Goal: Task Accomplishment & Management: Manage account settings

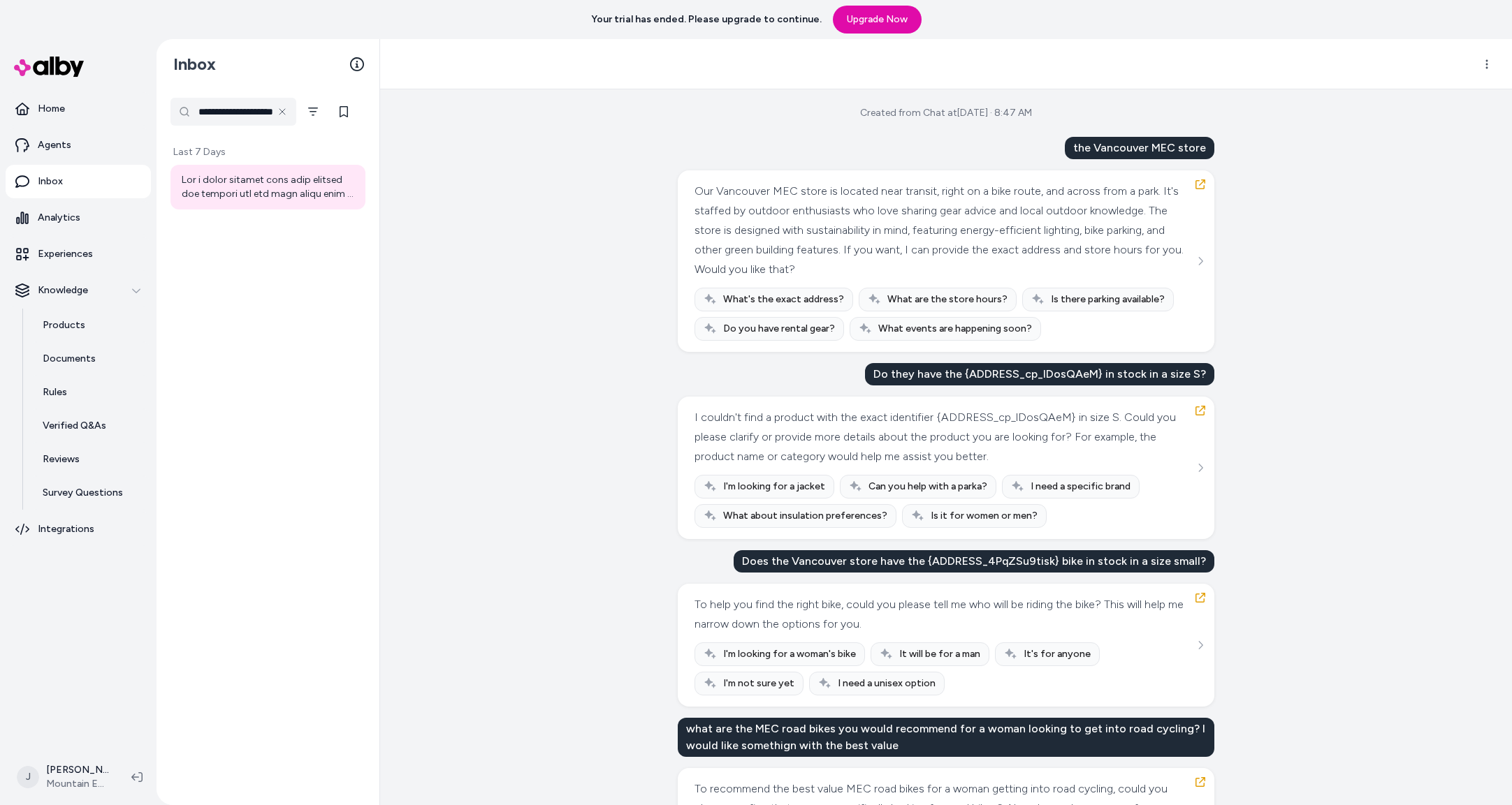
click at [287, 404] on div "**********" at bounding box center [268, 447] width 223 height 716
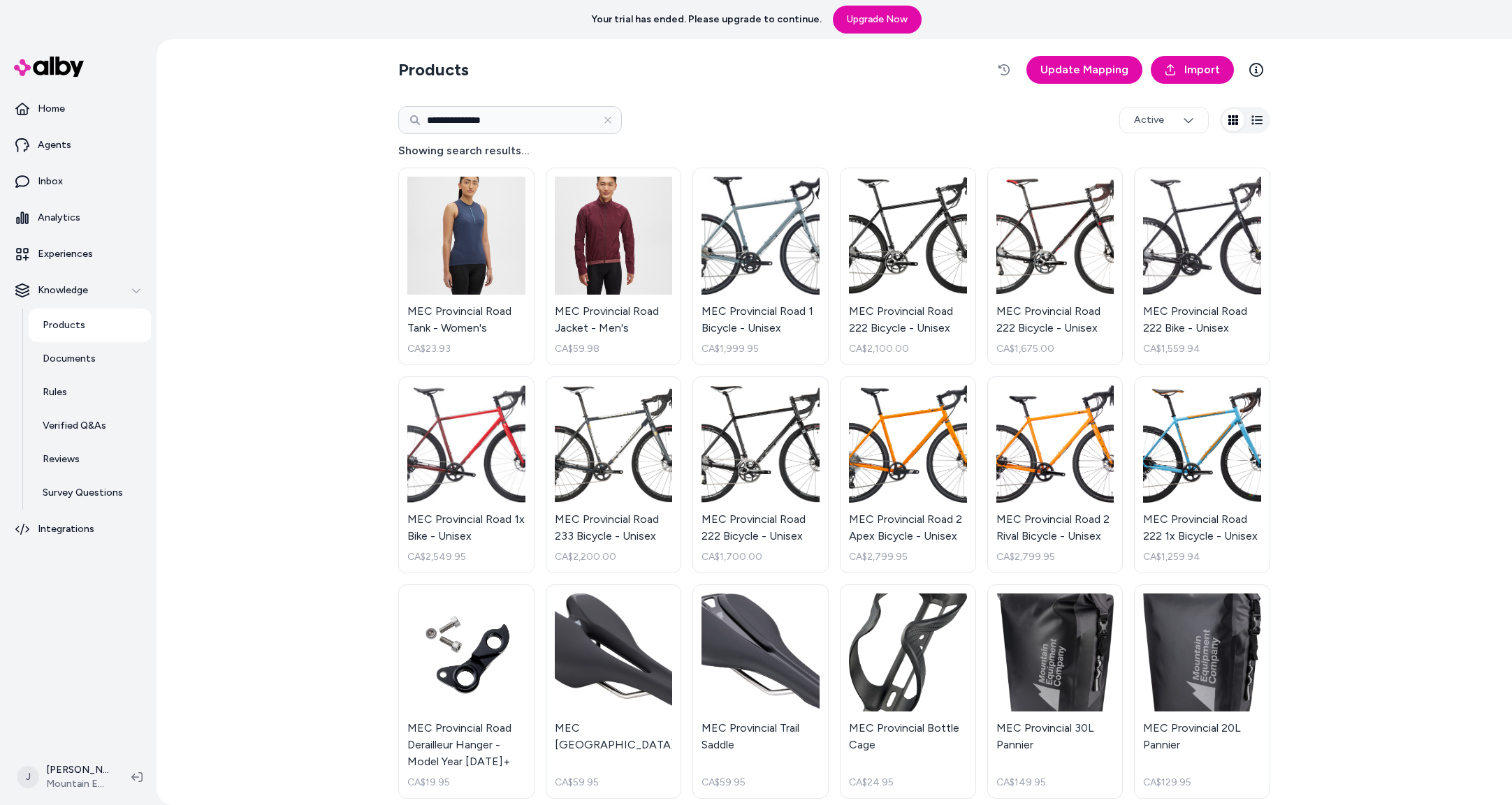
click at [316, 364] on div "**********" at bounding box center [834, 422] width 1356 height 766
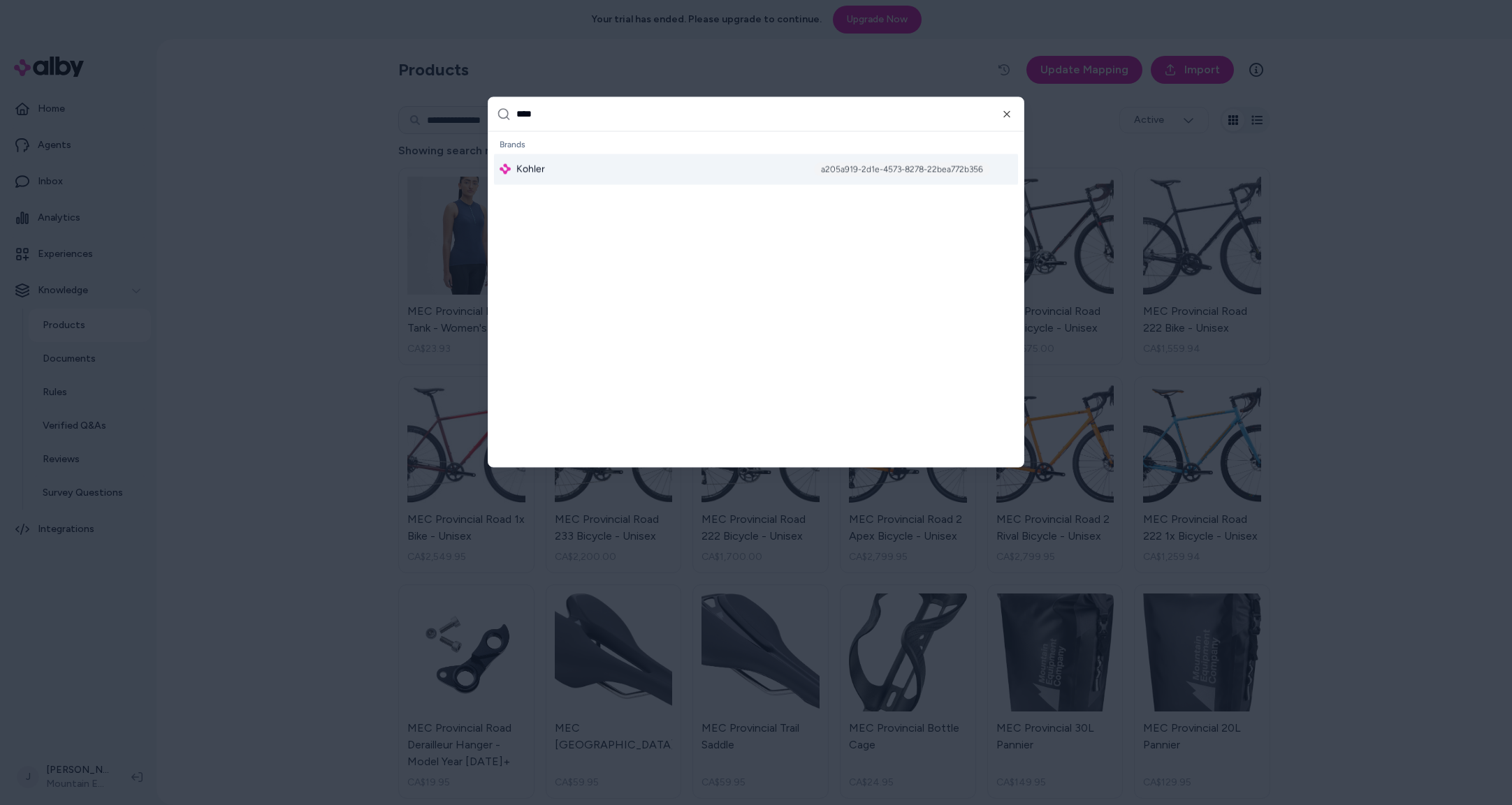
type input "****"
click at [616, 171] on div "Kohler a205a919-2d1e-4573-8278-22bea772b356" at bounding box center [756, 168] width 524 height 31
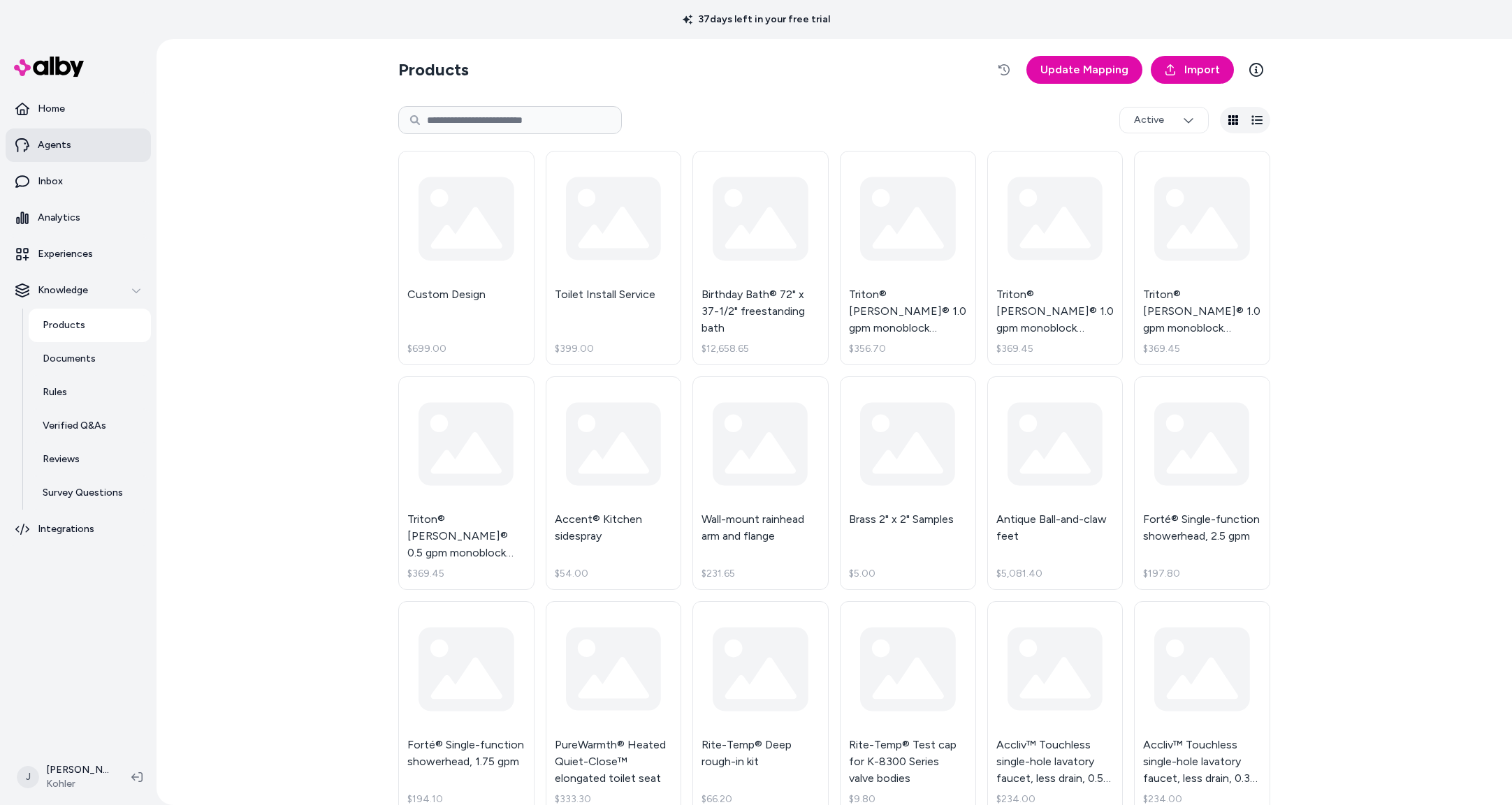
click at [86, 148] on link "Agents" at bounding box center [78, 145] width 145 height 33
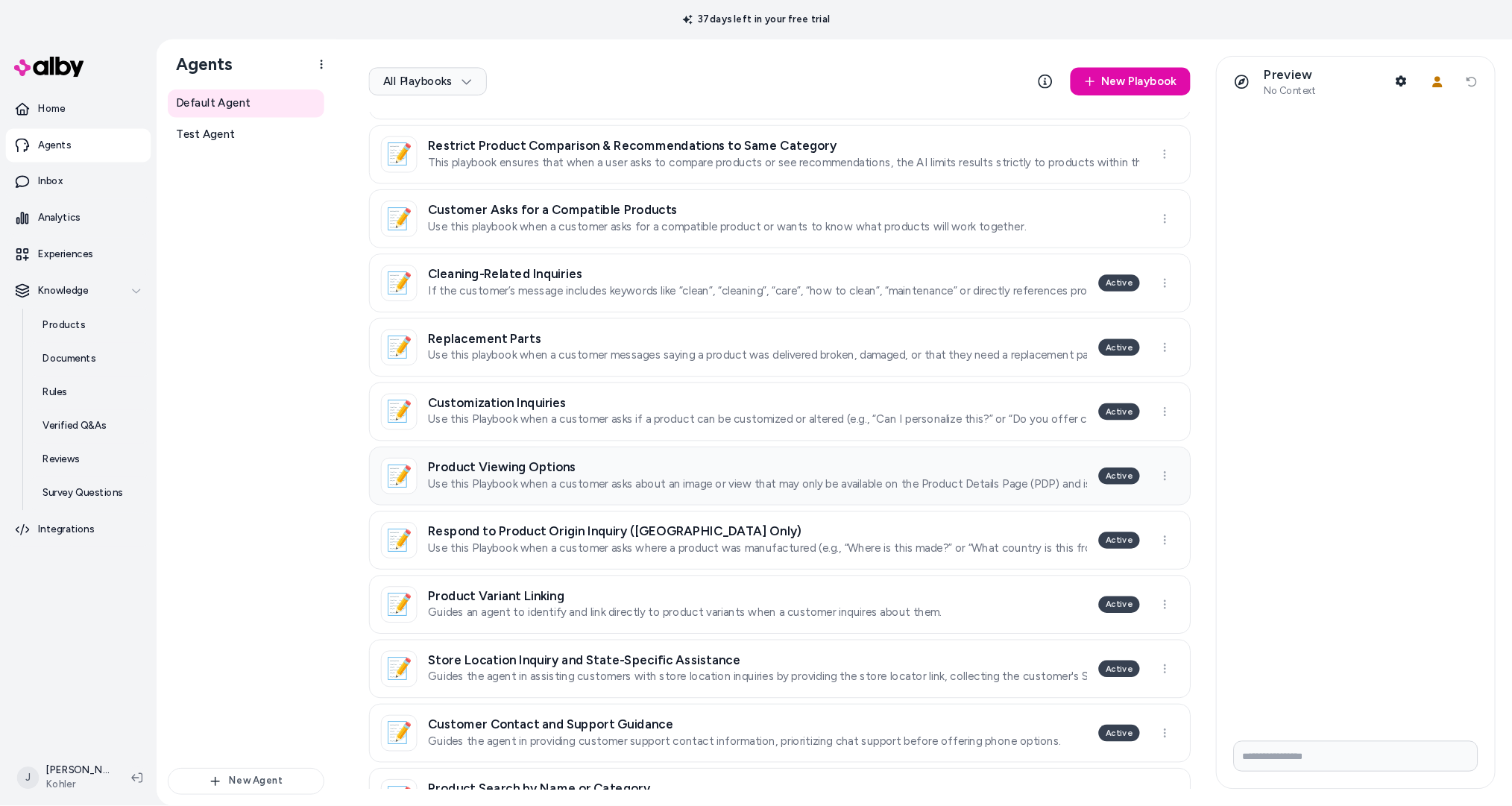
scroll to position [360, 0]
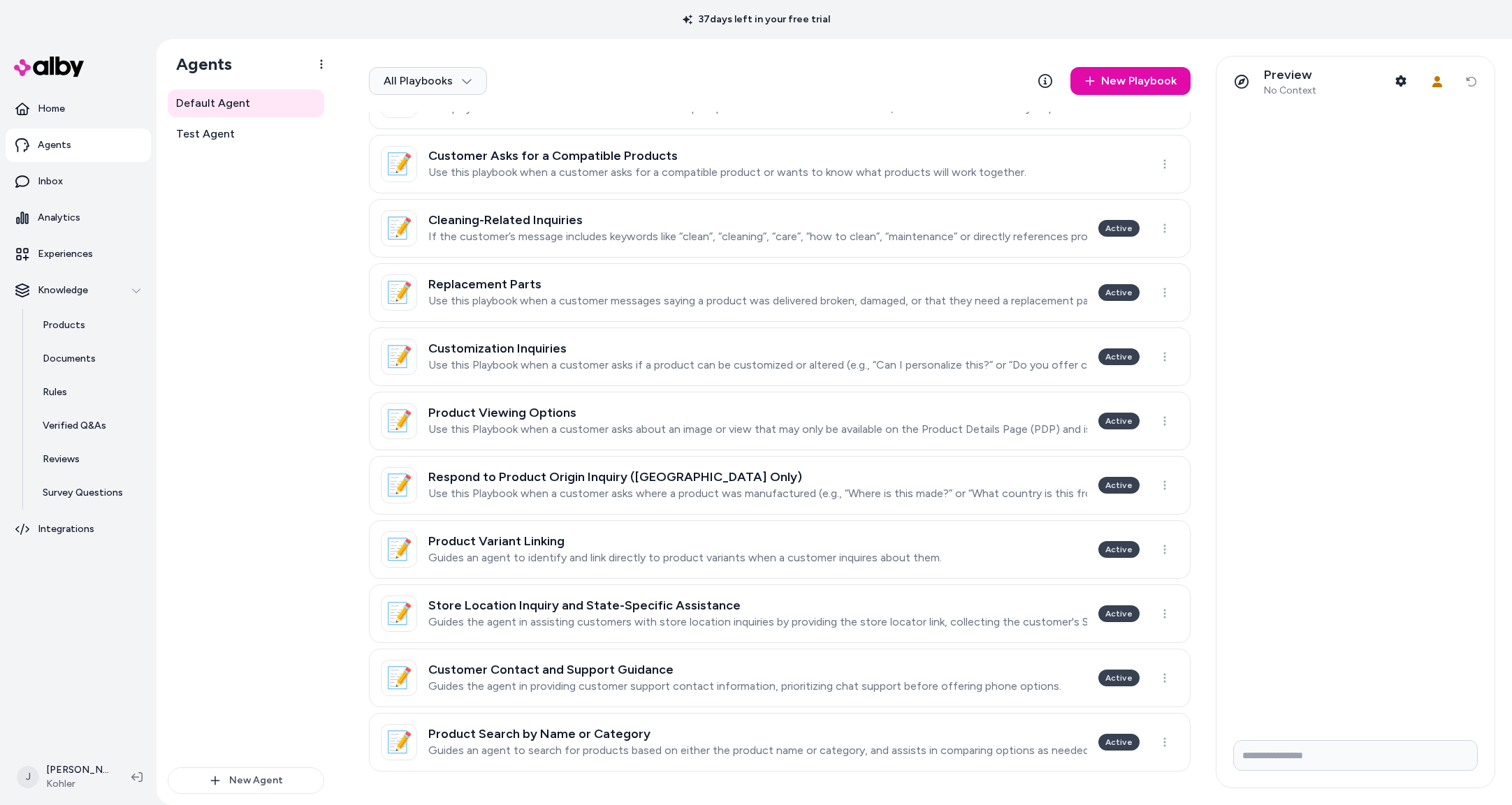
click at [765, 744] on p "Guides an agent to search for products based on either the product name or cate…" at bounding box center [758, 750] width 659 height 14
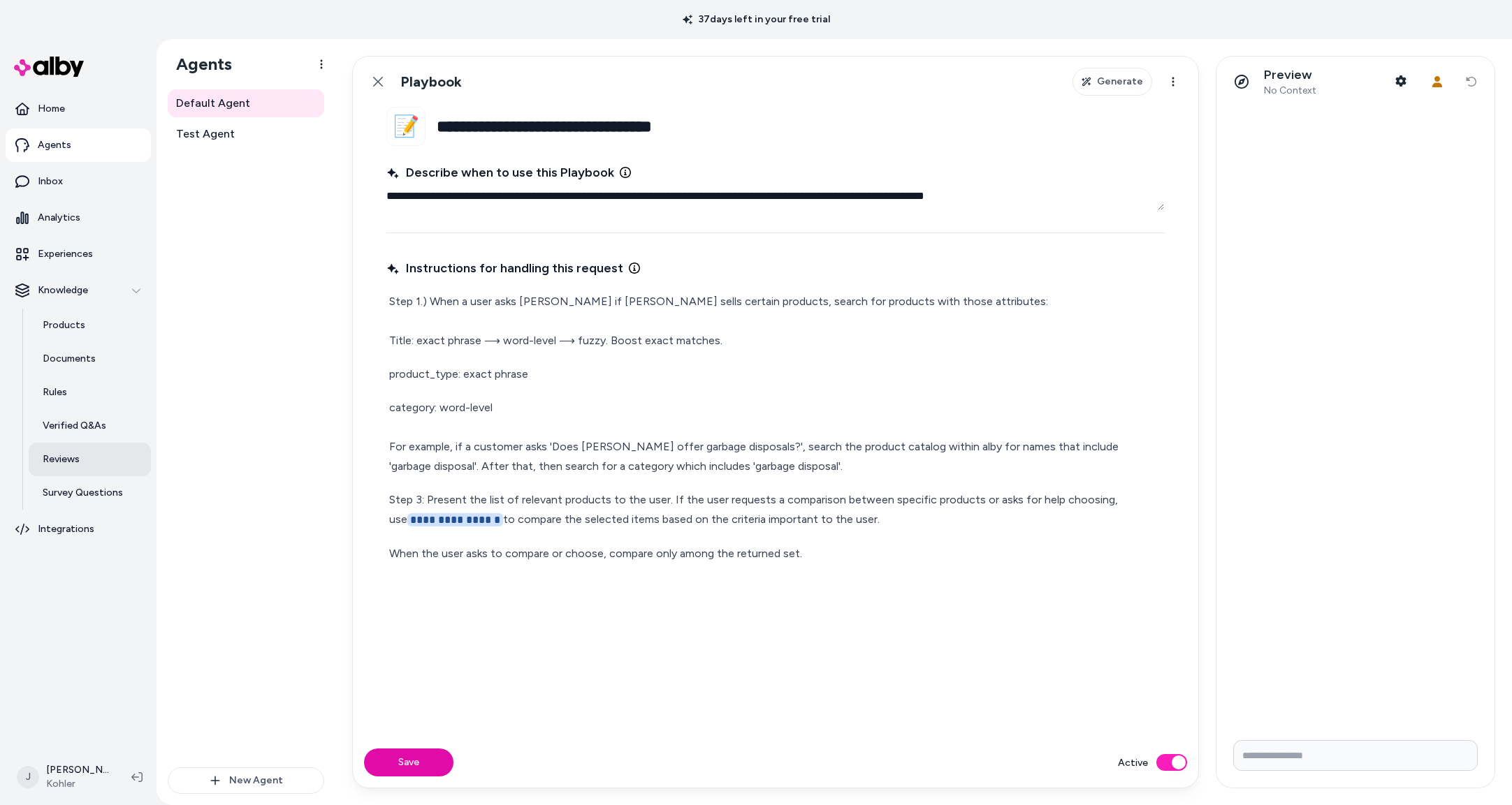
type textarea "*"
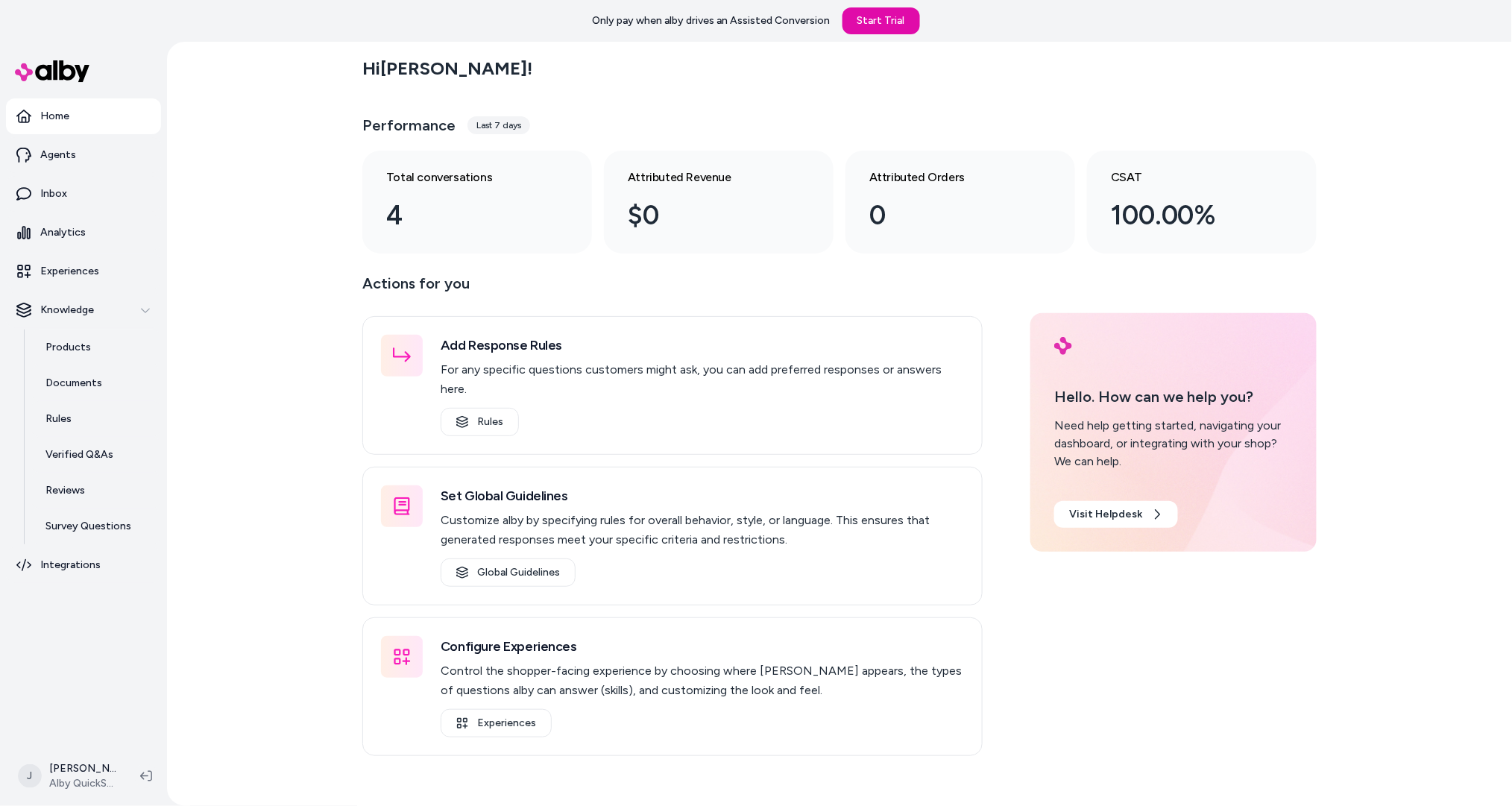
click at [299, 287] on div "Hi Jackie ! Performance Last 7 days Total conversations 4 Attributed Revenue $0…" at bounding box center [840, 423] width 1345 height 764
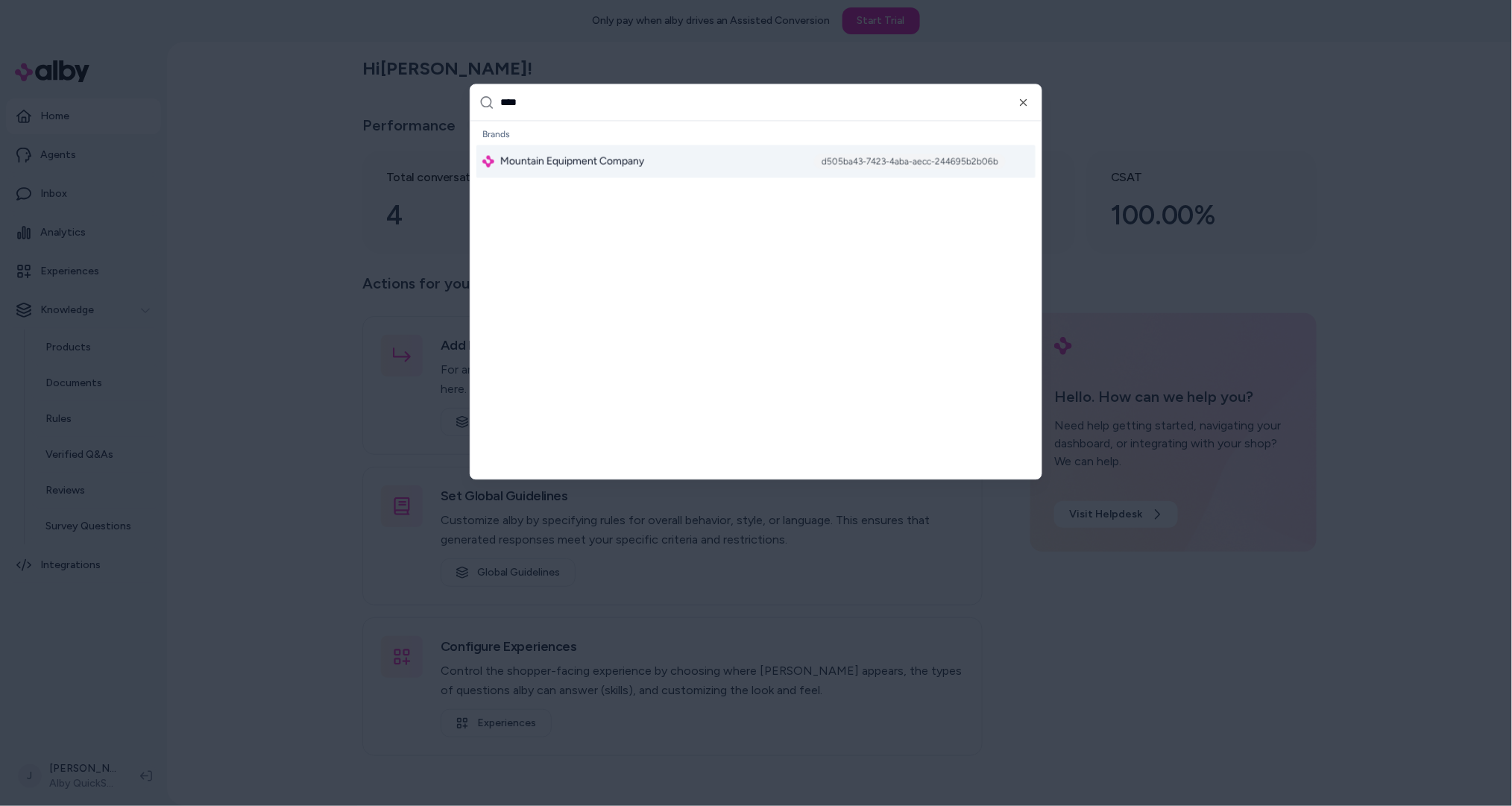
type input "****"
click at [628, 159] on span "Mountain Equipment Company" at bounding box center [572, 161] width 143 height 15
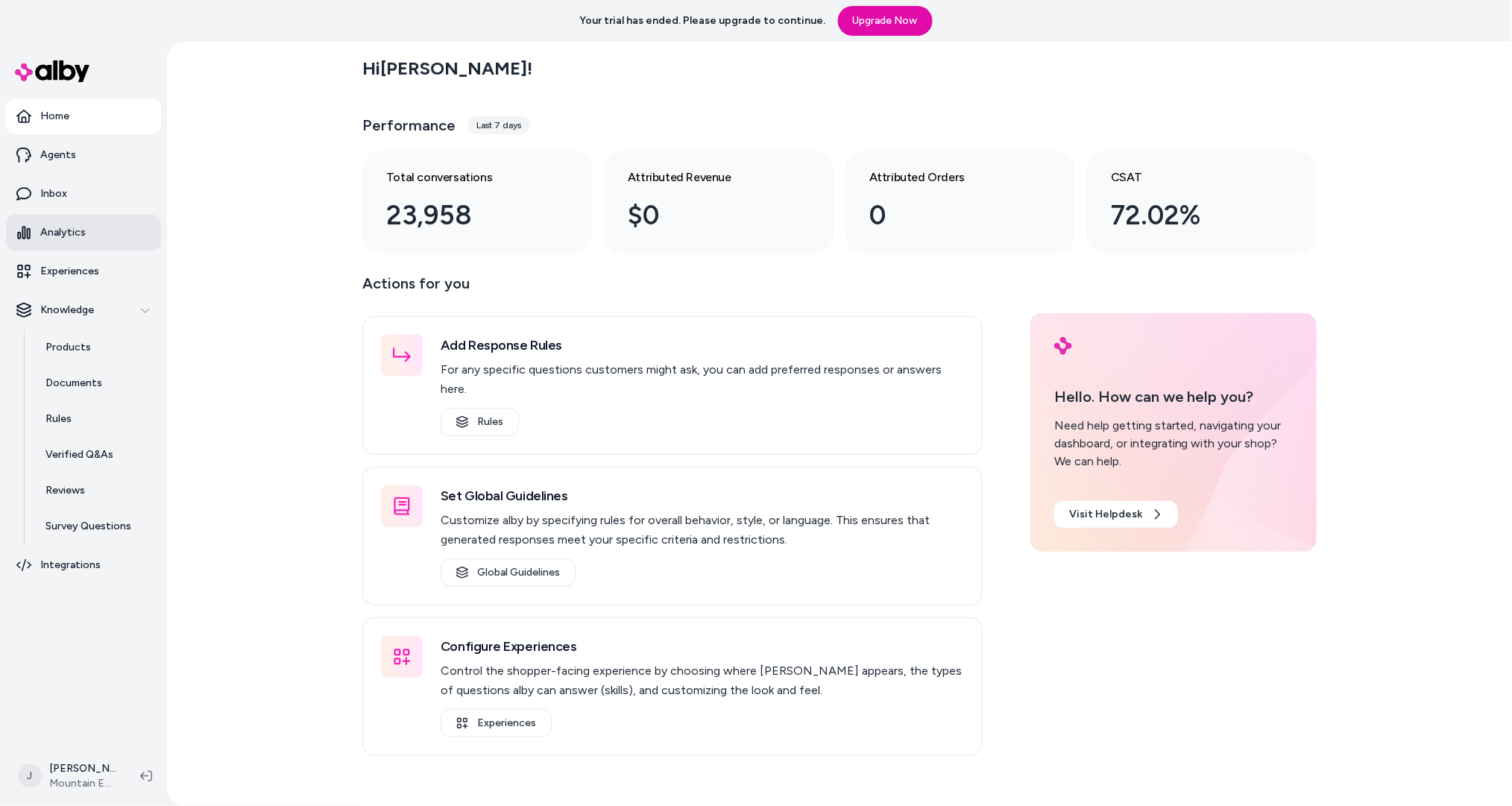
click at [68, 230] on p "Analytics" at bounding box center [62, 232] width 45 height 15
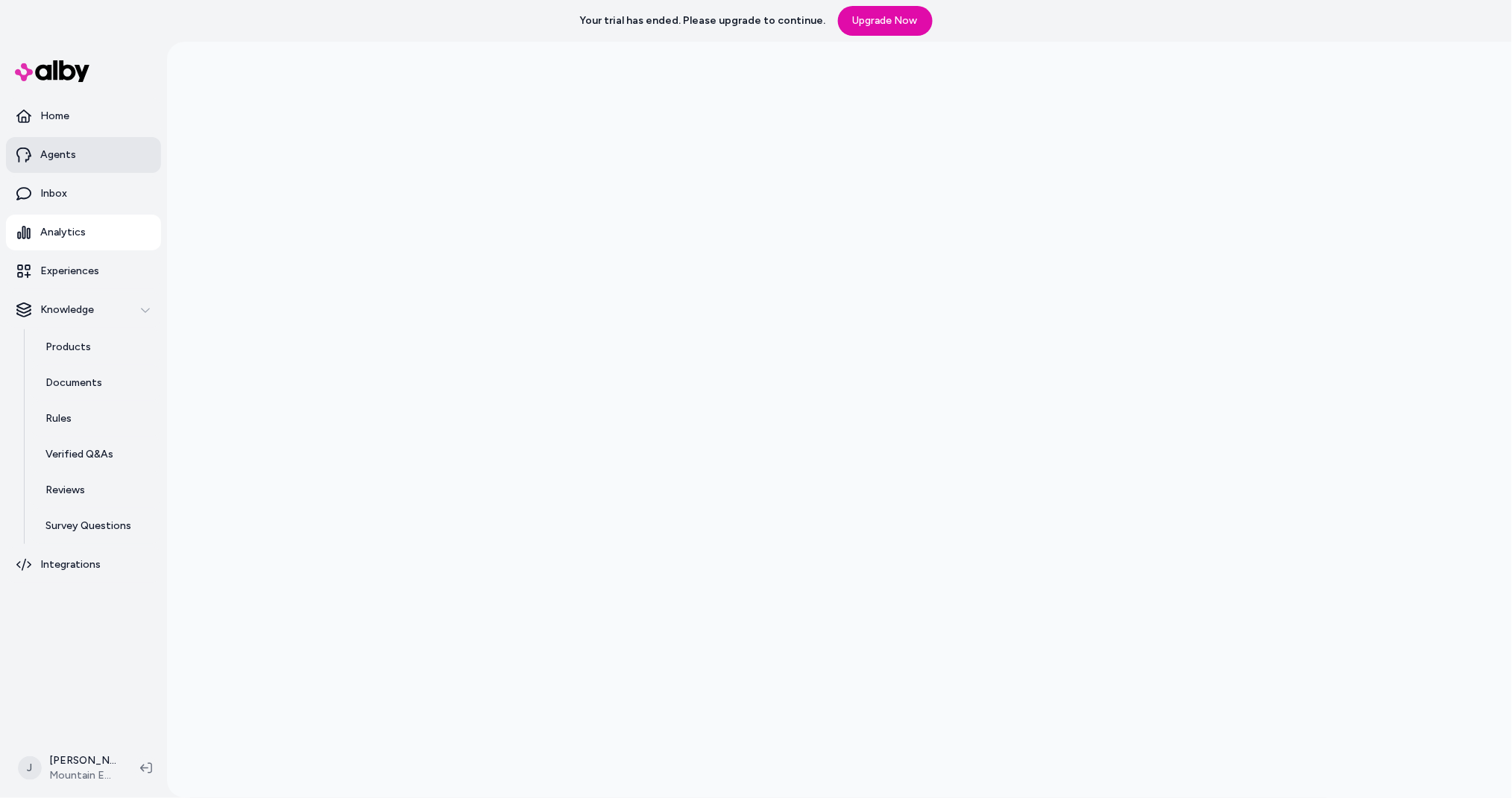
click at [68, 157] on p "Agents" at bounding box center [58, 155] width 35 height 15
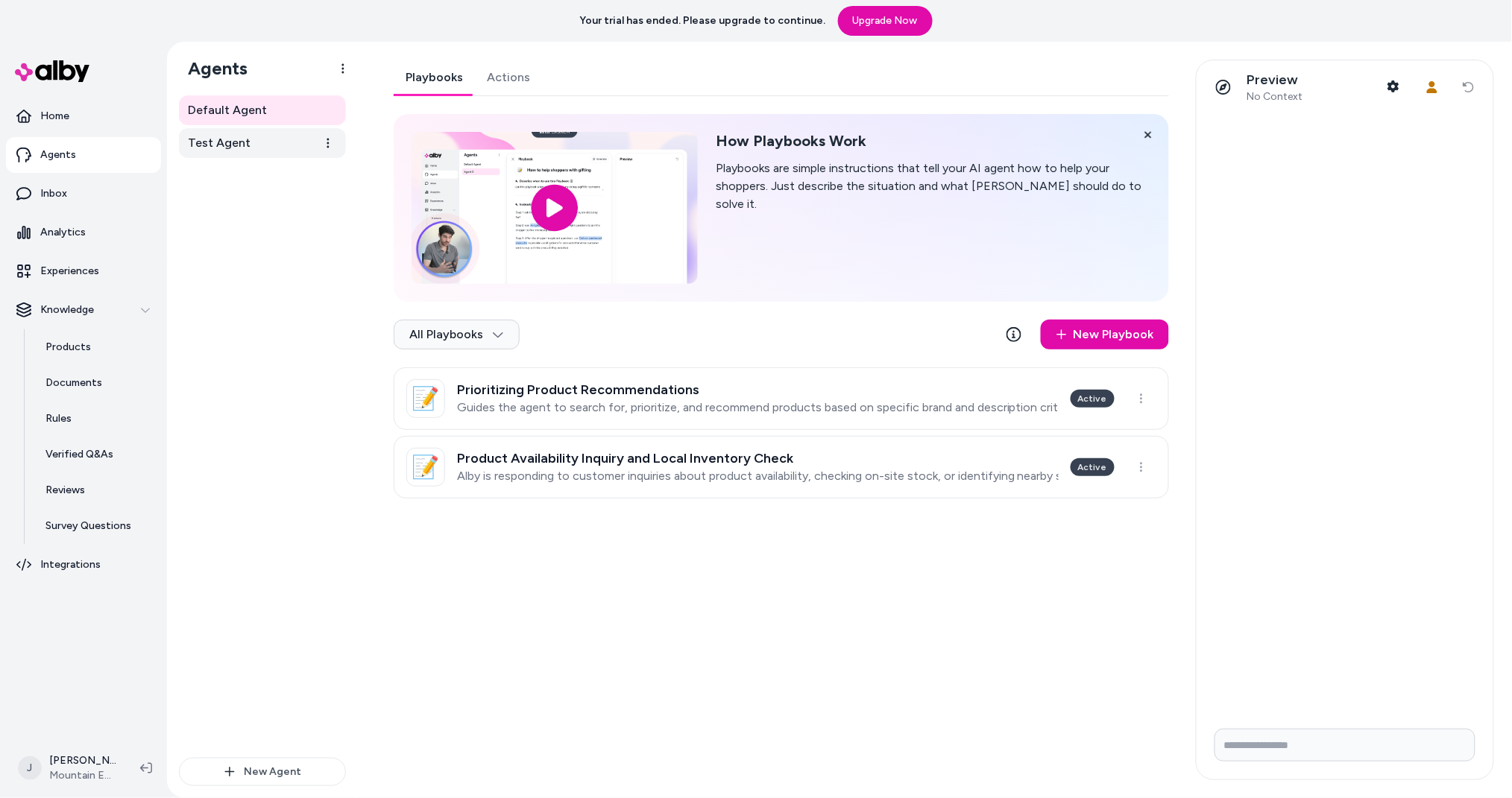
click at [249, 136] on link "Test Agent" at bounding box center [262, 143] width 167 height 30
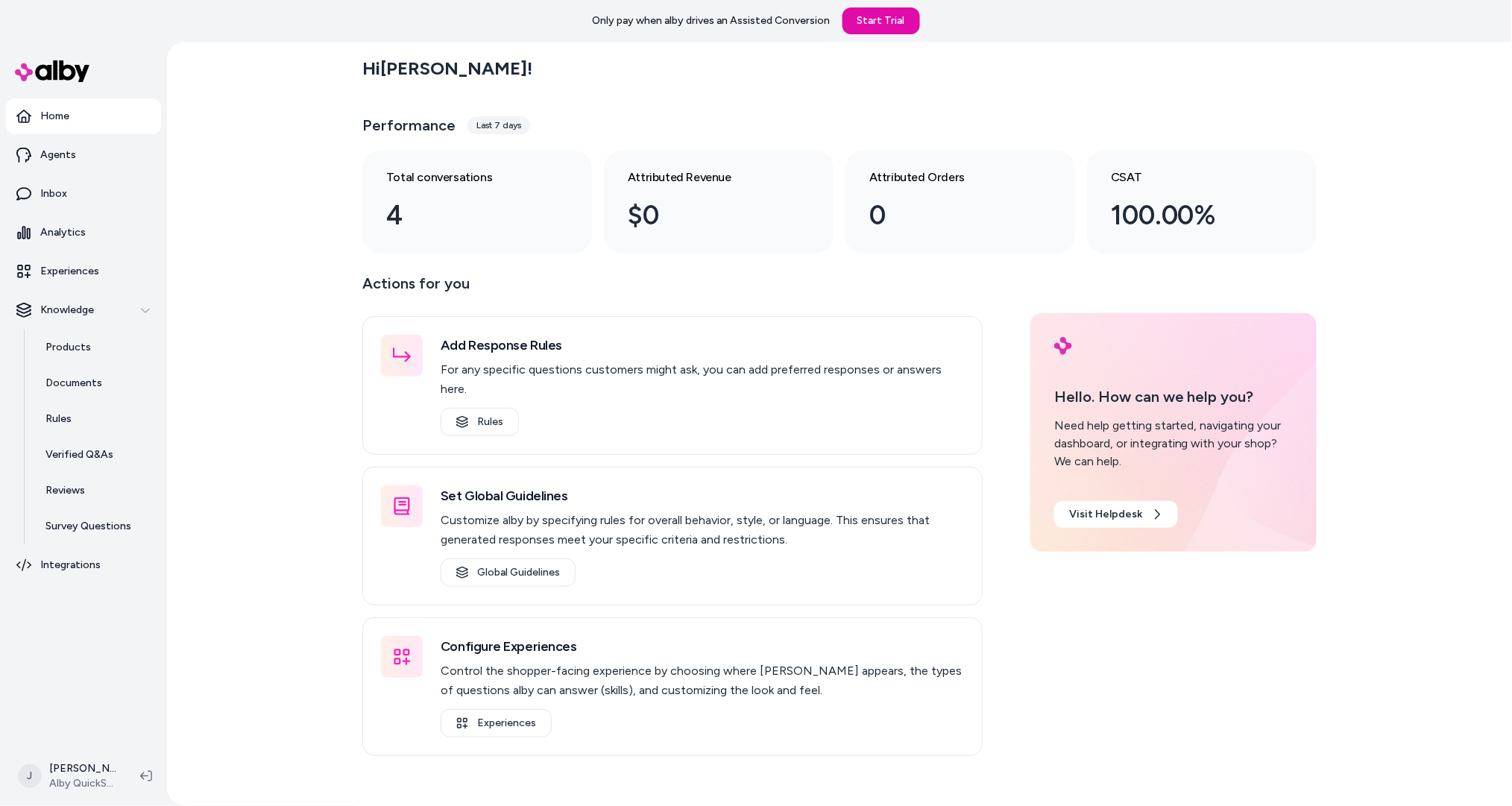
click at [206, 334] on div "Hi Jackie ! Performance Last 7 days Total conversations 4 Attributed Revenue $0…" at bounding box center [840, 423] width 1345 height 764
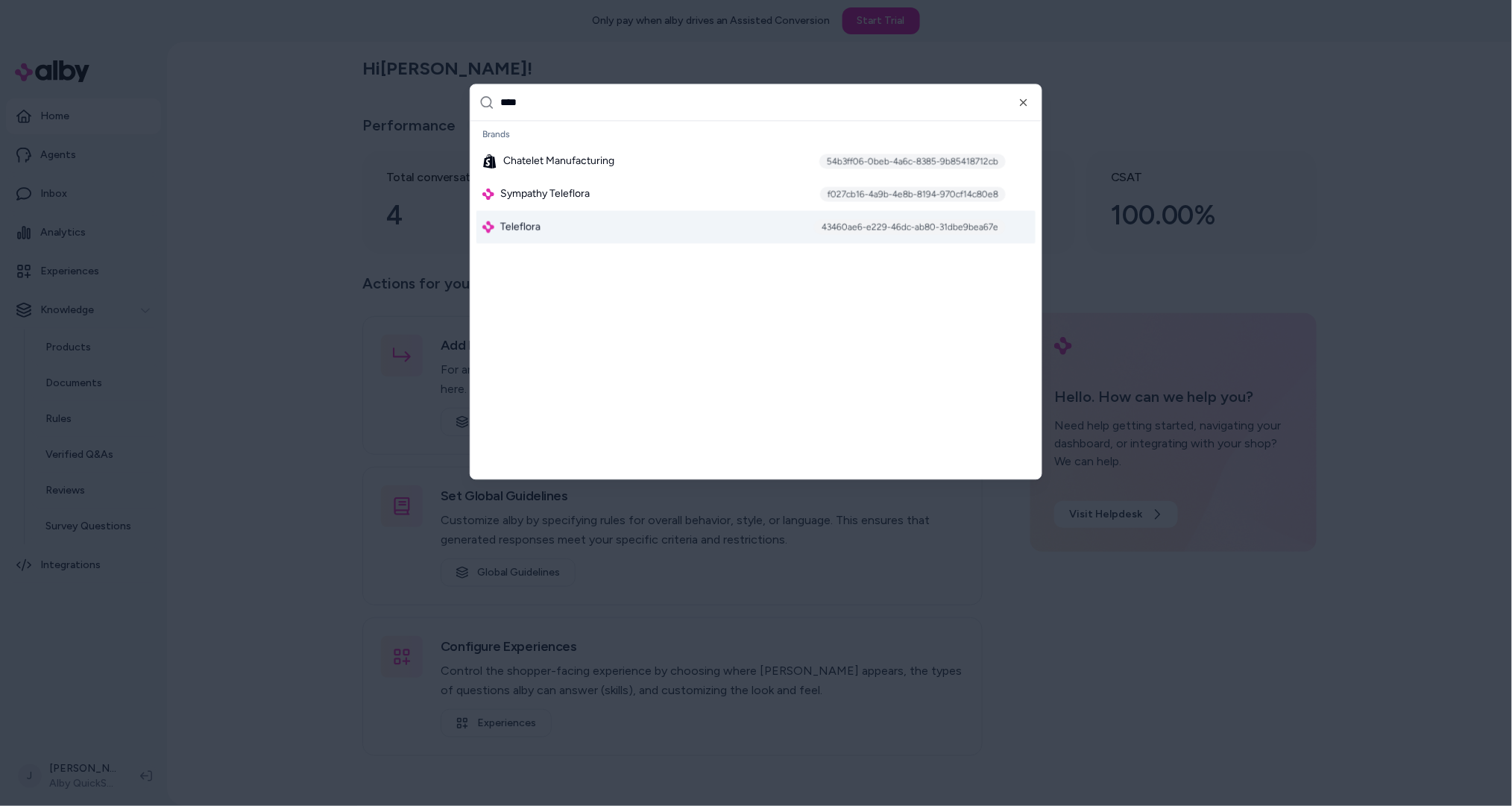
type input "****"
drag, startPoint x: 575, startPoint y: 221, endPoint x: 556, endPoint y: 260, distance: 43.4
click at [574, 221] on div "Teleflora 43460ae6-e229-46dc-ab80-31dbe9bea67e" at bounding box center [756, 227] width 559 height 33
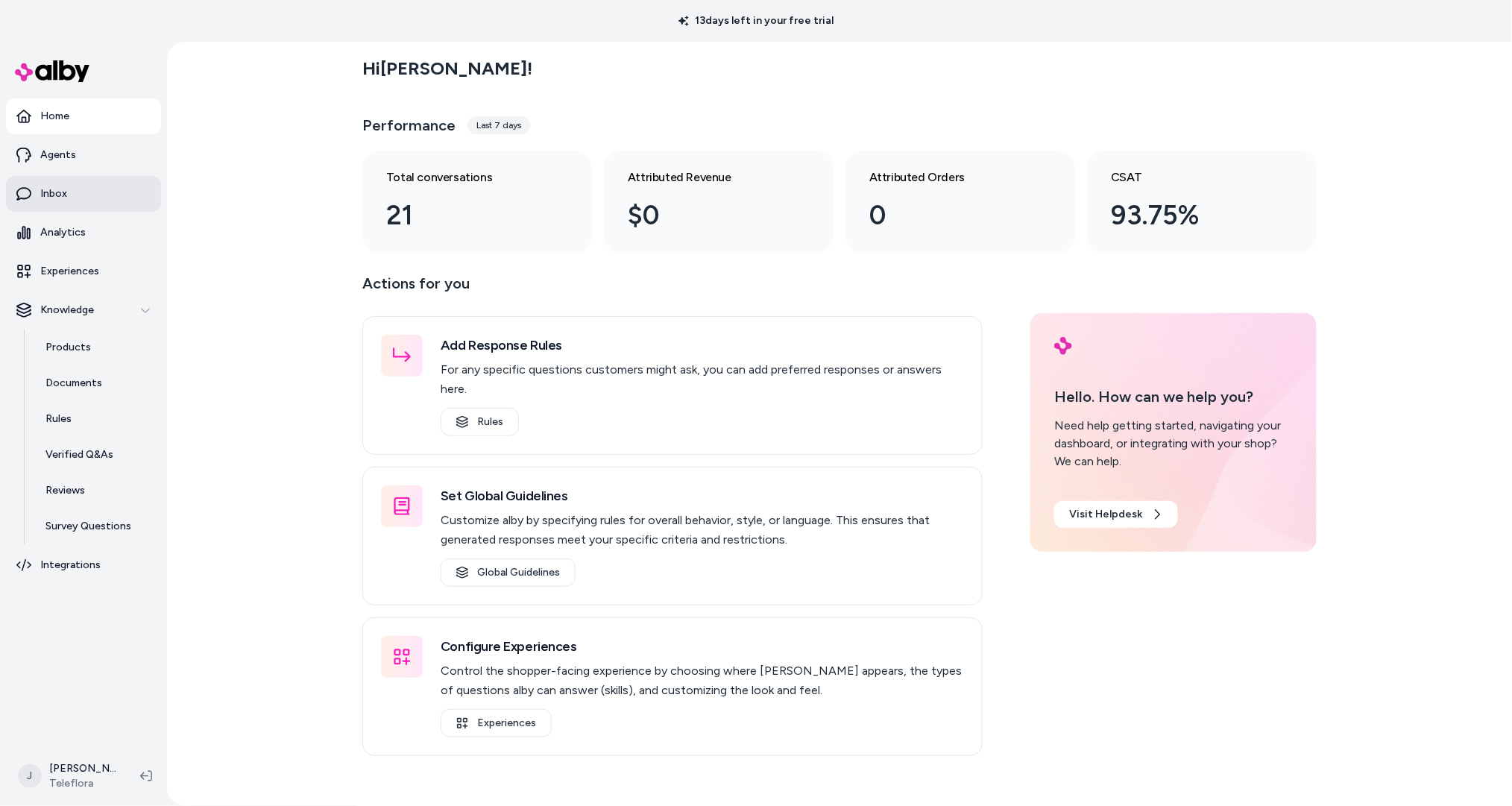
click at [56, 195] on p "Inbox" at bounding box center [53, 193] width 27 height 15
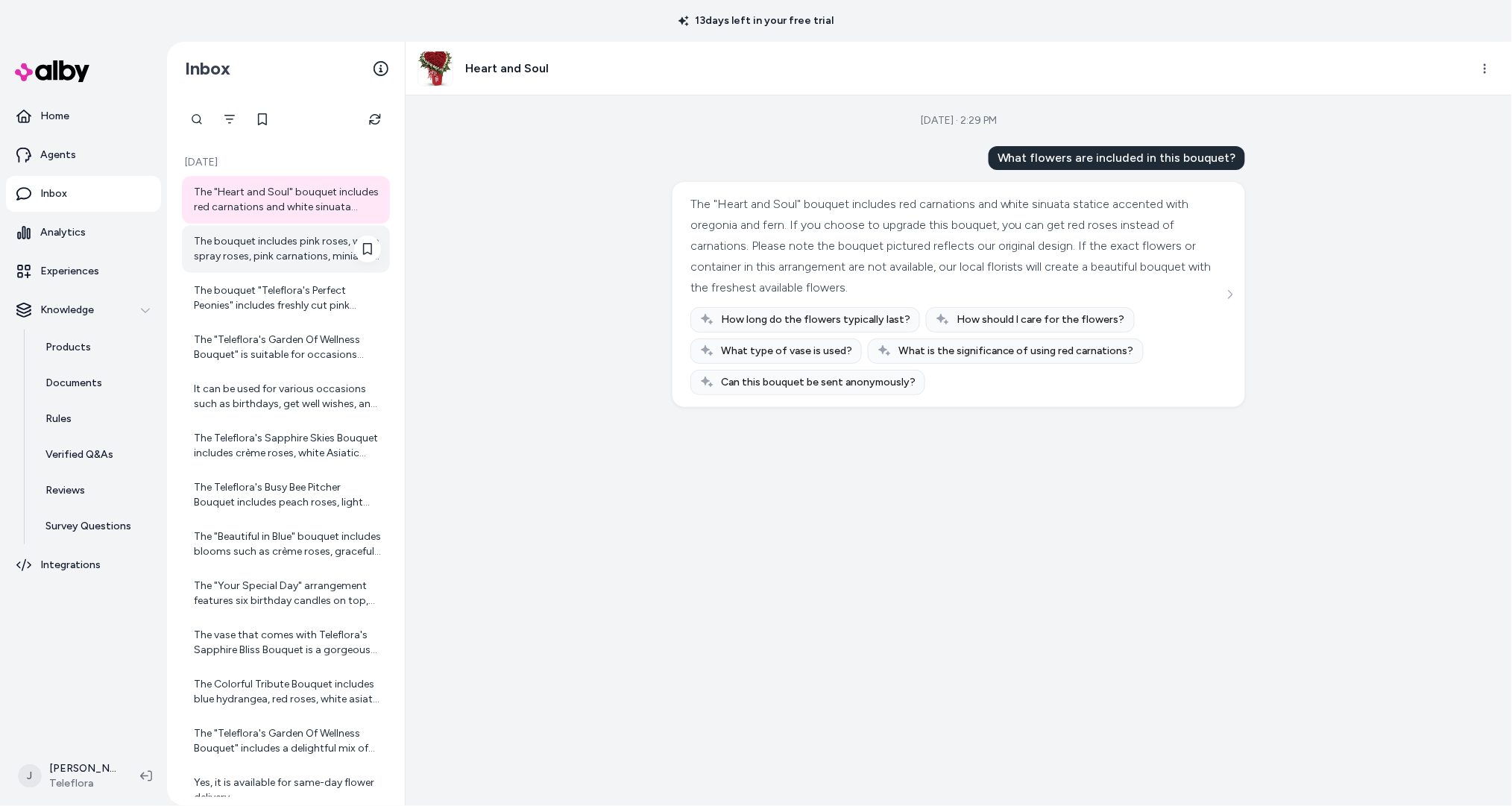
click at [219, 256] on div "The bouquet includes pink roses, white spray roses, pink carnations, miniature …" at bounding box center [287, 249] width 187 height 30
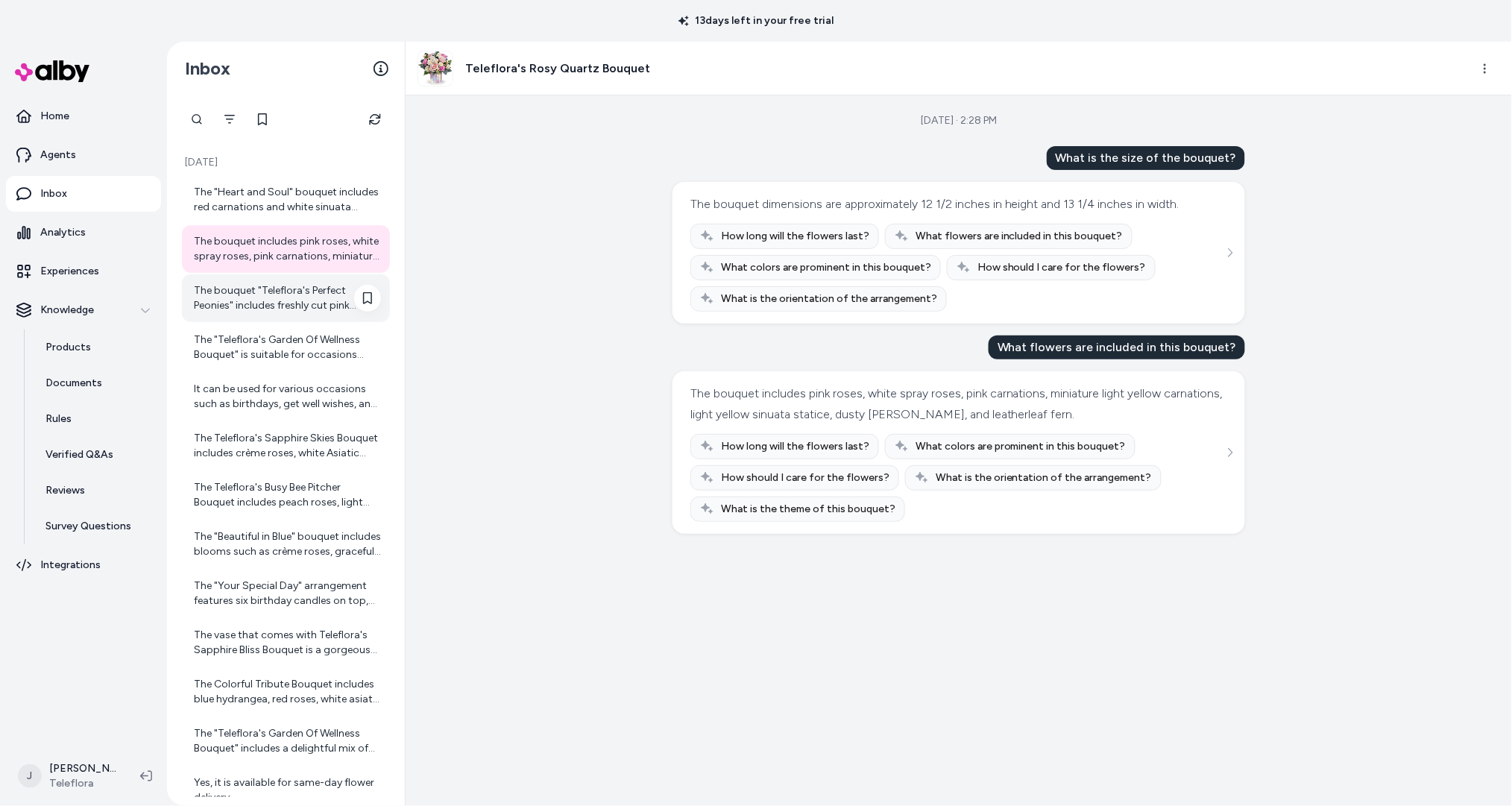
click at [233, 299] on div "The bouquet "Teleflora's Perfect Peonies" includes freshly cut pink peonies and…" at bounding box center [287, 298] width 187 height 30
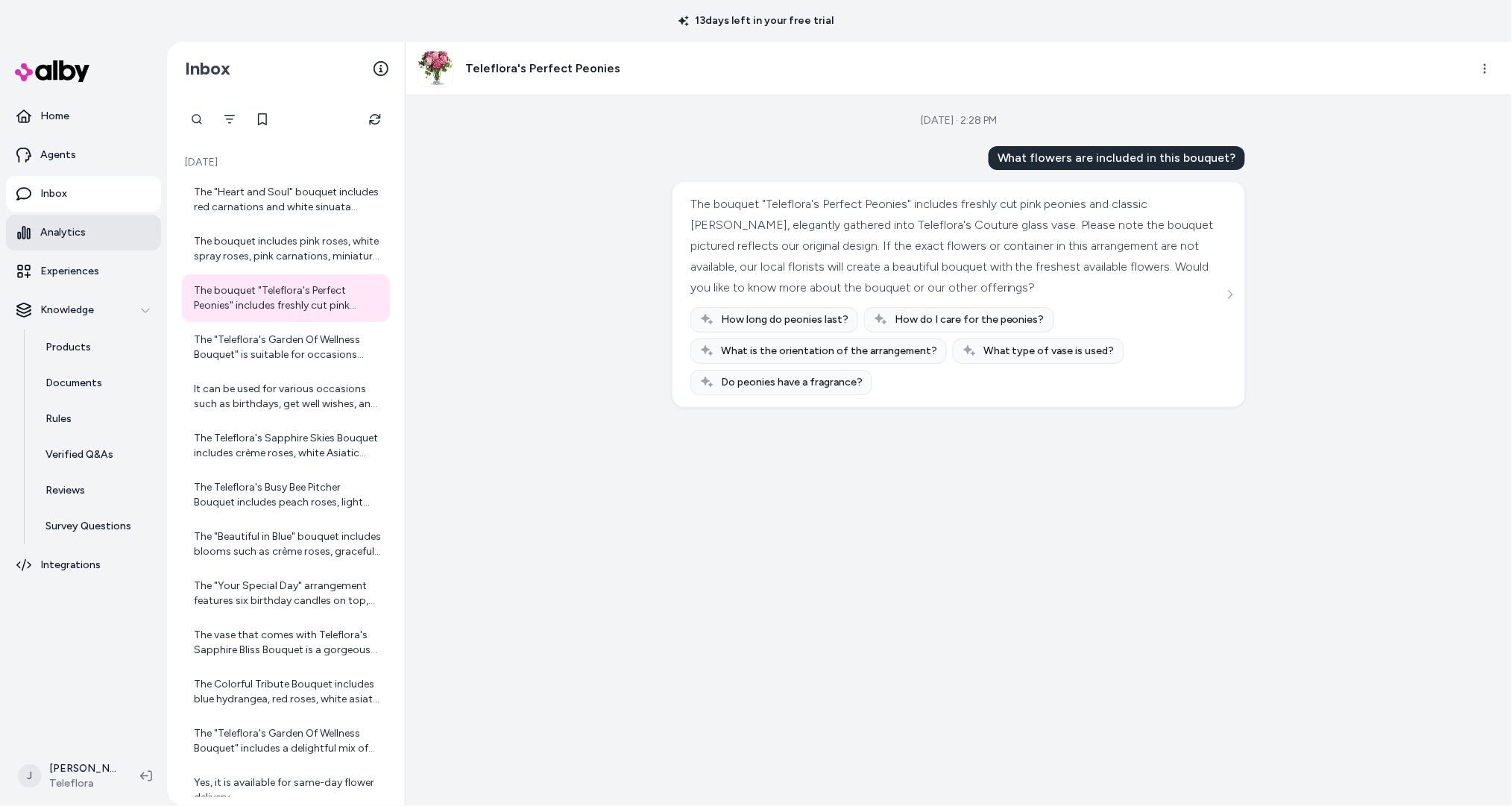
click at [85, 229] on link "Analytics" at bounding box center [83, 232] width 155 height 35
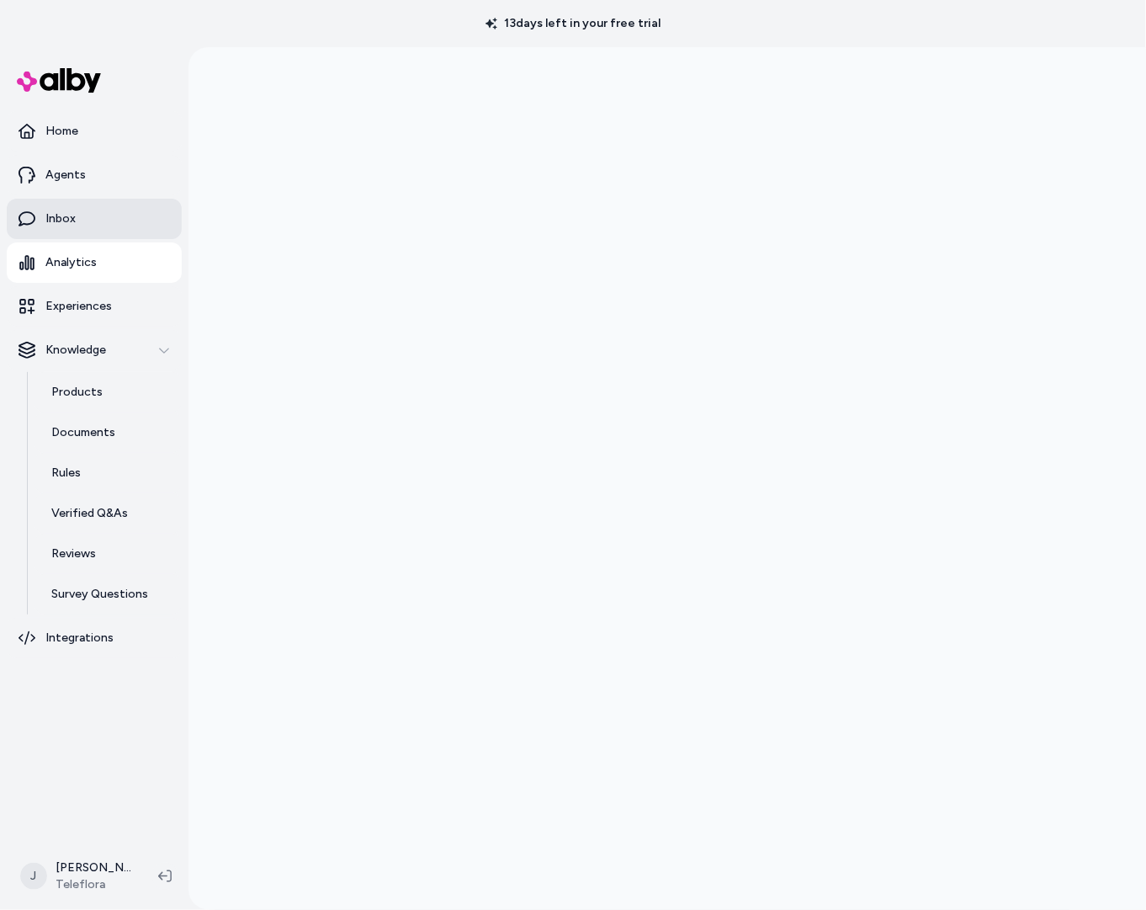
click at [113, 230] on link "Inbox" at bounding box center [94, 219] width 175 height 40
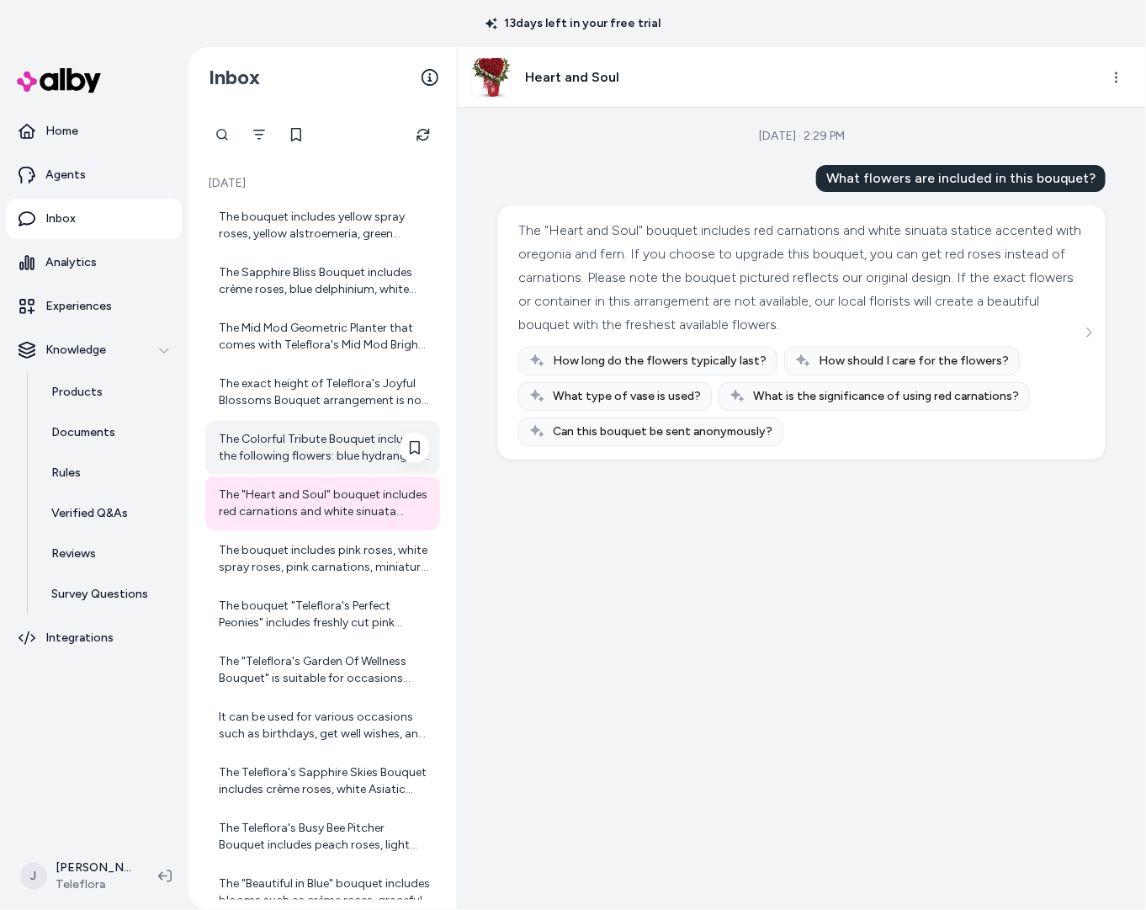
click at [316, 466] on div "The Colorful Tribute Bouquet includes the following flowers: blue hydrangea, re…" at bounding box center [322, 448] width 235 height 54
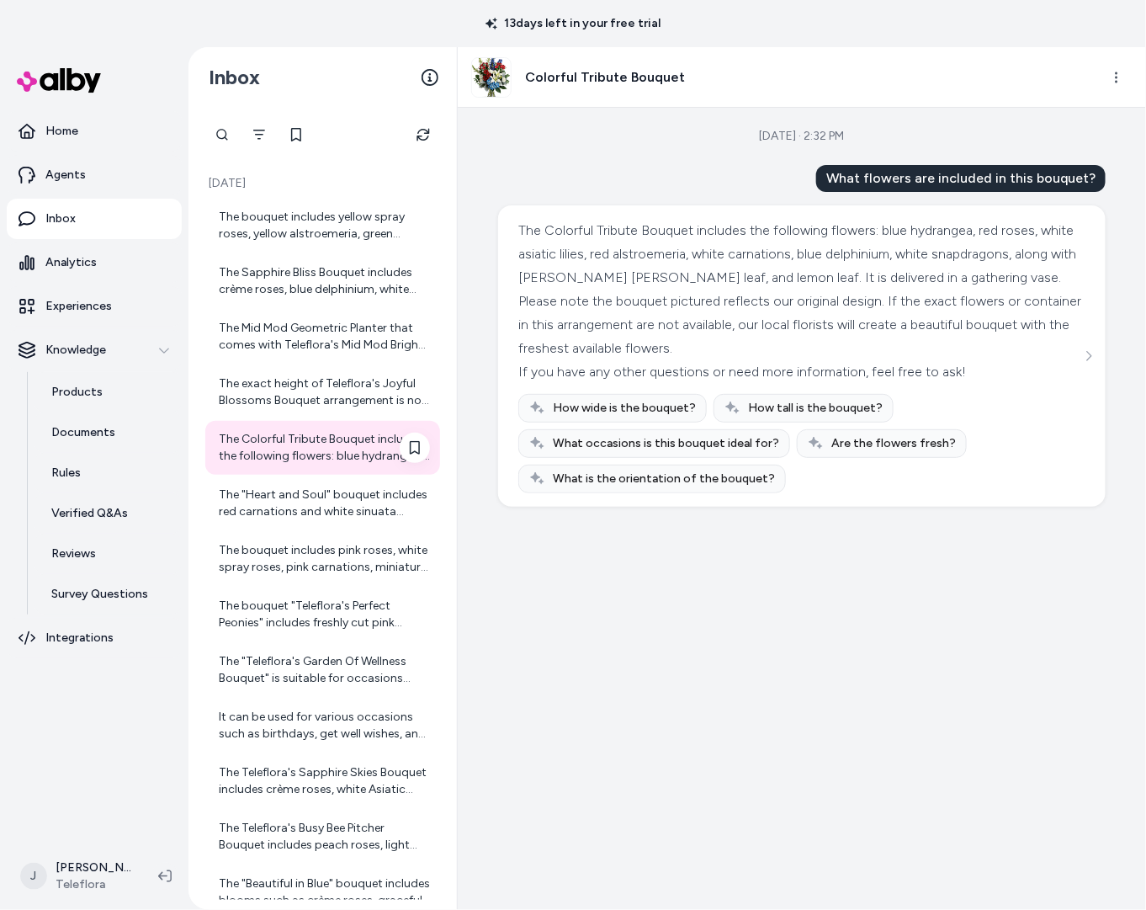
click at [264, 428] on div "The Colorful Tribute Bouquet includes the following flowers: blue hydrangea, re…" at bounding box center [322, 448] width 235 height 54
click at [295, 393] on div "The exact height of Teleflora's Joyful Blossoms Bouquet arrangement is not spec…" at bounding box center [324, 392] width 211 height 34
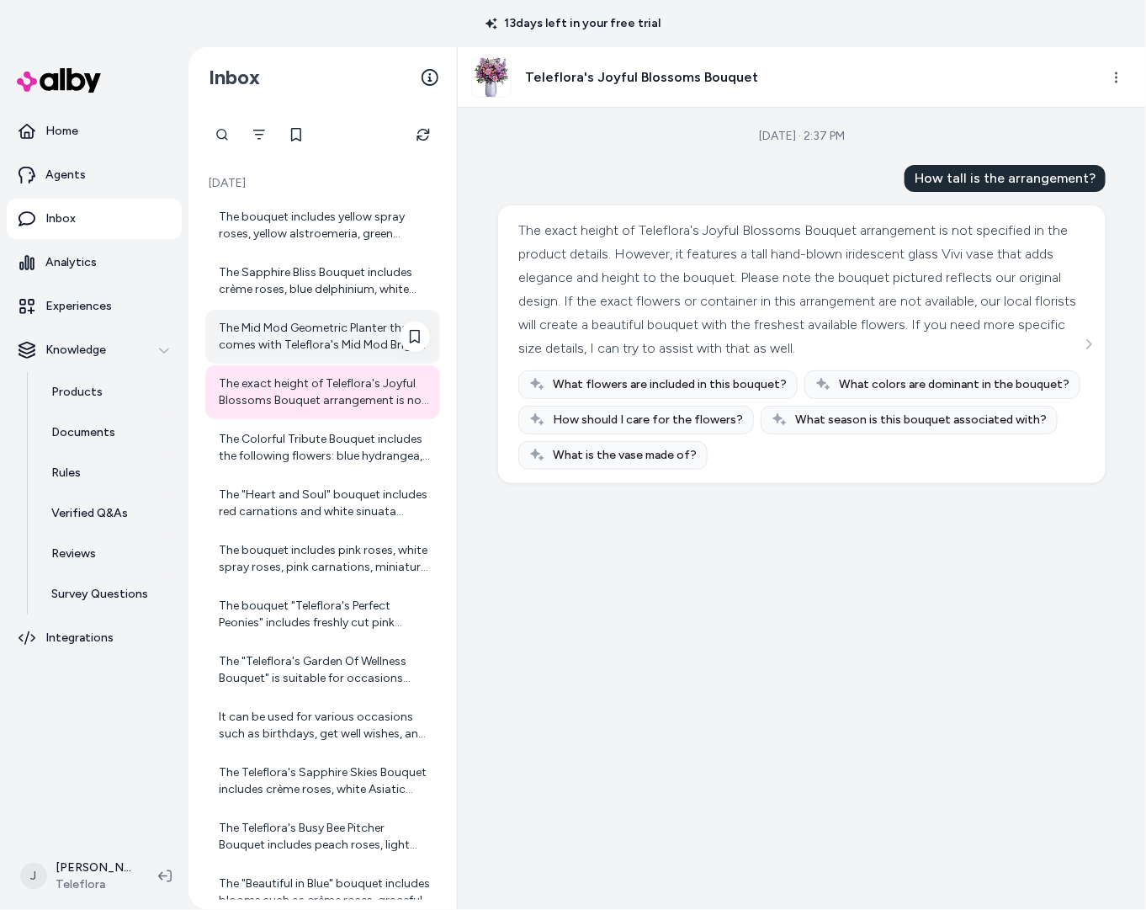
click at [289, 342] on div "The Mid Mod Geometric Planter that comes with Teleflora's Mid Mod Brights Bouqu…" at bounding box center [324, 337] width 211 height 34
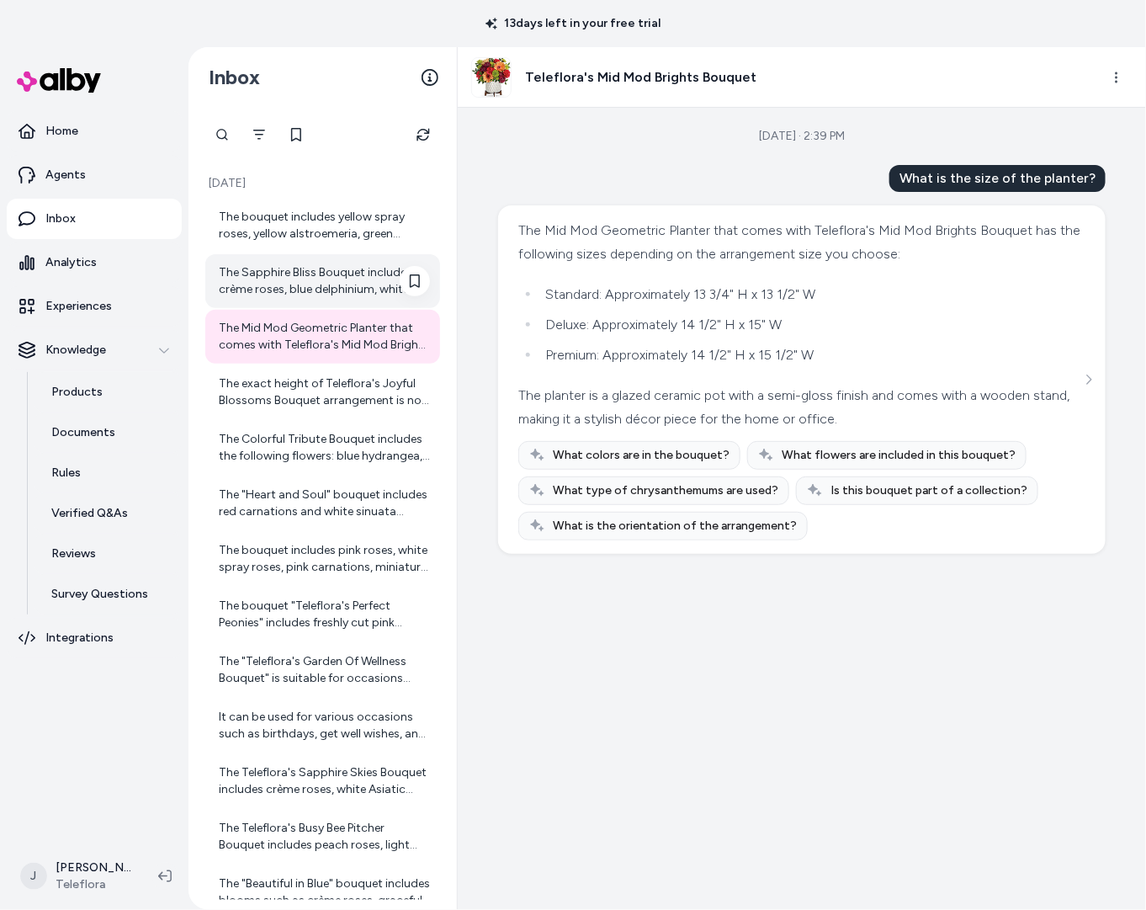
click at [269, 285] on div "The Sapphire Bliss Bouquet includes crème roses, blue delphinium, white carnati…" at bounding box center [324, 281] width 211 height 34
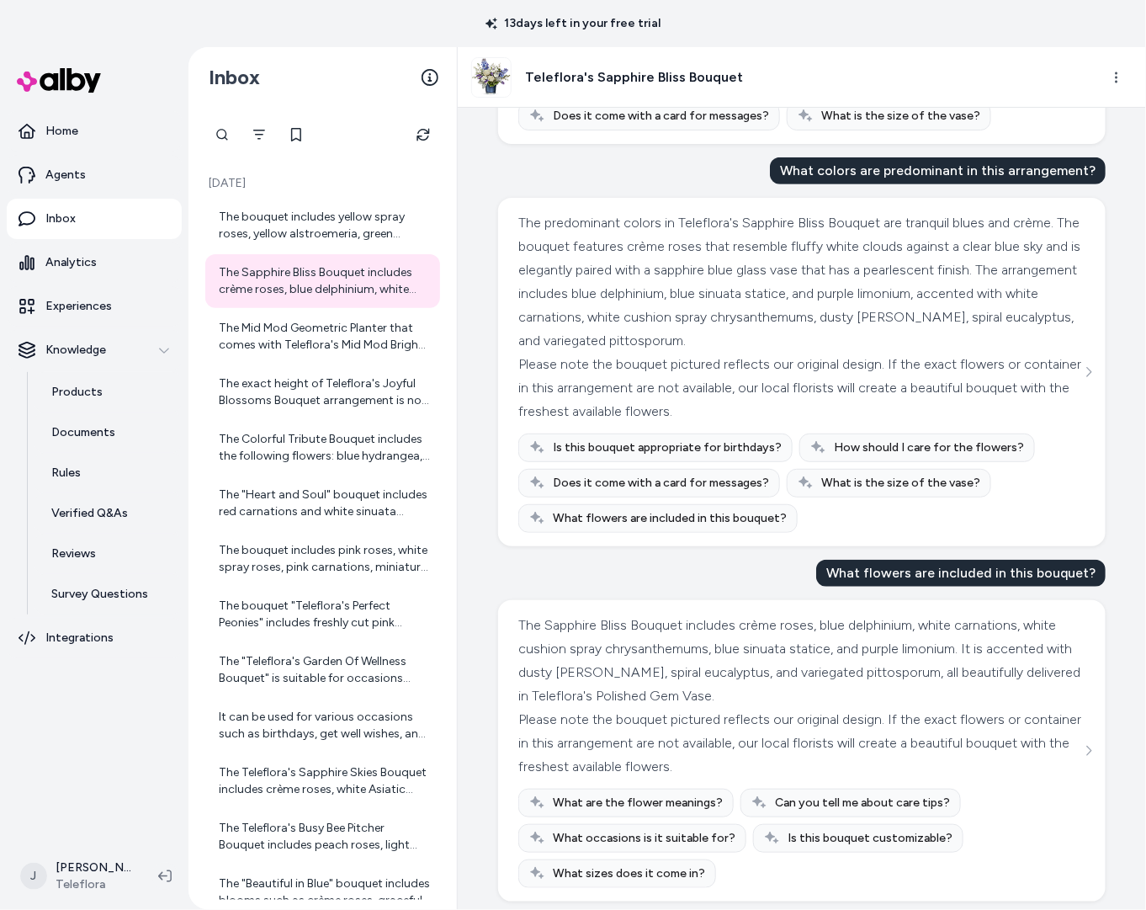
scroll to position [305, 0]
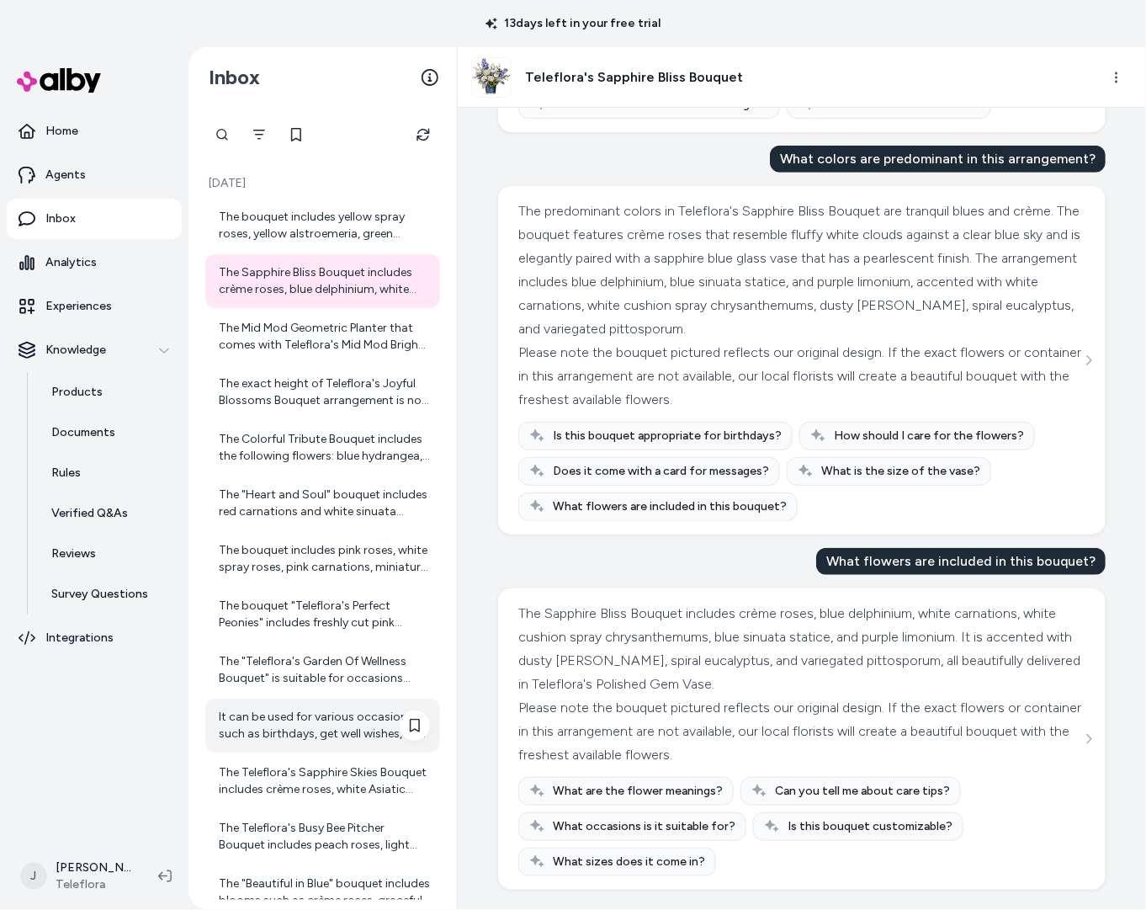
click at [284, 713] on div "It can be used for various occasions such as birthdays, get well wishes, and ju…" at bounding box center [324, 726] width 211 height 34
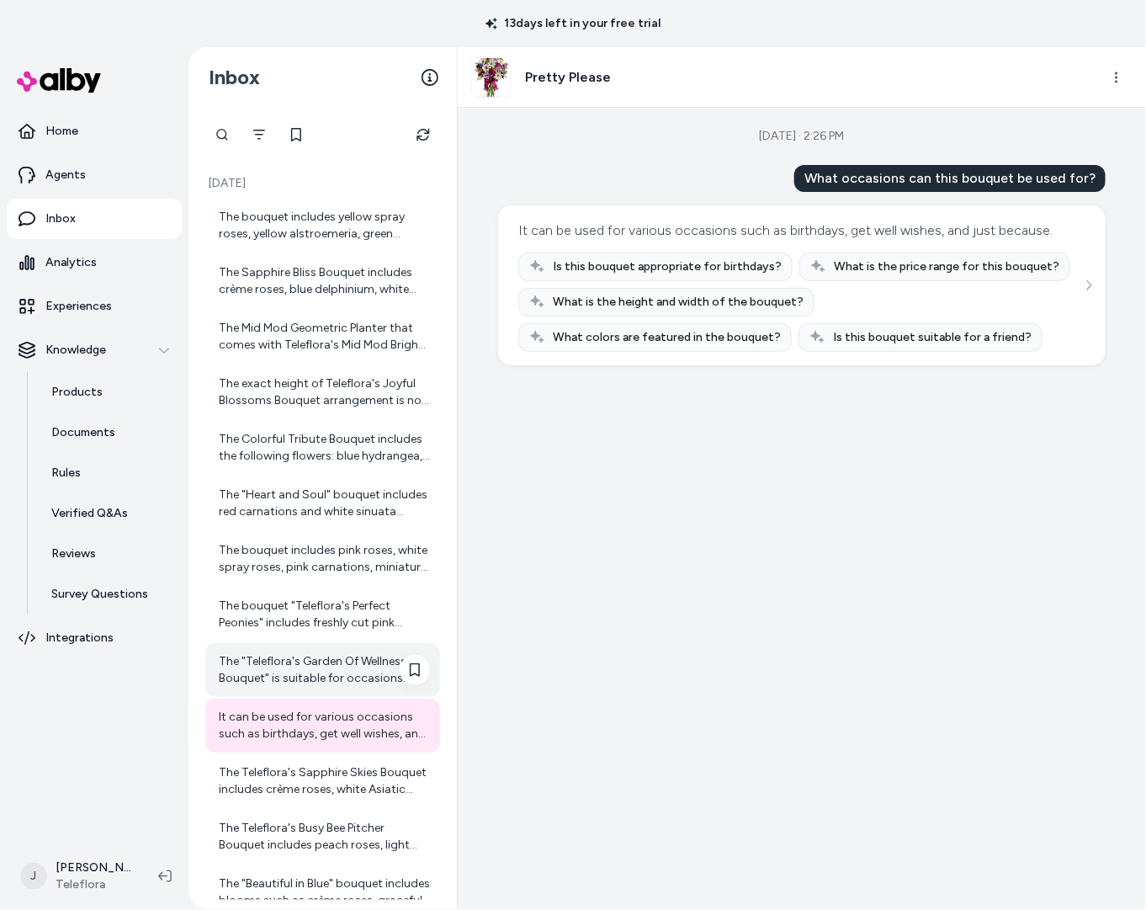
click at [274, 672] on div "The "Teleflora's Garden Of Wellness Bouquet" is suitable for occasions such as …" at bounding box center [324, 670] width 211 height 34
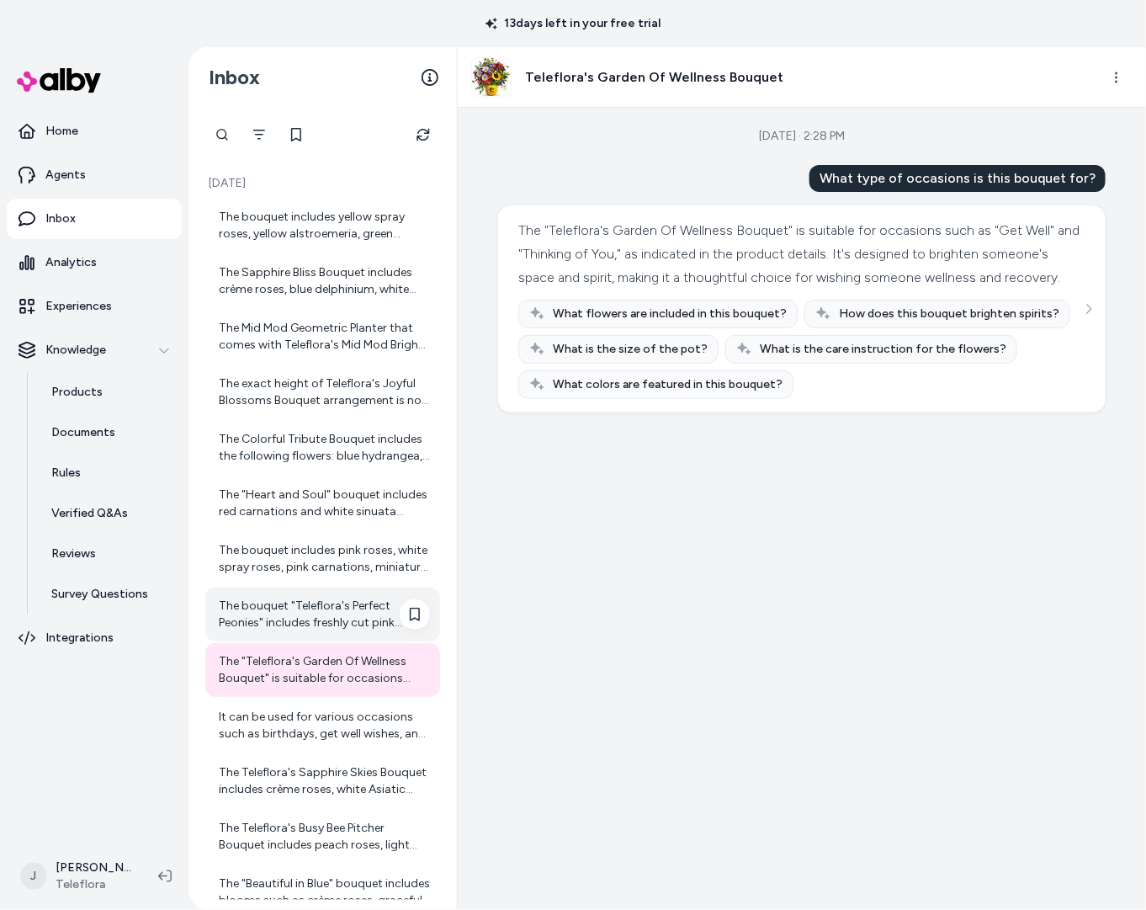
click at [242, 630] on div "The bouquet "Teleflora's Perfect Peonies" includes freshly cut pink peonies and…" at bounding box center [324, 614] width 211 height 34
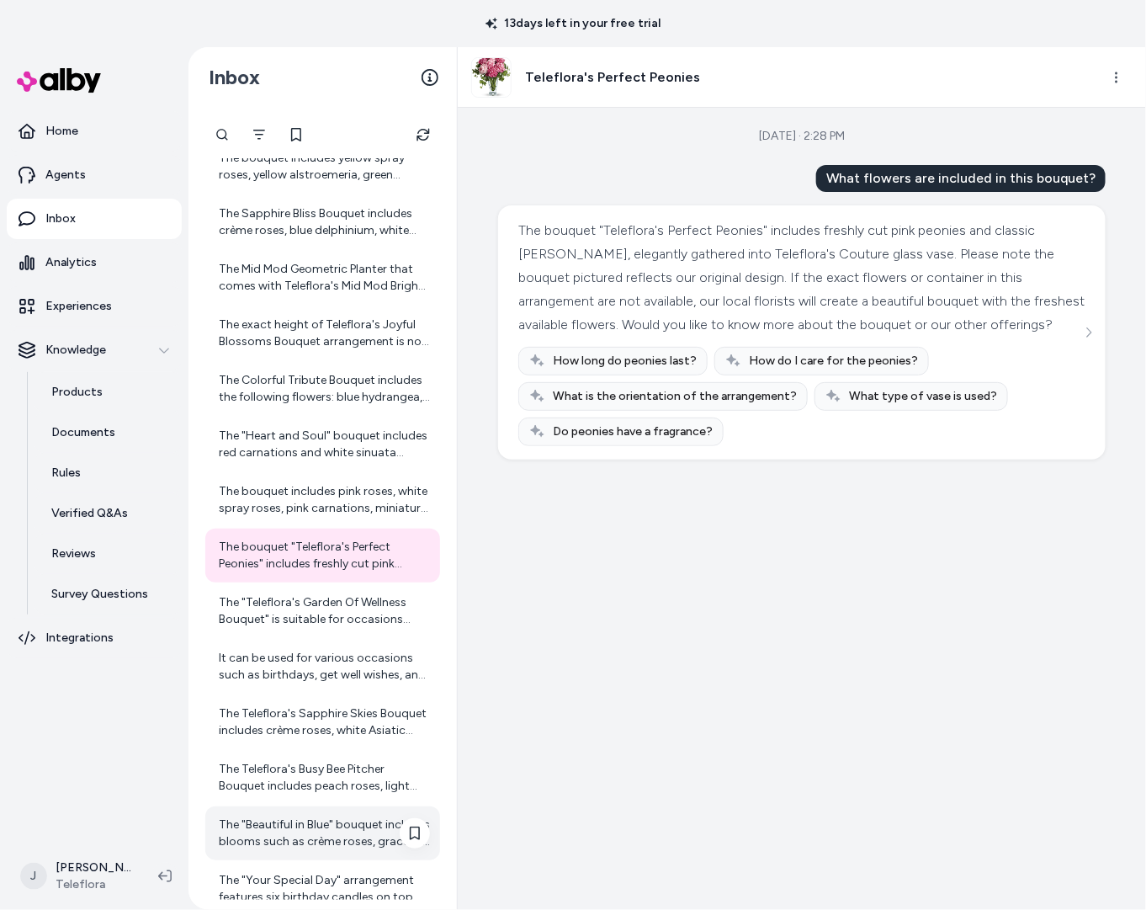
scroll to position [141, 0]
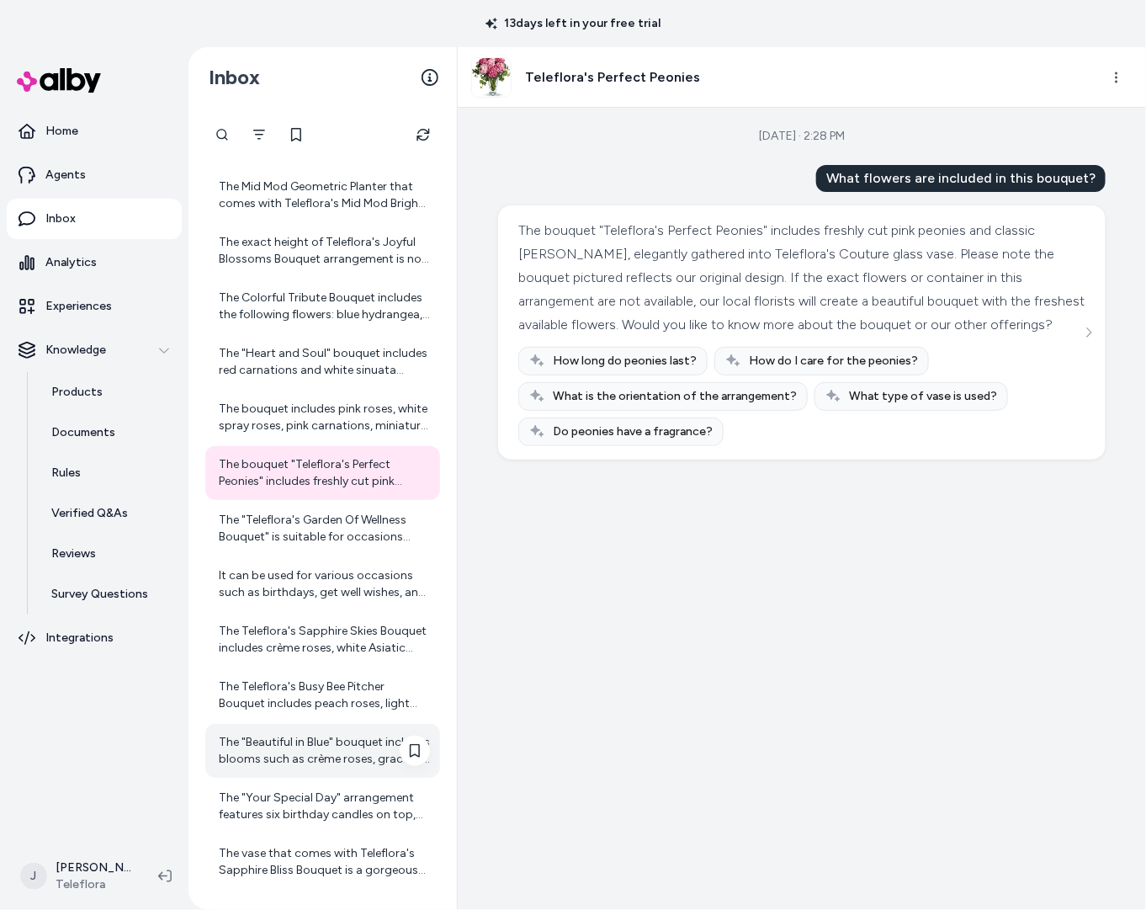
click at [277, 773] on div "The "Beautiful in Blue" bouquet includes blooms such as crème roses, graceful w…" at bounding box center [322, 751] width 235 height 54
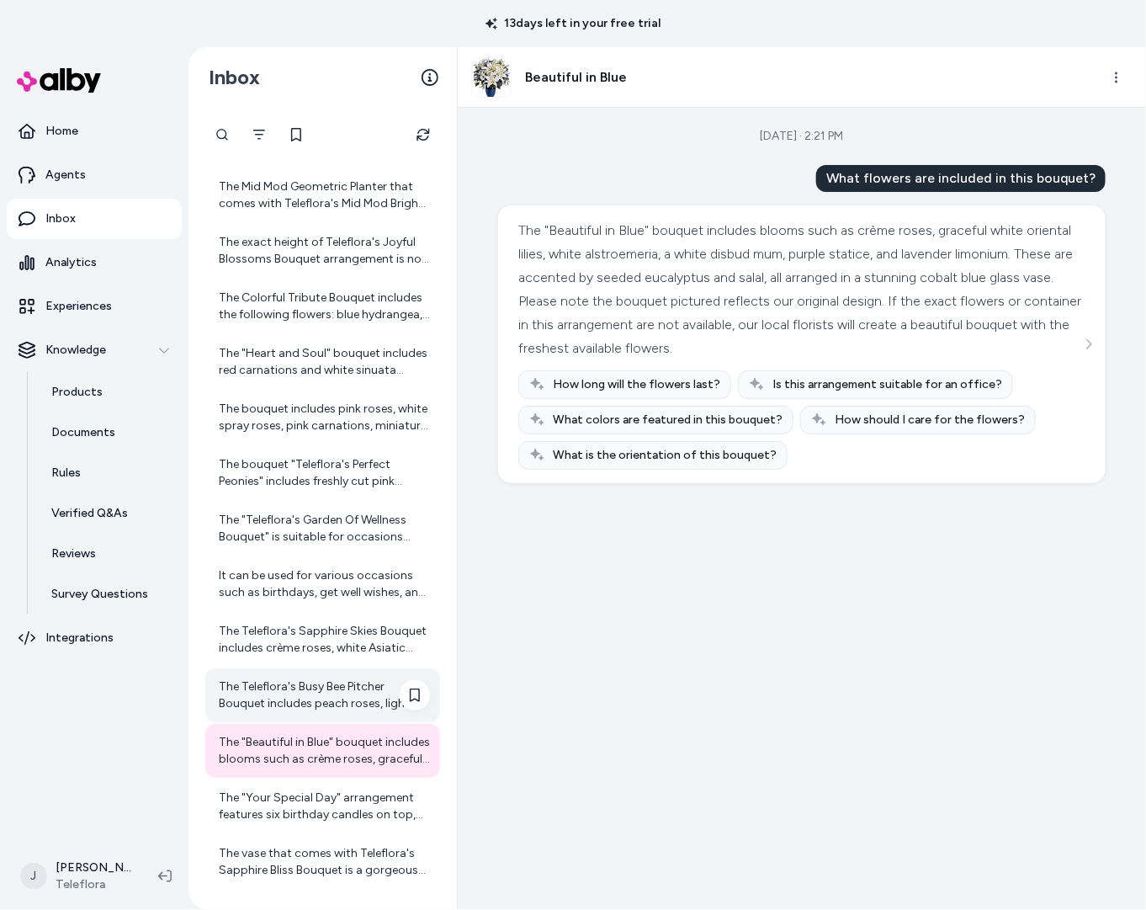
click at [260, 696] on div "The Teleflora's Busy Bee Pitcher Bouquet includes peach roses, light pink alstr…" at bounding box center [324, 695] width 211 height 34
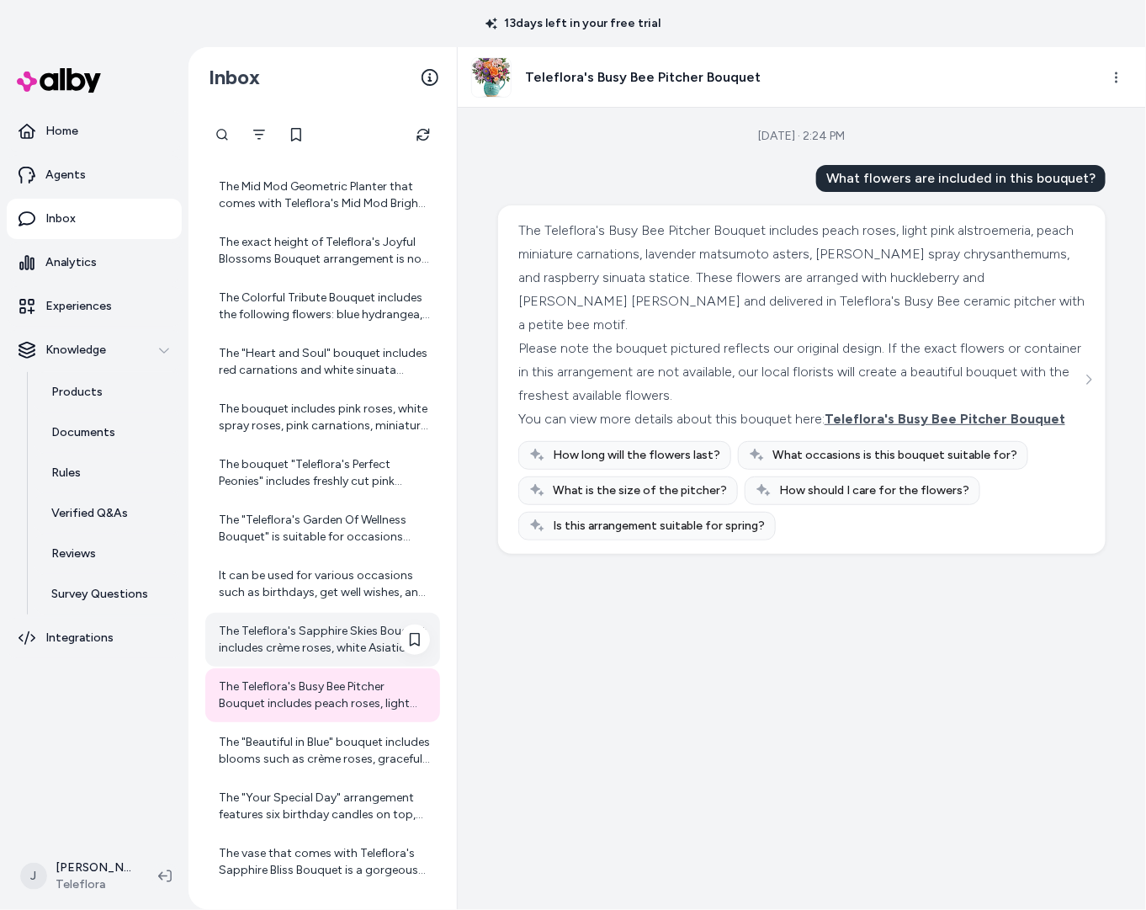
click at [266, 642] on div "The Teleflora's Sapphire Skies Bouquet includes crème roses, white Asiatic lili…" at bounding box center [324, 640] width 211 height 34
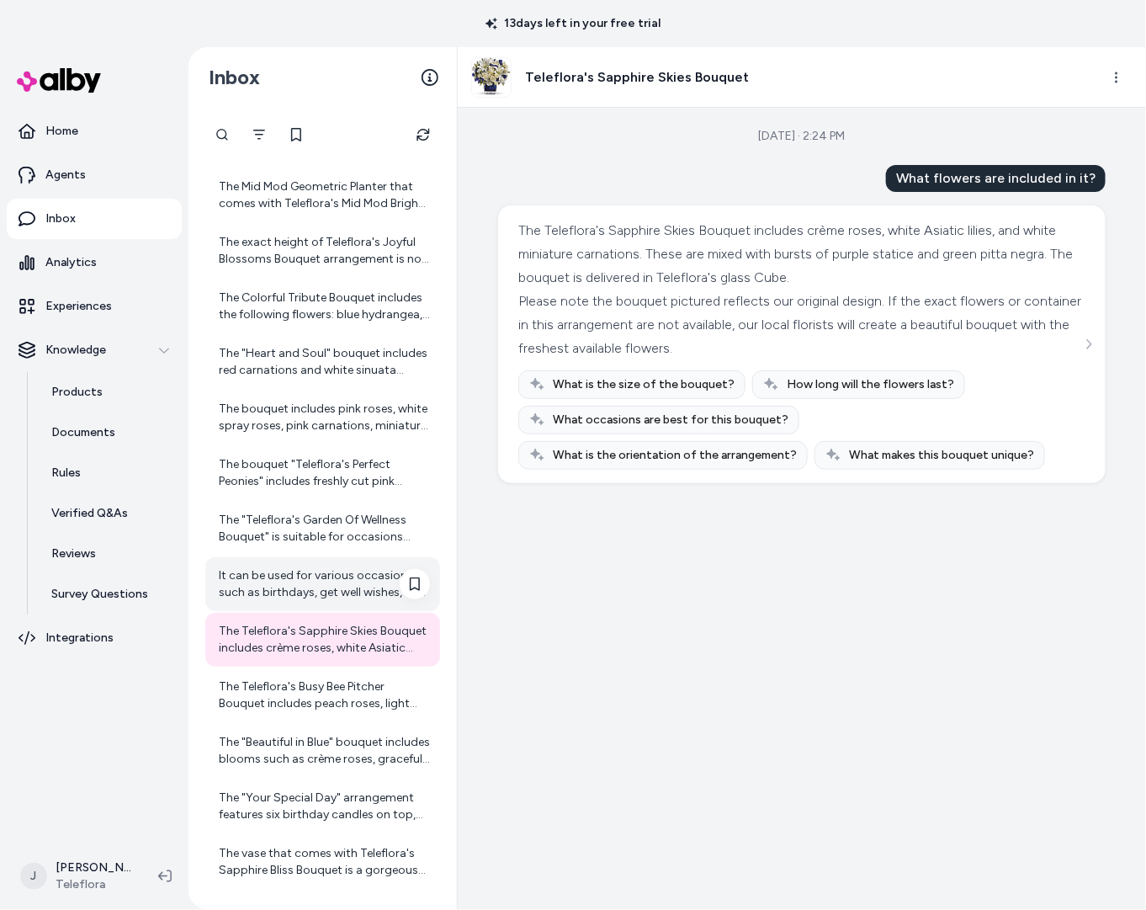
click at [250, 570] on div "It can be used for various occasions such as birthdays, get well wishes, and ju…" at bounding box center [324, 584] width 211 height 34
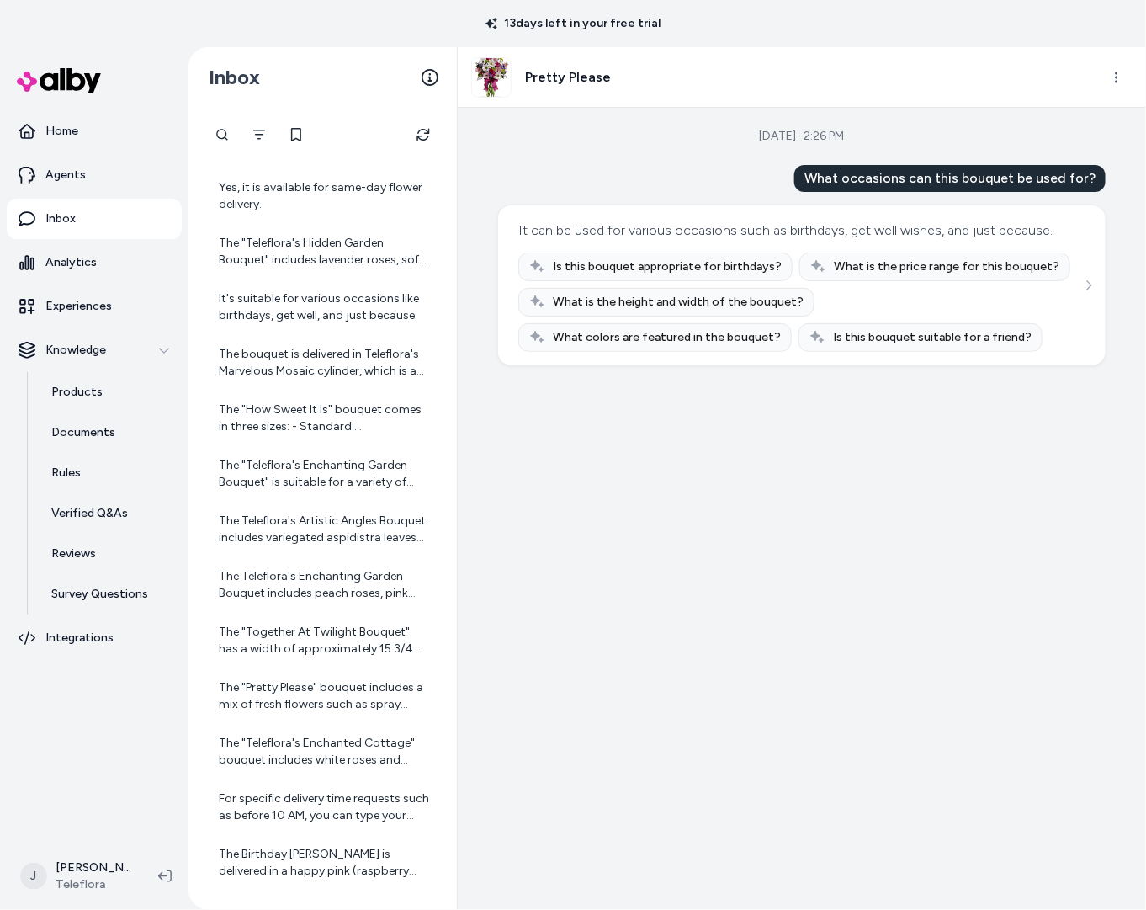
scroll to position [973, 0]
click at [263, 586] on div "The Teleflora's Enchanting Garden Bouquet includes peach roses, pink alstroemer…" at bounding box center [324, 586] width 211 height 34
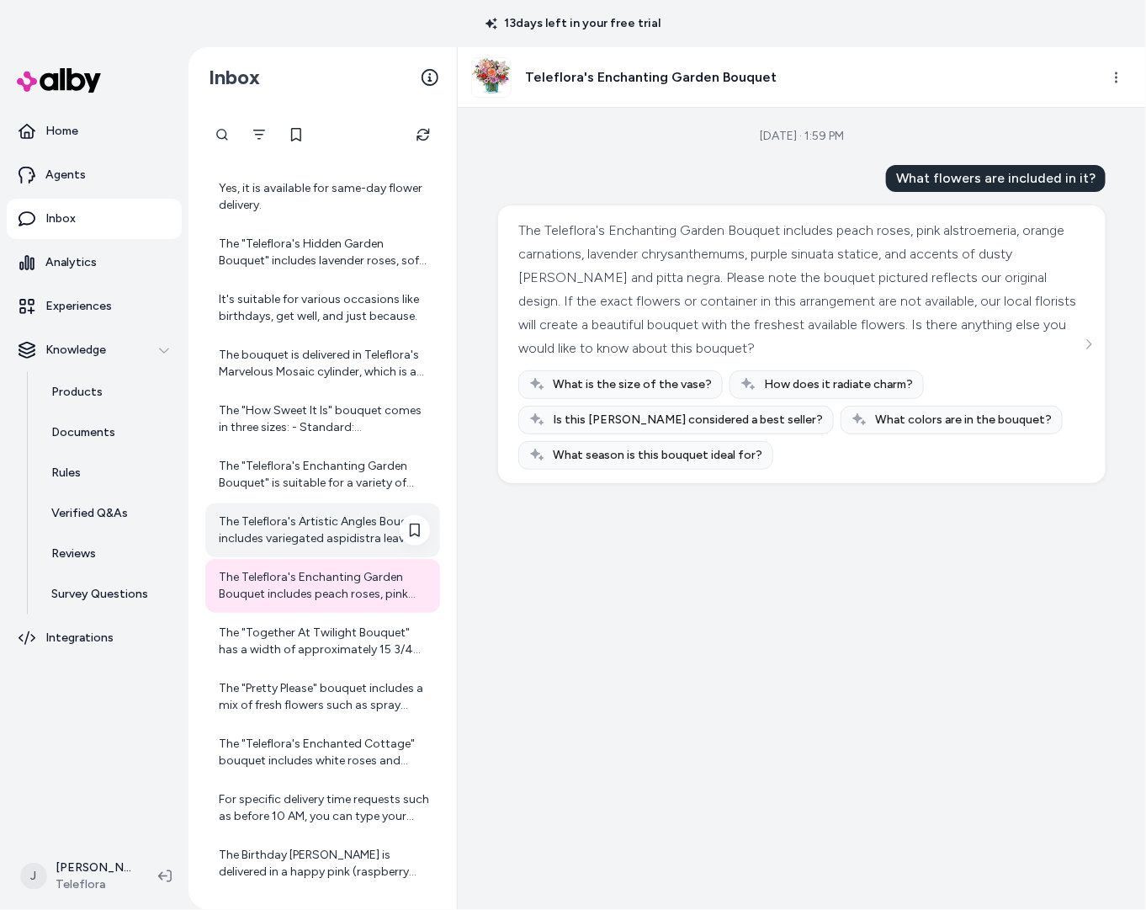
click at [268, 539] on div "The Teleflora's Artistic Angles Bouquet includes variegated aspidistra leaves a…" at bounding box center [324, 530] width 211 height 34
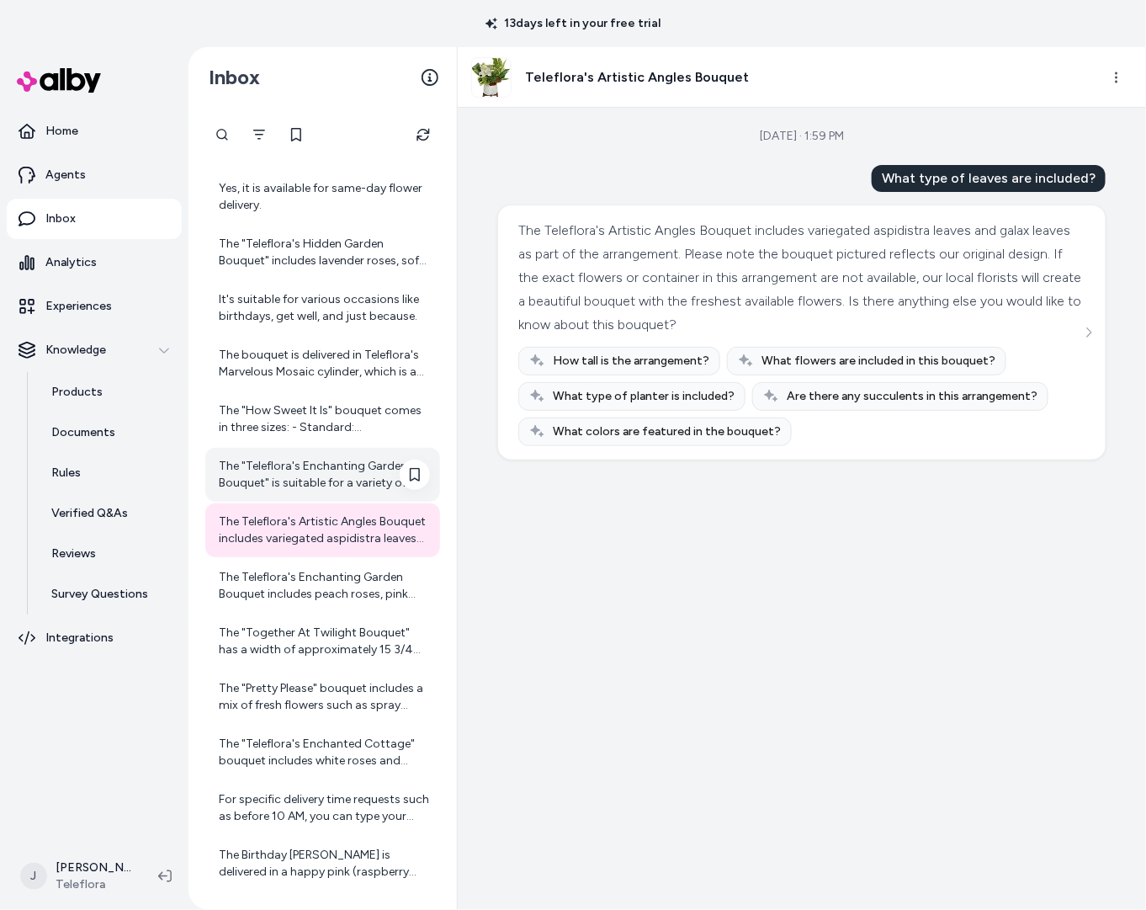
click at [295, 475] on div "The "Teleflora's Enchanting Garden Bouquet" is suitable for a variety of occasi…" at bounding box center [324, 475] width 211 height 34
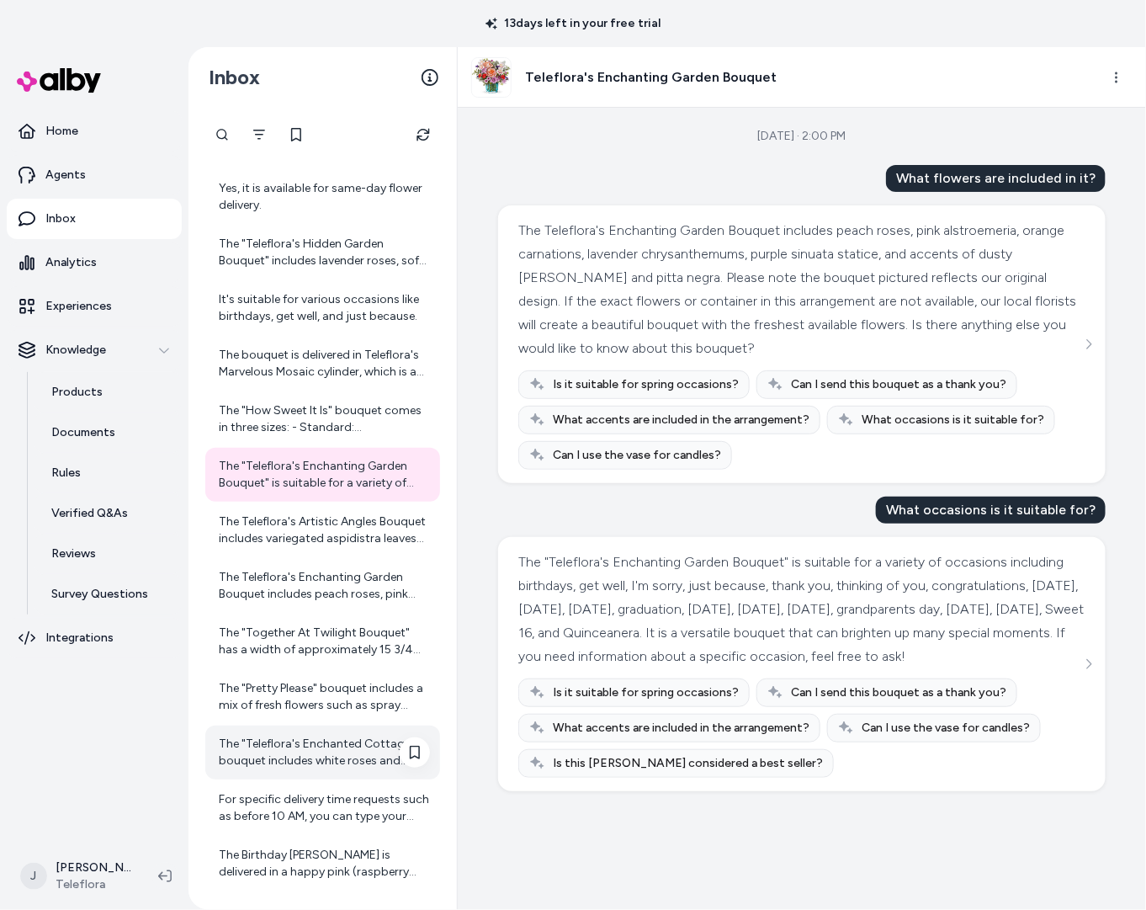
click at [295, 759] on div "The "Teleflora's Enchanted Cottage" bouquet includes white roses and spray rose…" at bounding box center [324, 753] width 211 height 34
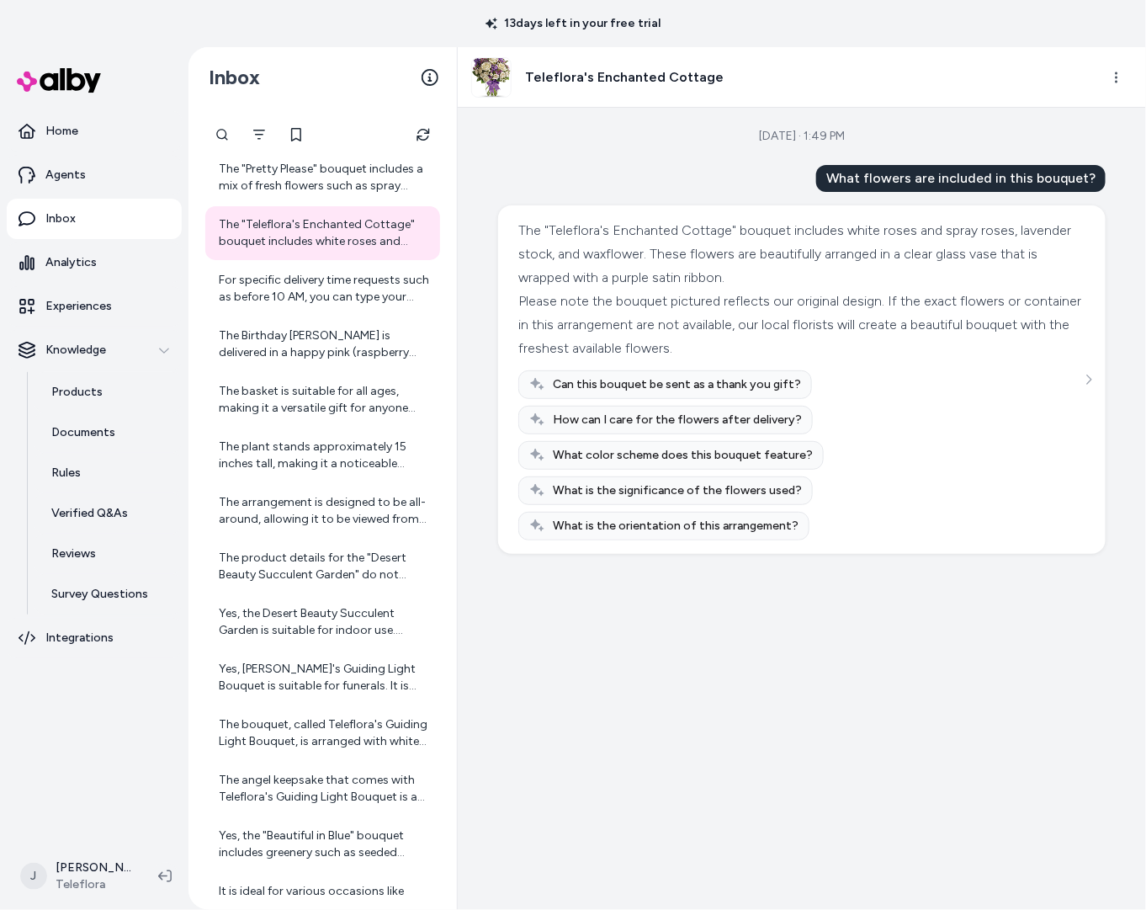
scroll to position [1807, 0]
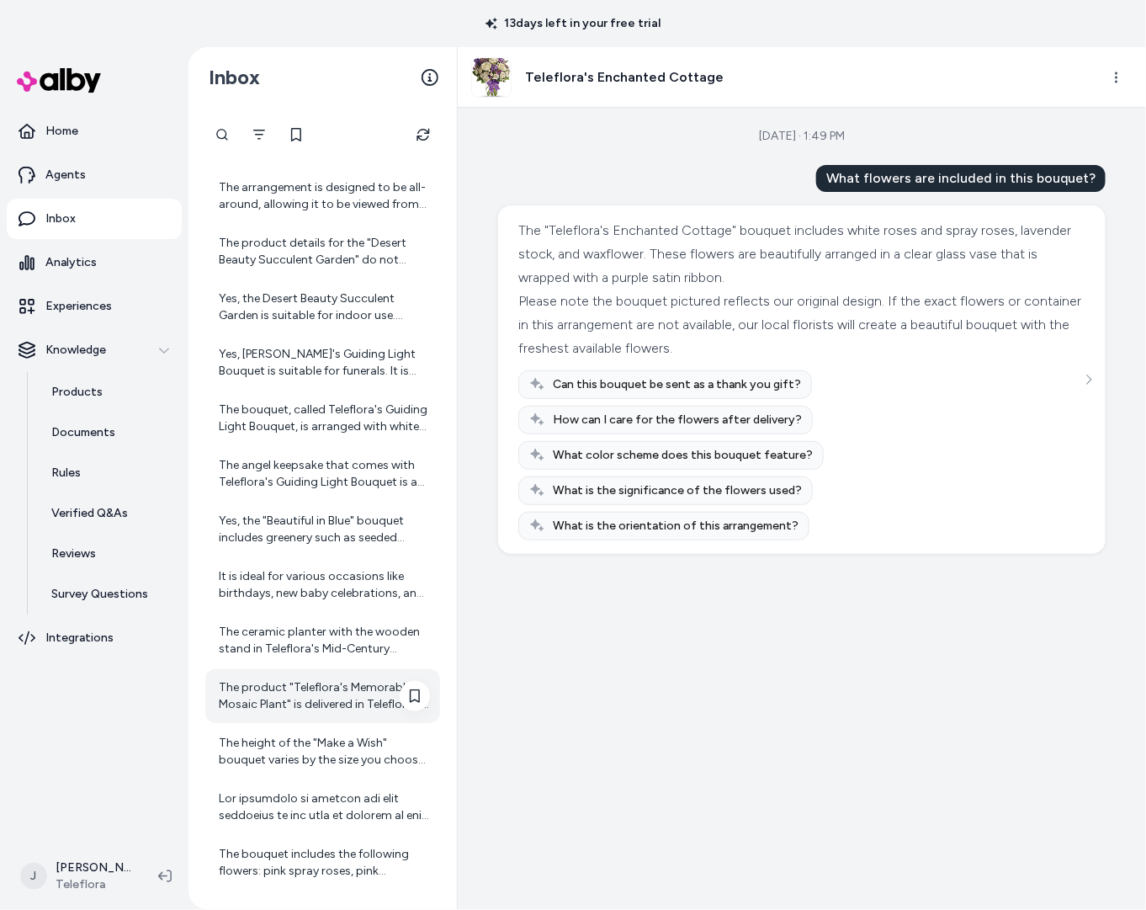
click at [314, 679] on div "The product "Teleflora's Memorable Mosaic Plant" is delivered in Teleflora's Ma…" at bounding box center [324, 696] width 211 height 34
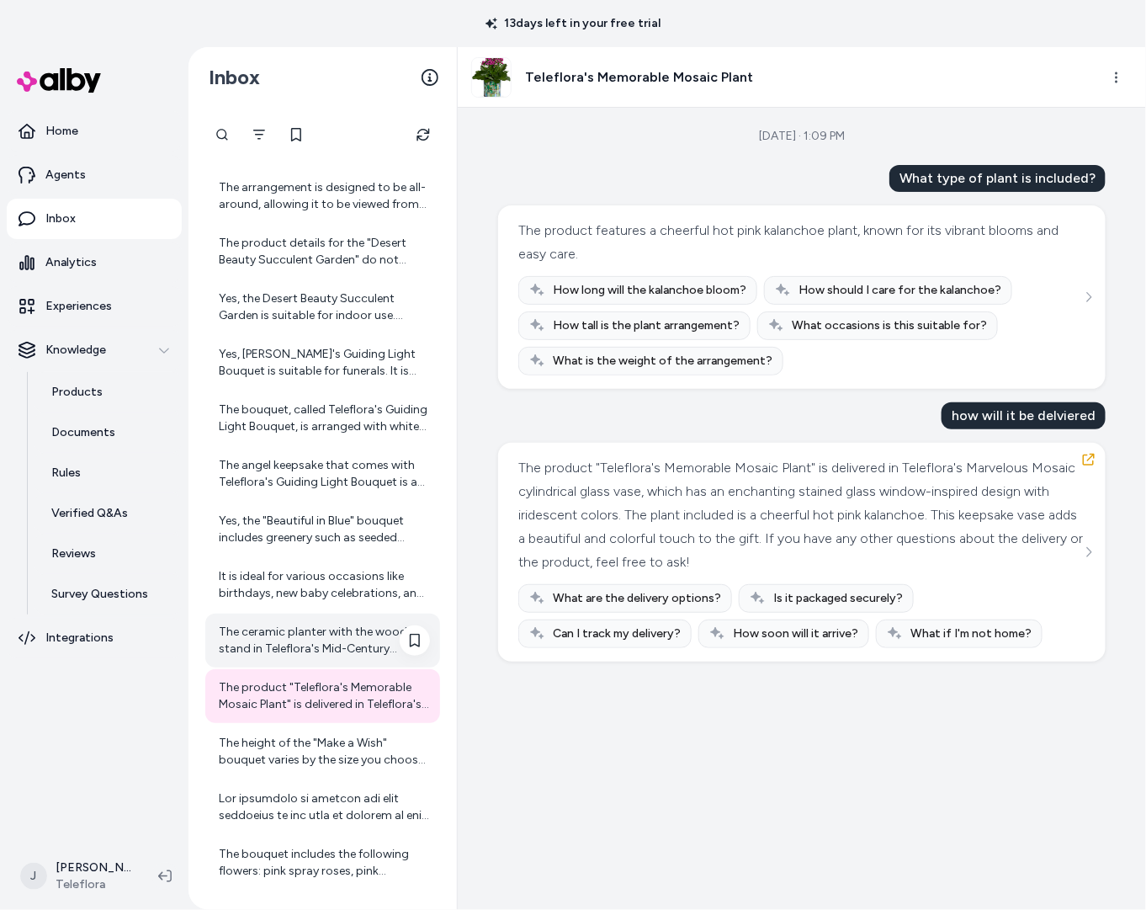
click at [303, 627] on div "The ceramic planter with the wooden stand in Teleflora's Mid-Century Garden arr…" at bounding box center [324, 641] width 211 height 34
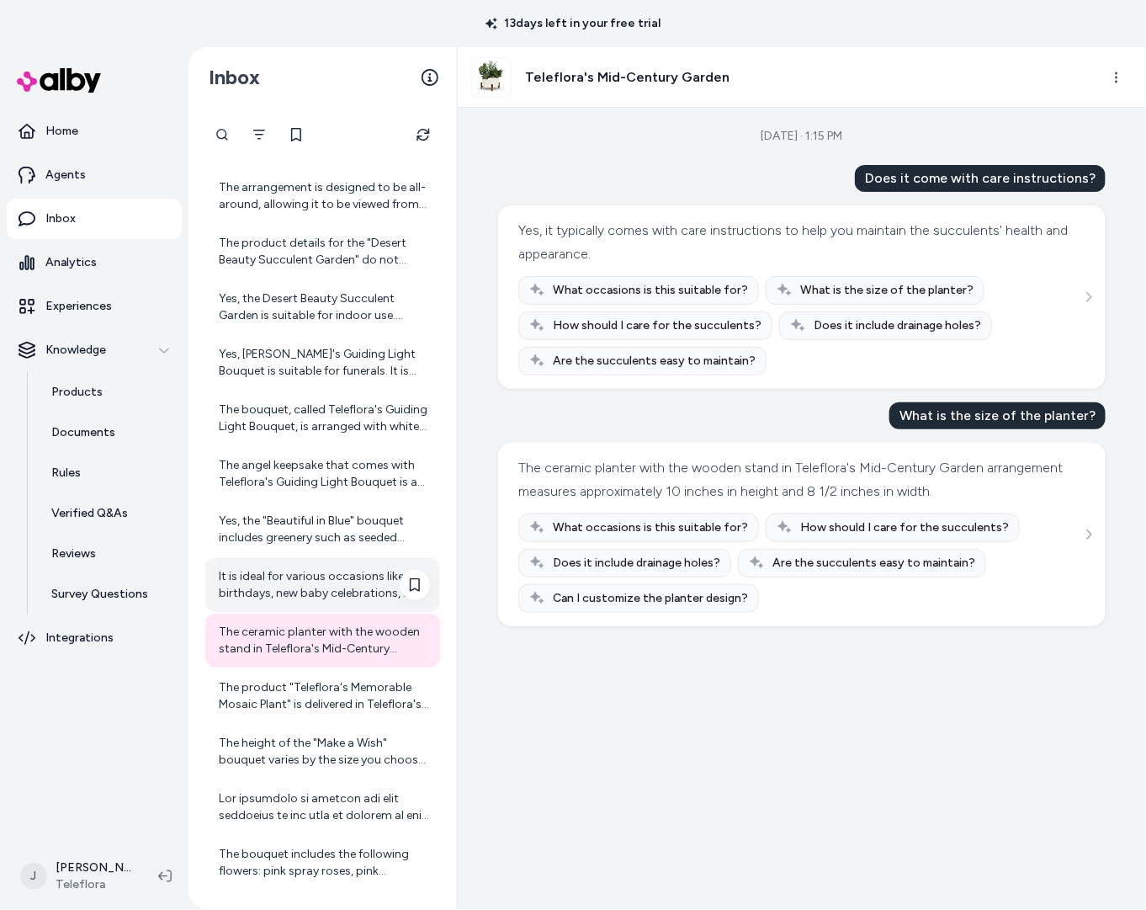
click at [291, 583] on div "It is ideal for various occasions like birthdays, new baby celebrations, and ju…" at bounding box center [324, 585] width 211 height 34
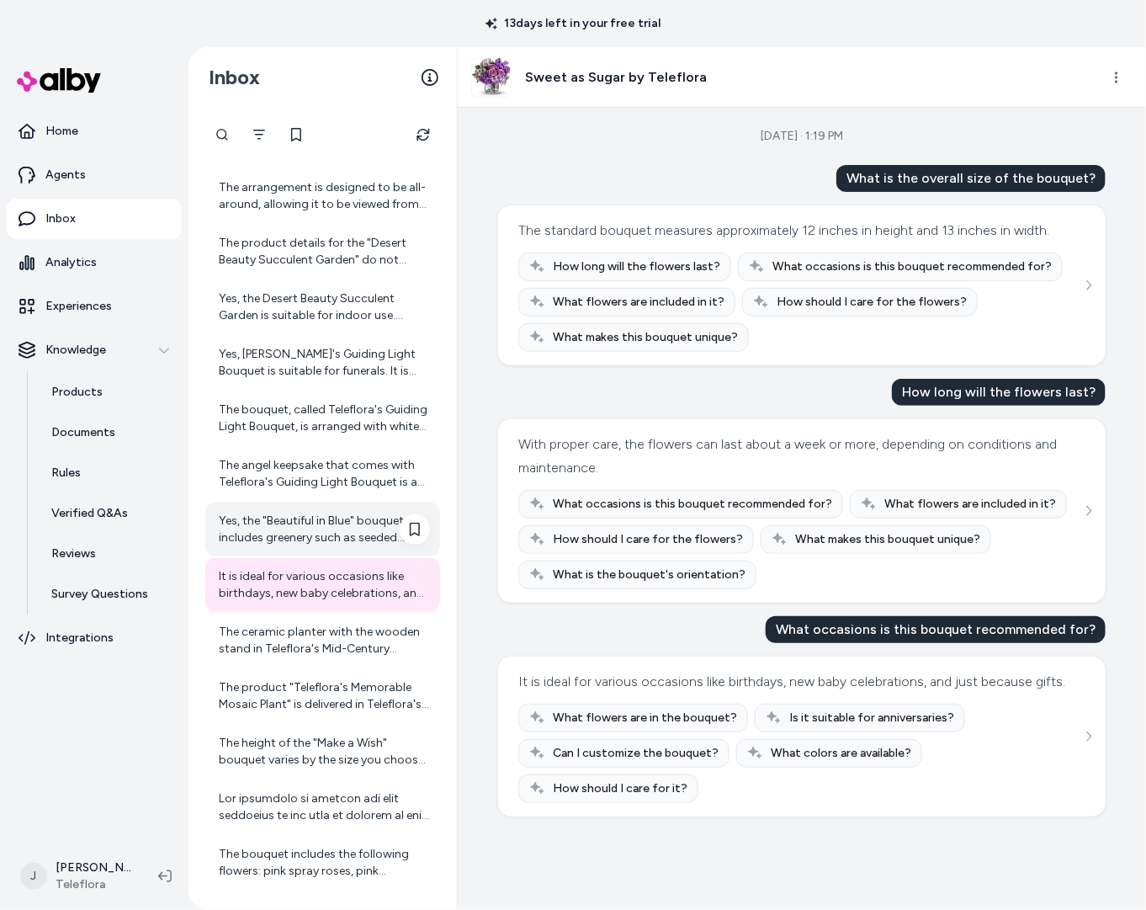
click at [285, 541] on div "Yes, the "Beautiful in Blue" bouquet includes greenery such as seeded eucalyptu…" at bounding box center [324, 530] width 211 height 34
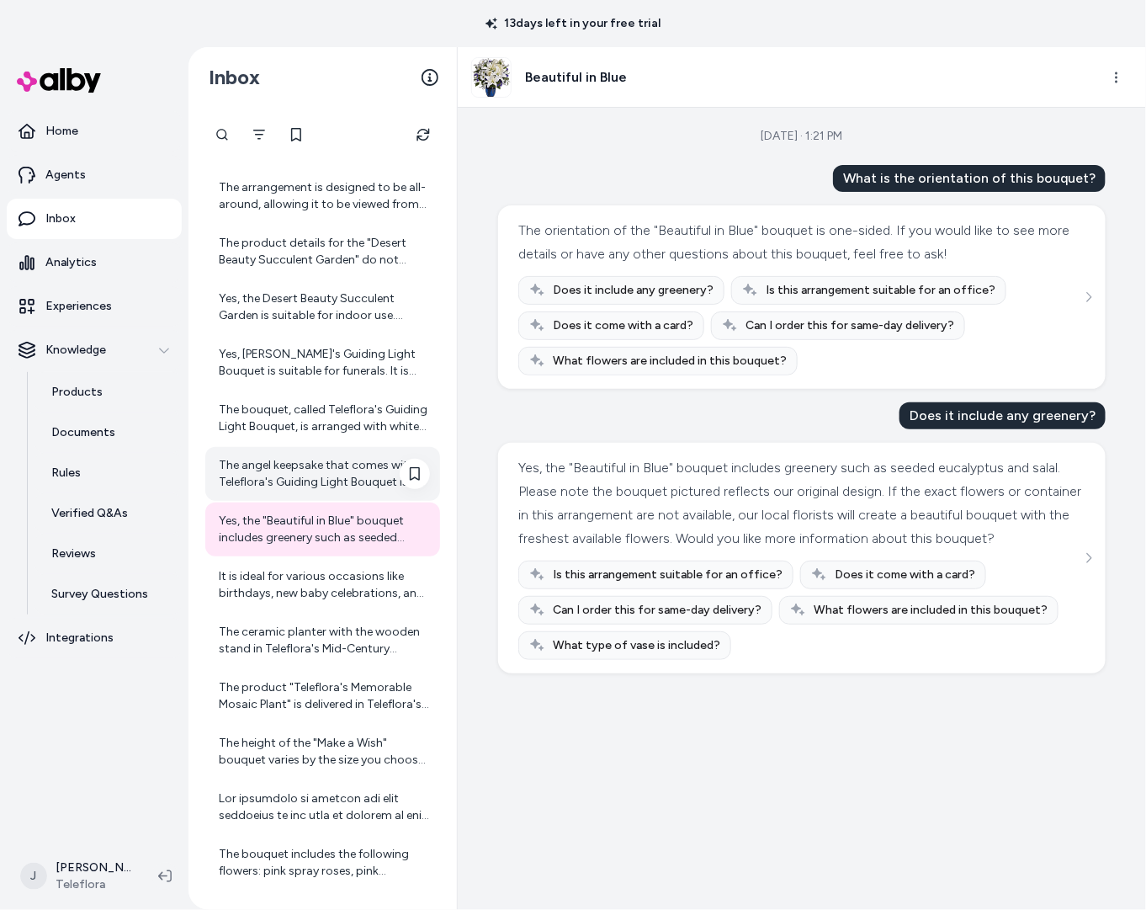
click at [272, 477] on div "The angel keepsake that comes with Teleflora's Guiding Light Bouquet is a peace…" at bounding box center [324, 474] width 211 height 34
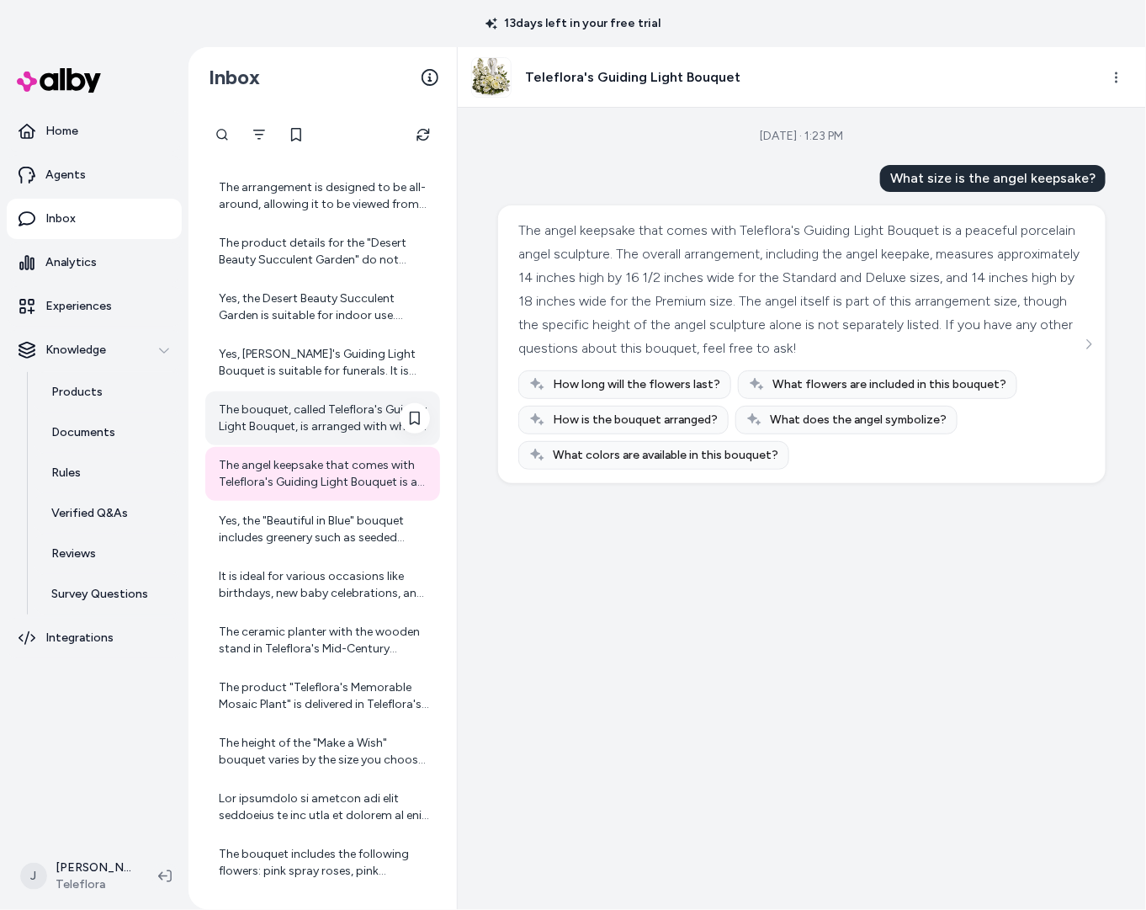
click at [276, 426] on div "The bouquet, called Teleflora's Guiding Light Bouquet, is arranged with white r…" at bounding box center [324, 418] width 211 height 34
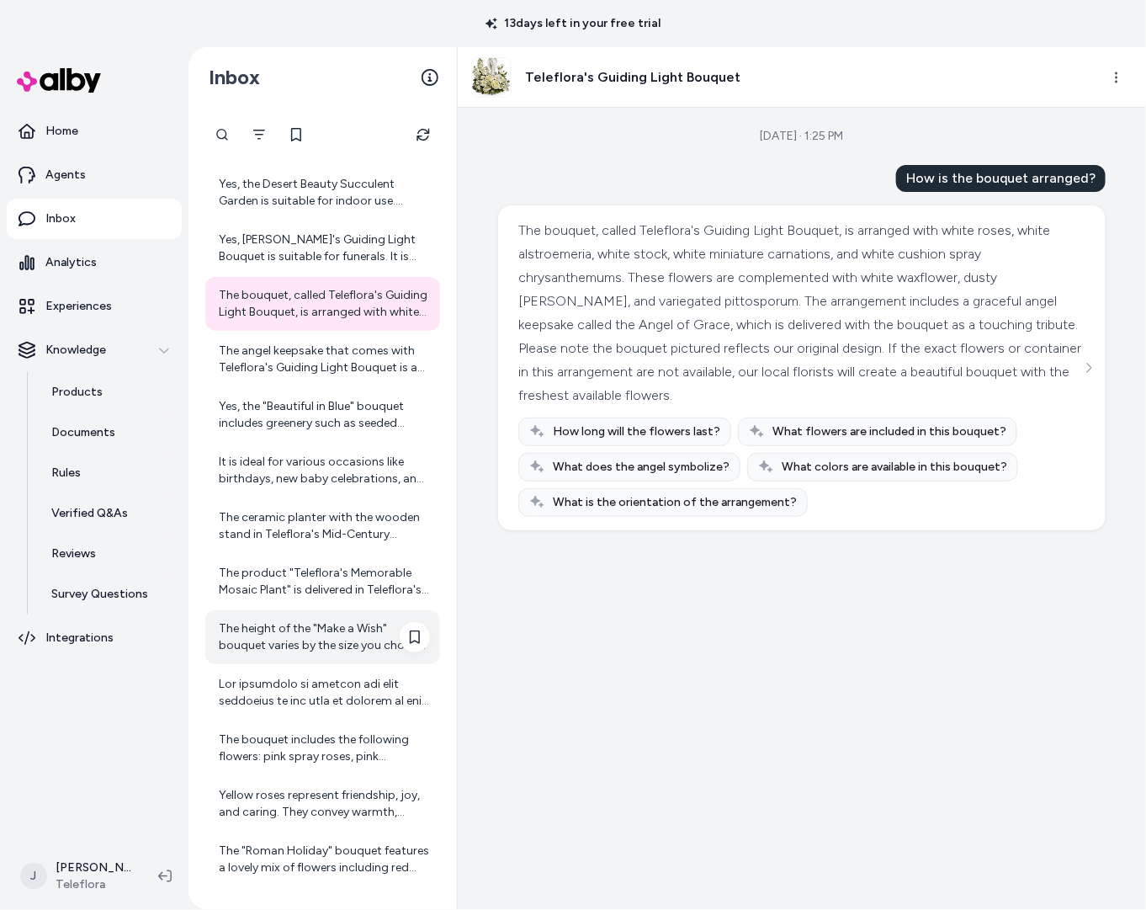
scroll to position [1936, 0]
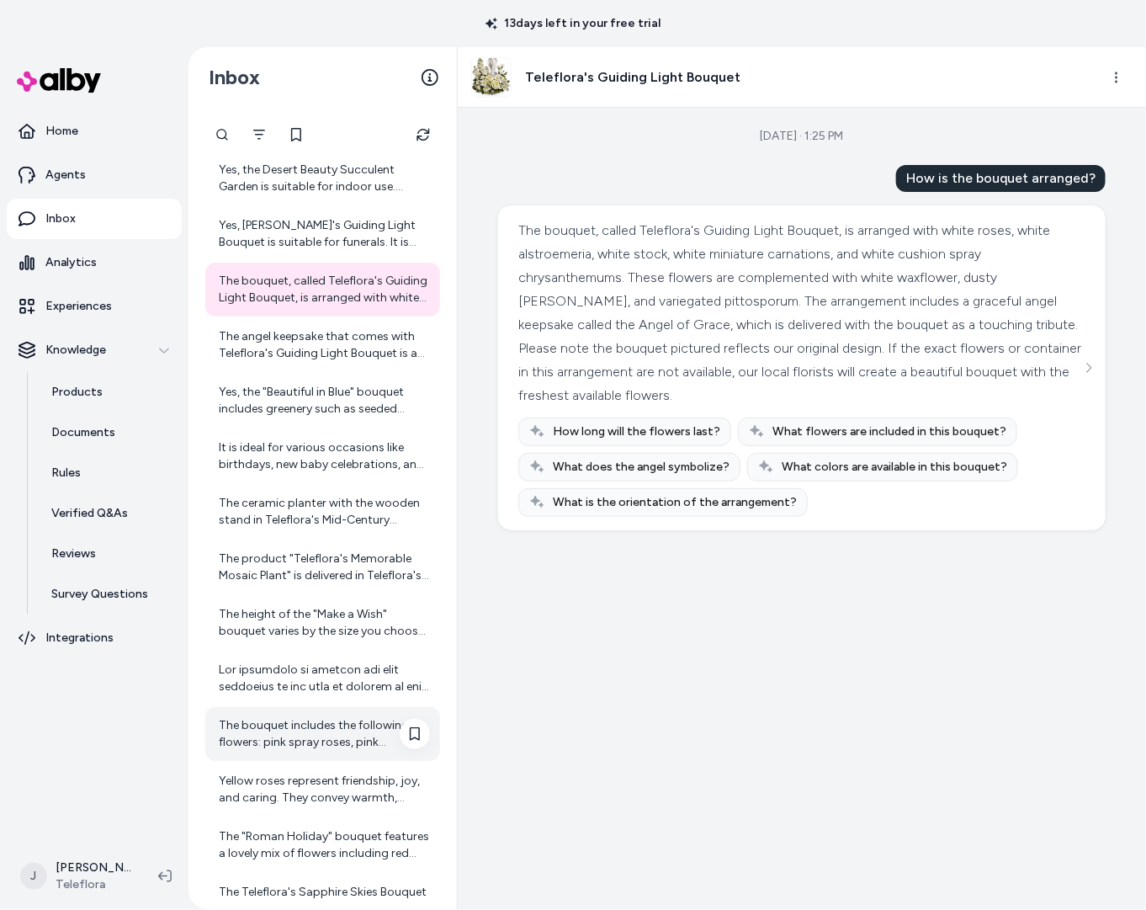
click at [298, 744] on div "The bouquet includes the following flowers: pink spray roses, pink alstroemeria…" at bounding box center [324, 734] width 211 height 34
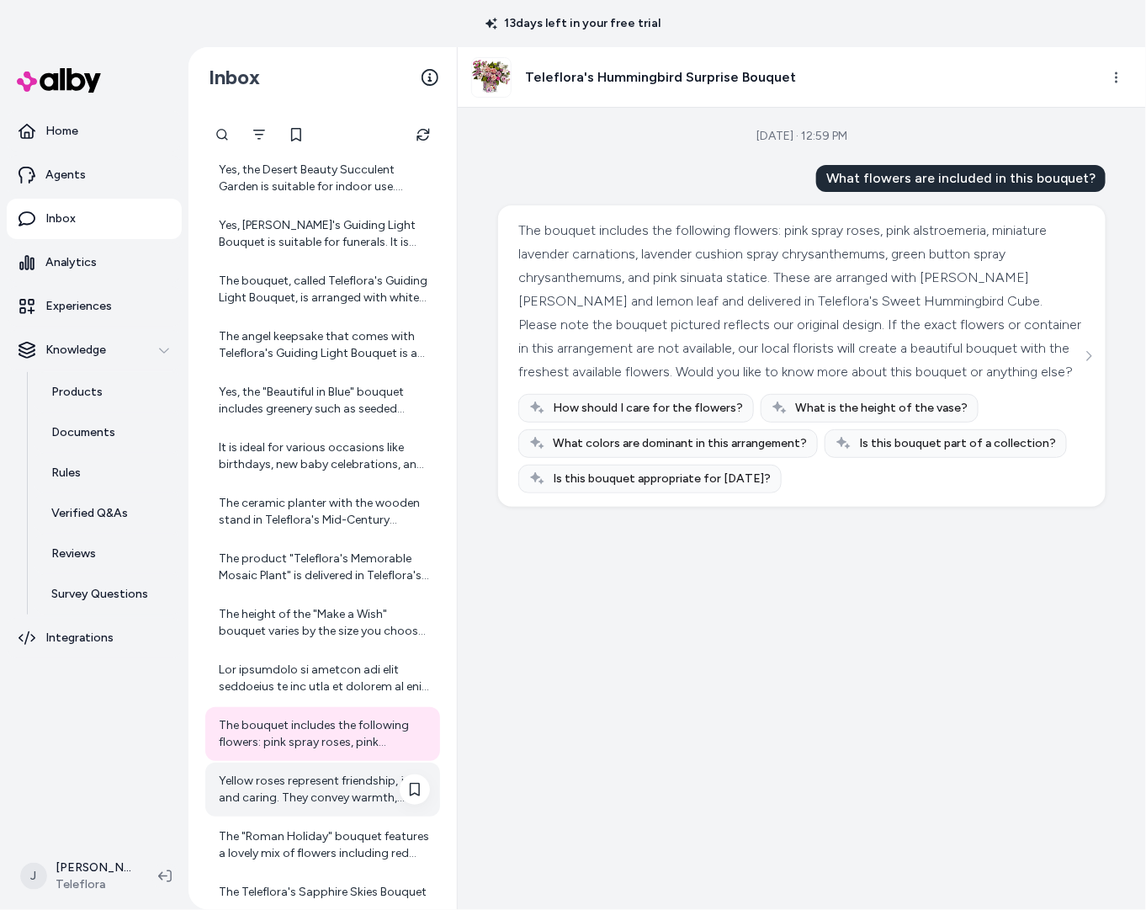
click at [284, 800] on div "Yellow roses represent friendship, joy, and caring. They convey warmth, gladnes…" at bounding box center [324, 790] width 211 height 34
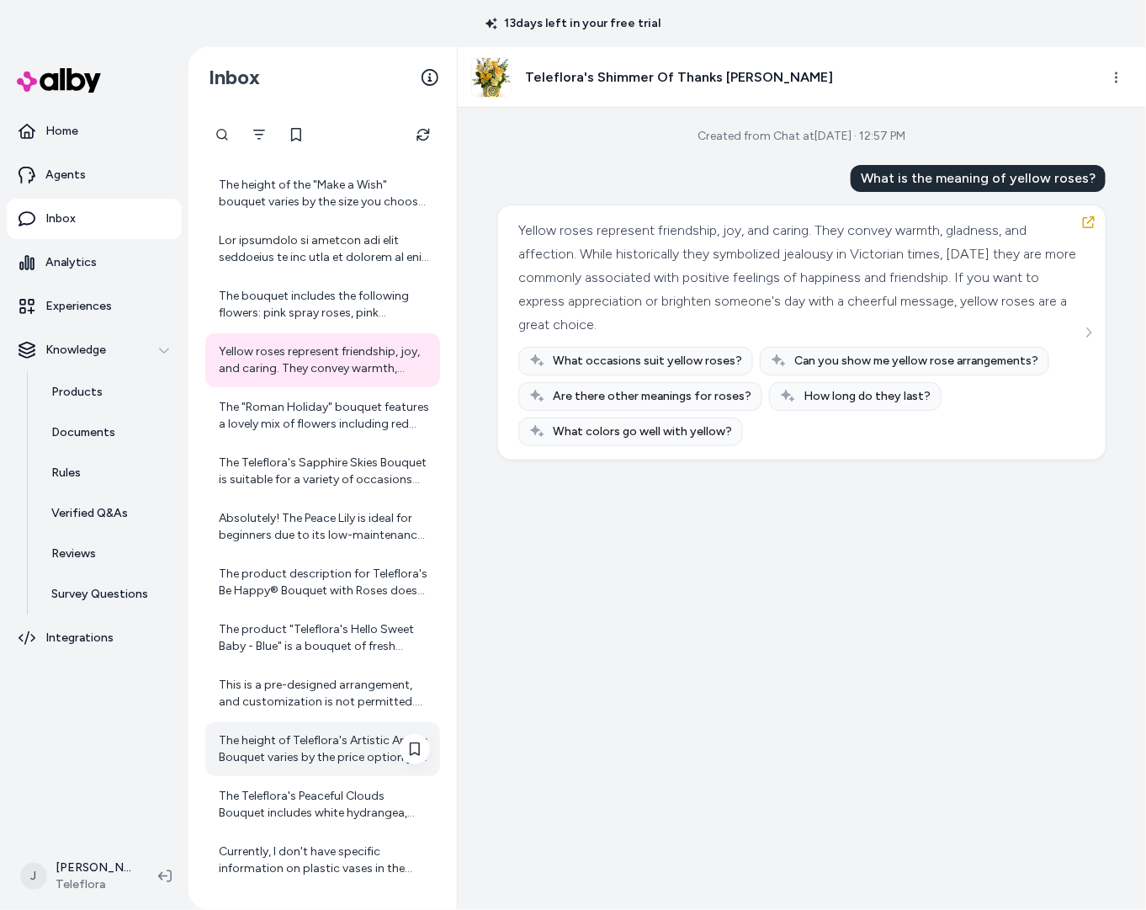
click at [278, 764] on div "The height of Teleflora's Artistic Angles Bouquet varies by the price option yo…" at bounding box center [322, 749] width 235 height 54
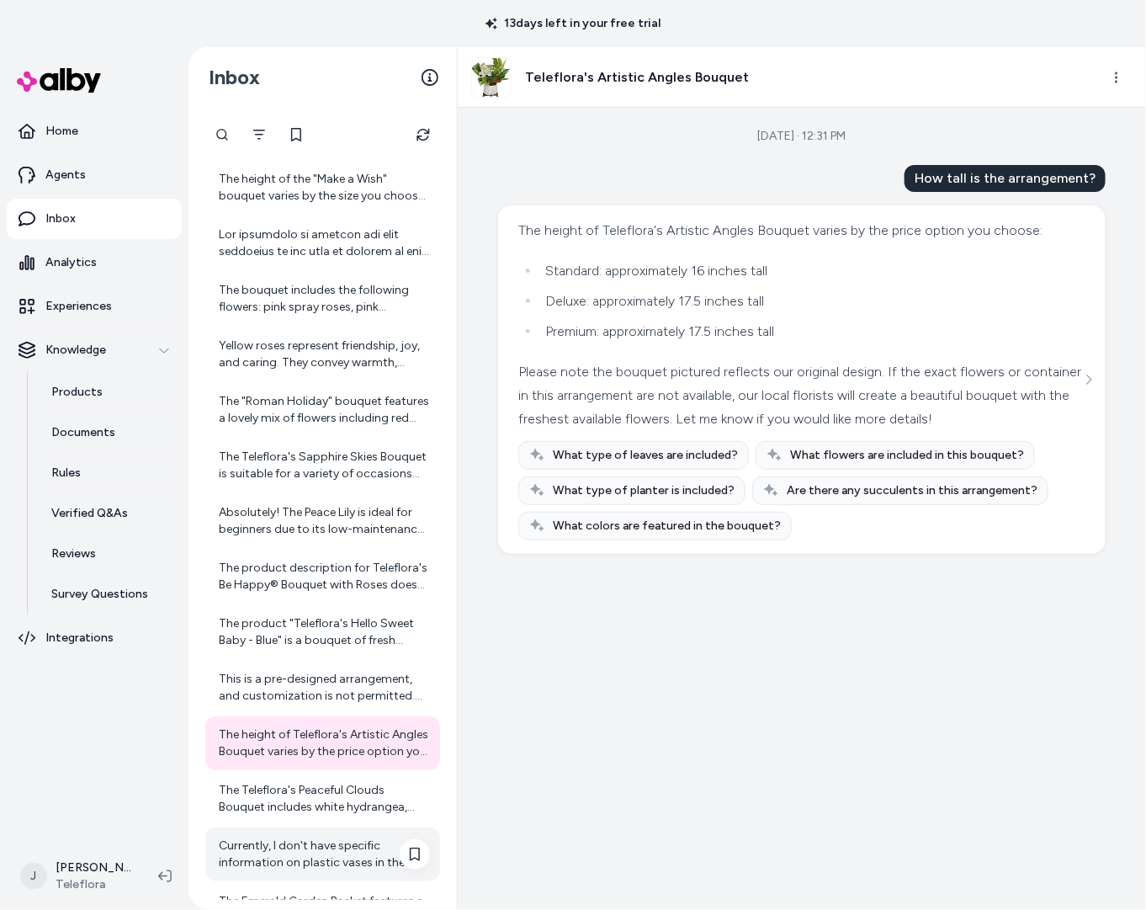
click at [297, 837] on div "Currently, I don't have specific information on plastic vases in the Teleflora …" at bounding box center [324, 854] width 211 height 34
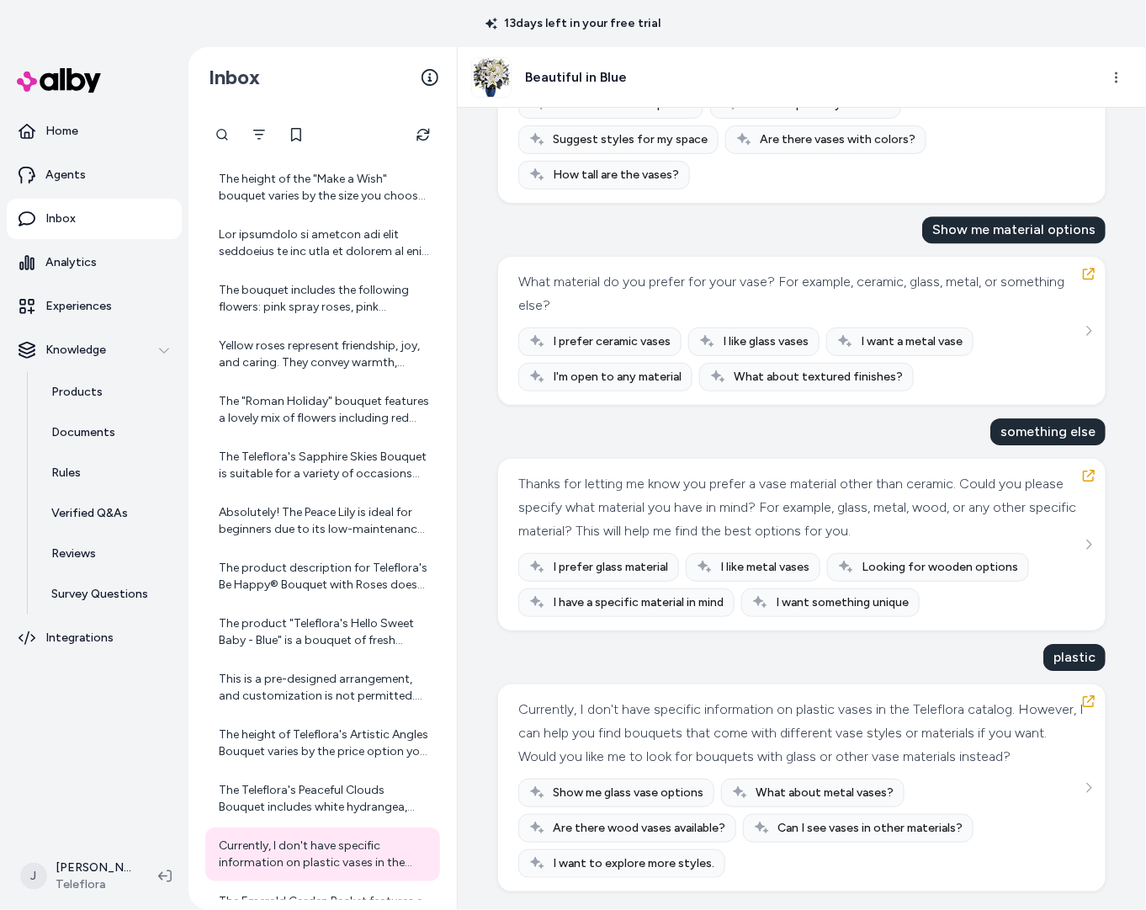
scroll to position [1801, 0]
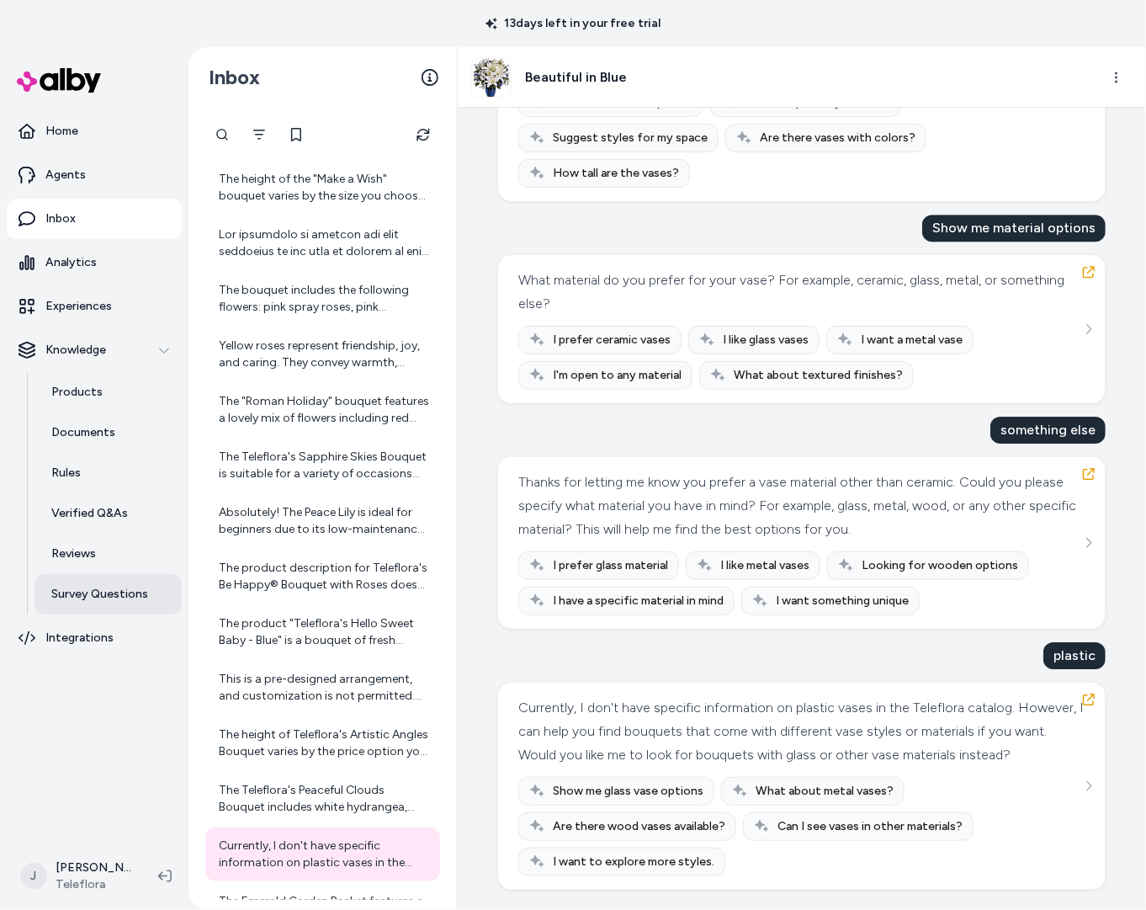
click at [82, 594] on p "Survey Questions" at bounding box center [99, 594] width 97 height 17
click at [72, 178] on p "Agents" at bounding box center [65, 175] width 40 height 17
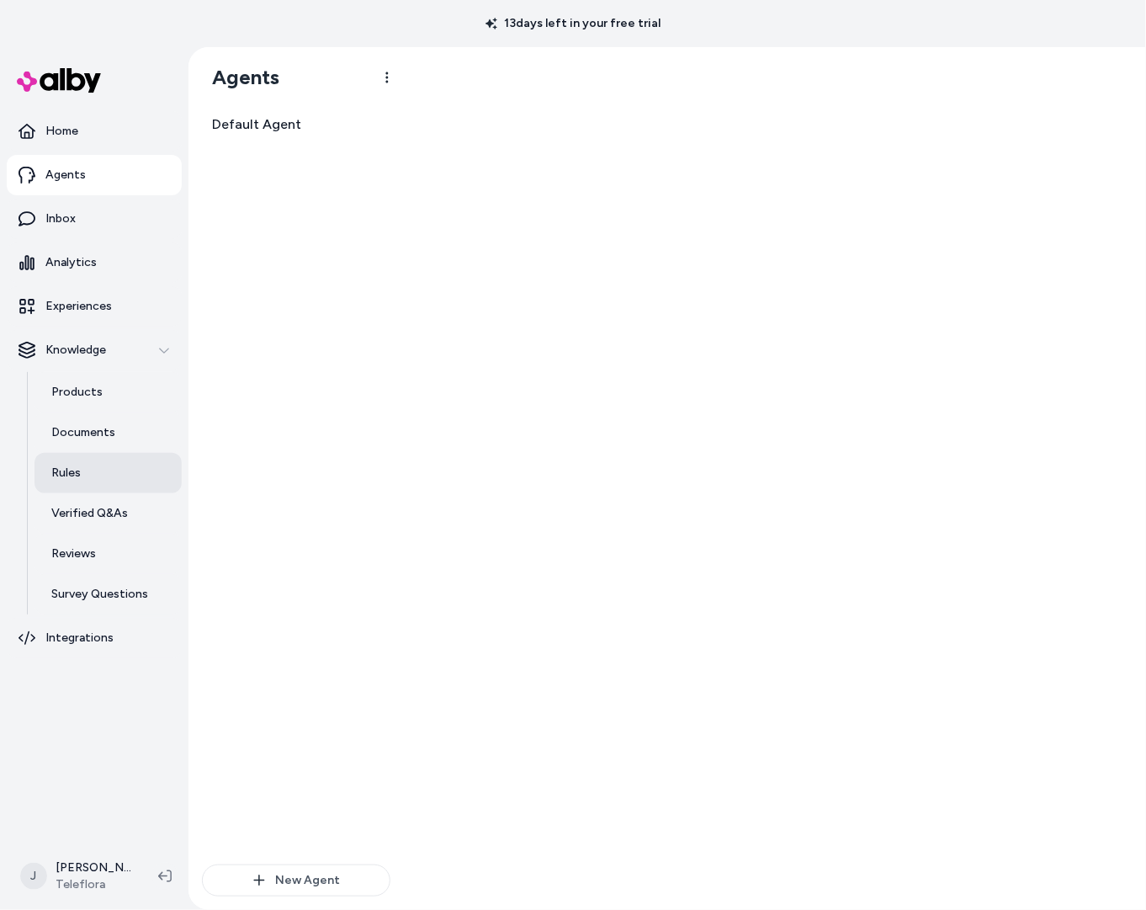
click at [85, 471] on link "Rules" at bounding box center [108, 473] width 147 height 40
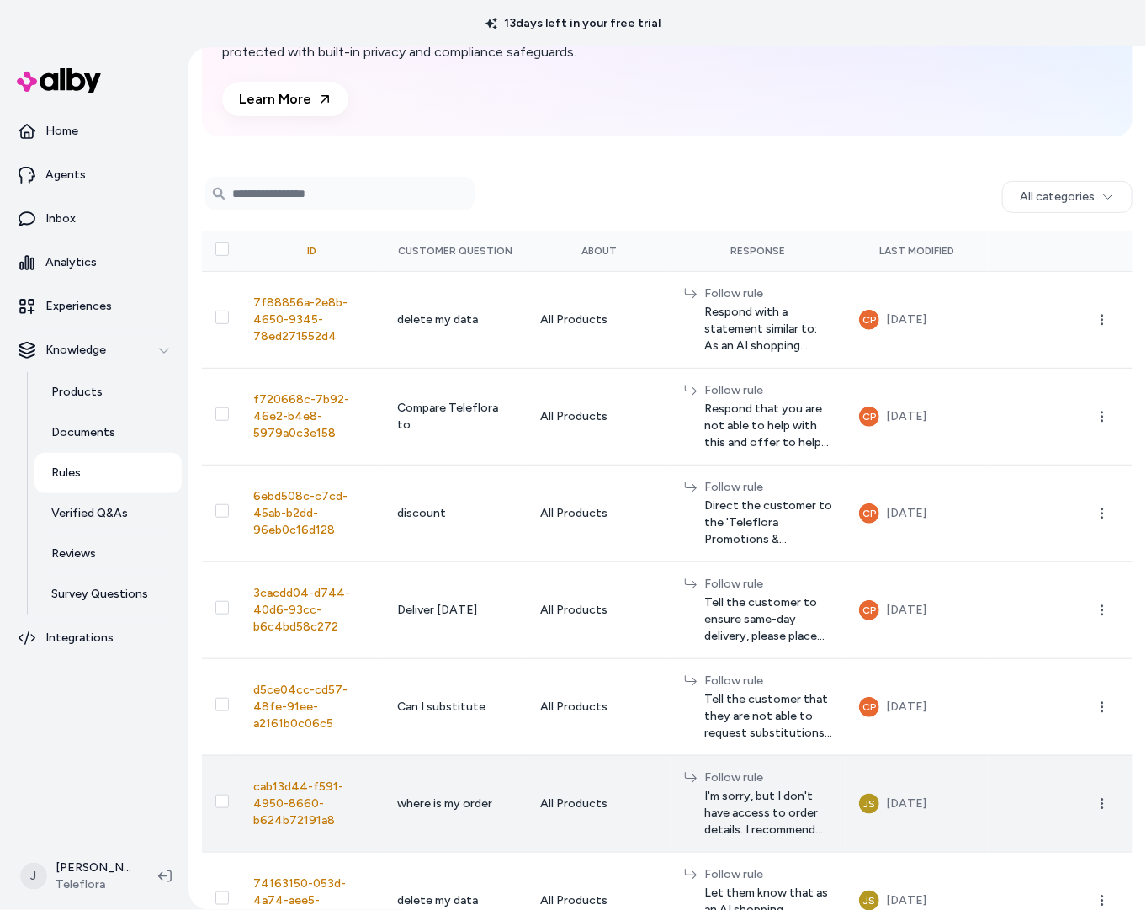
scroll to position [141, 0]
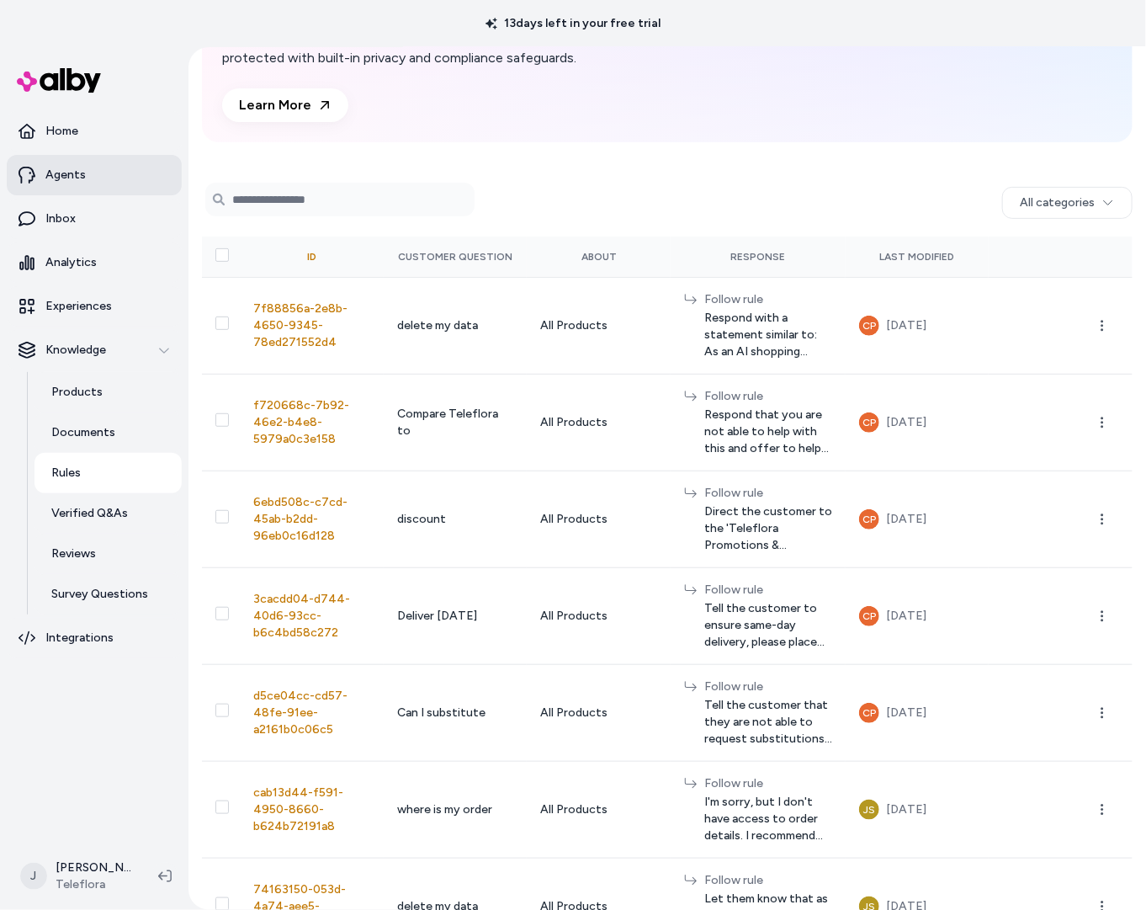
click at [81, 168] on p "Agents" at bounding box center [65, 175] width 40 height 17
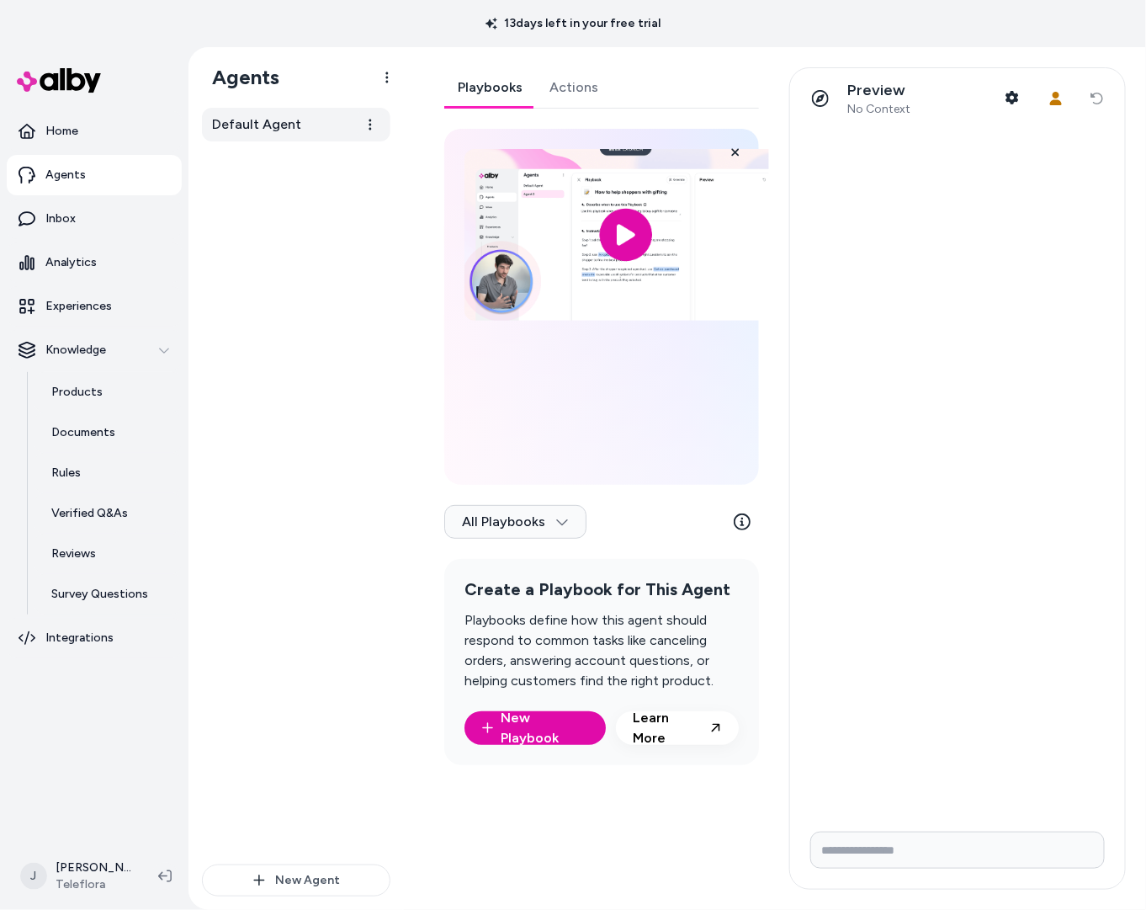
click at [288, 132] on span "Default Agent" at bounding box center [256, 124] width 89 height 20
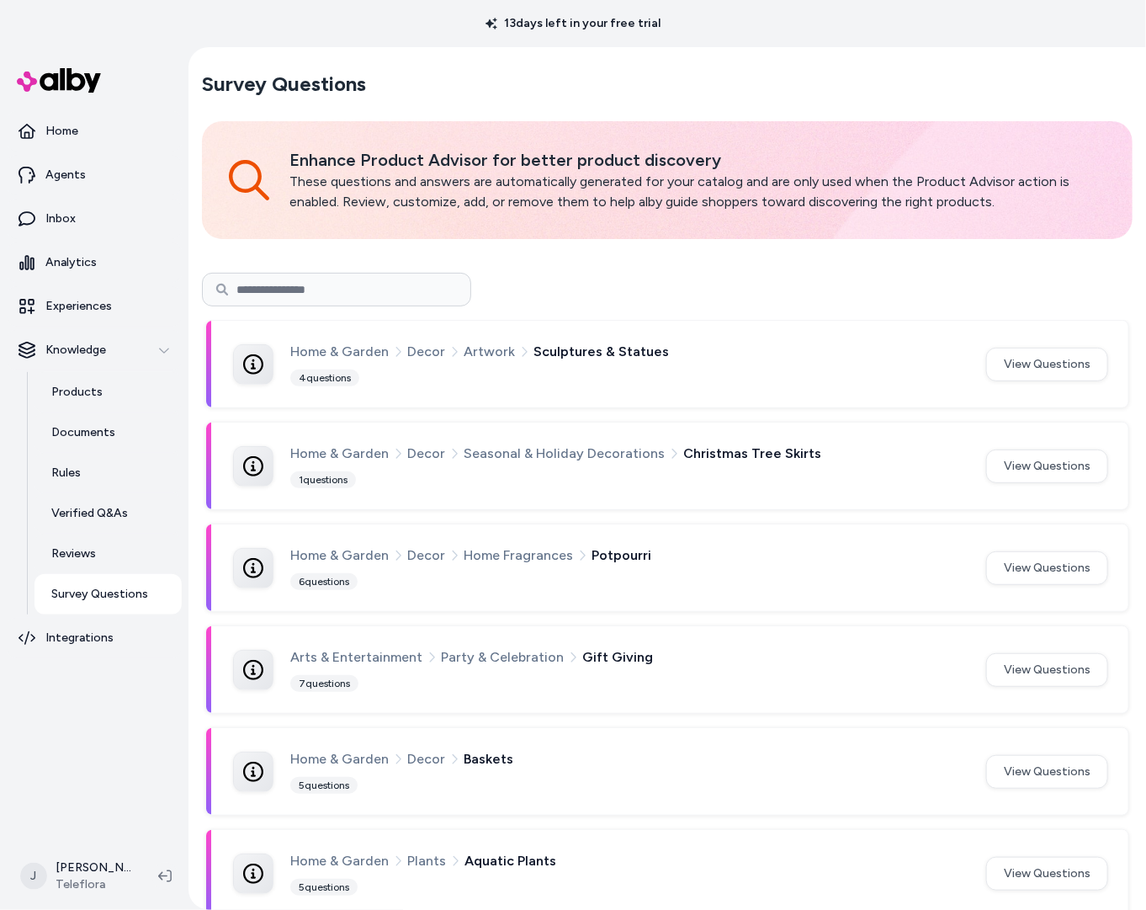
click at [361, 295] on input at bounding box center [336, 290] width 269 height 34
type input "****"
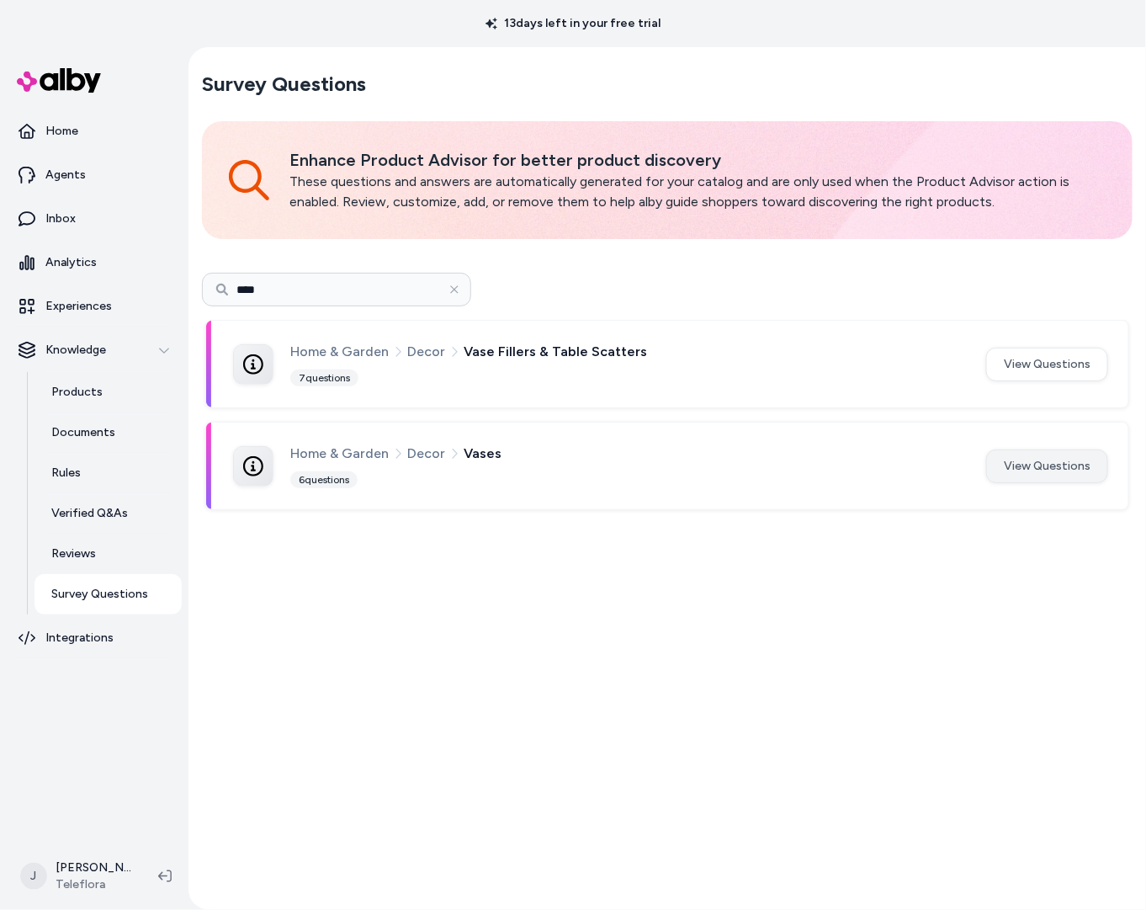
click at [1065, 465] on button "View Questions" at bounding box center [1047, 466] width 122 height 34
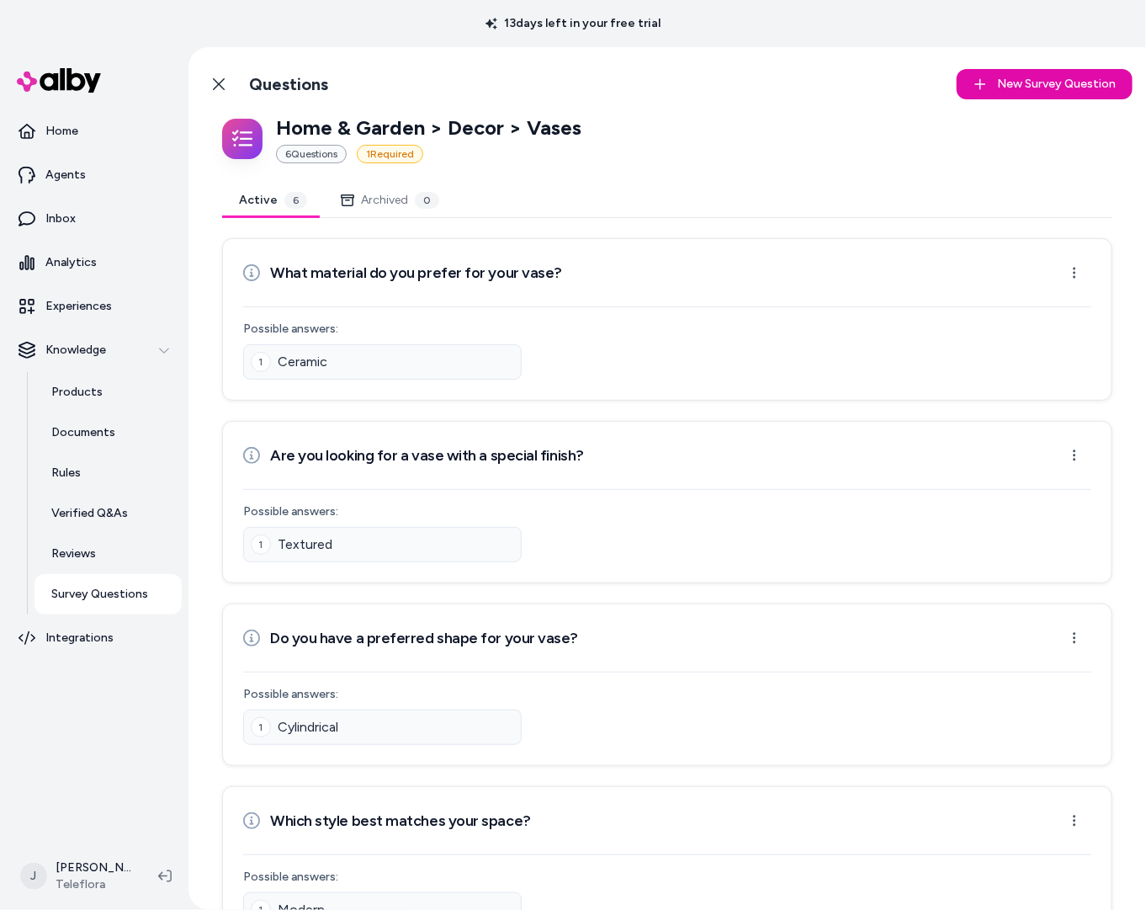
click at [225, 79] on icon at bounding box center [218, 83] width 13 height 13
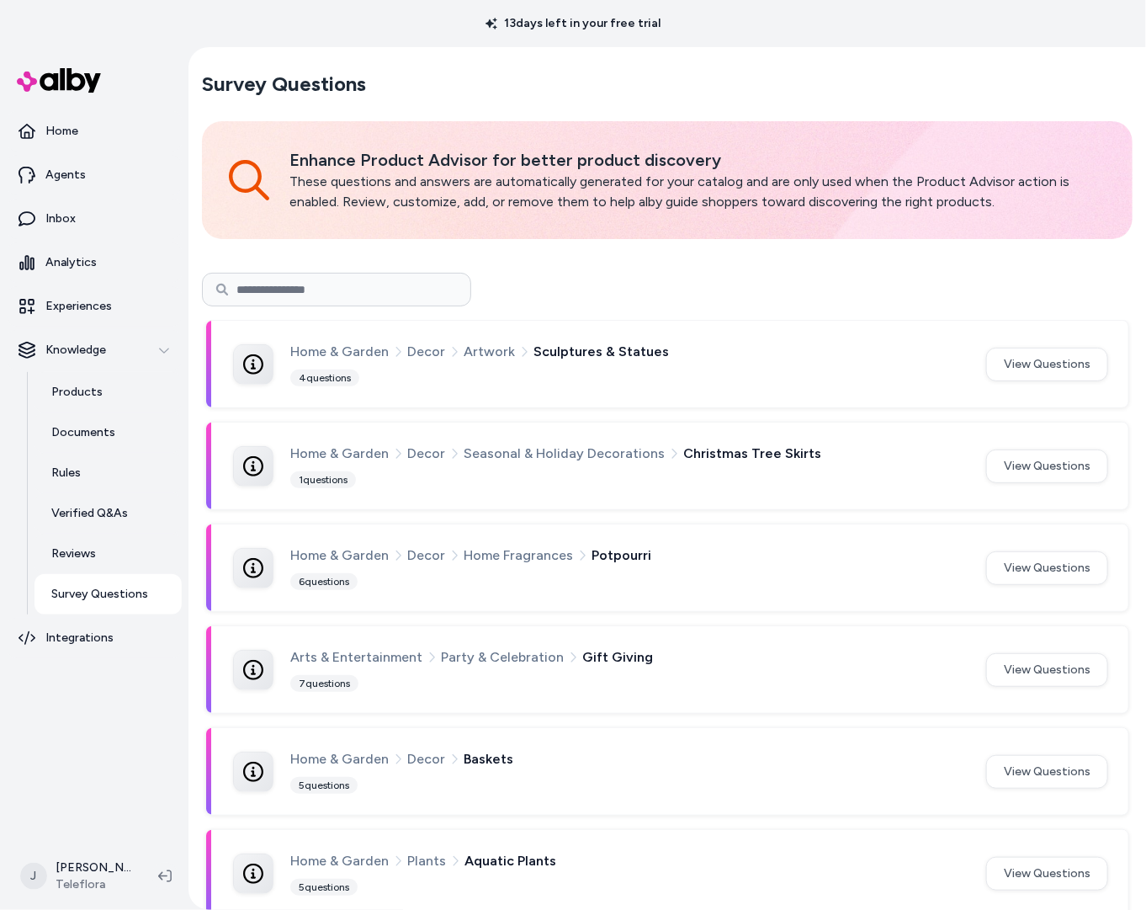
click at [364, 293] on input at bounding box center [336, 290] width 269 height 34
type input "****"
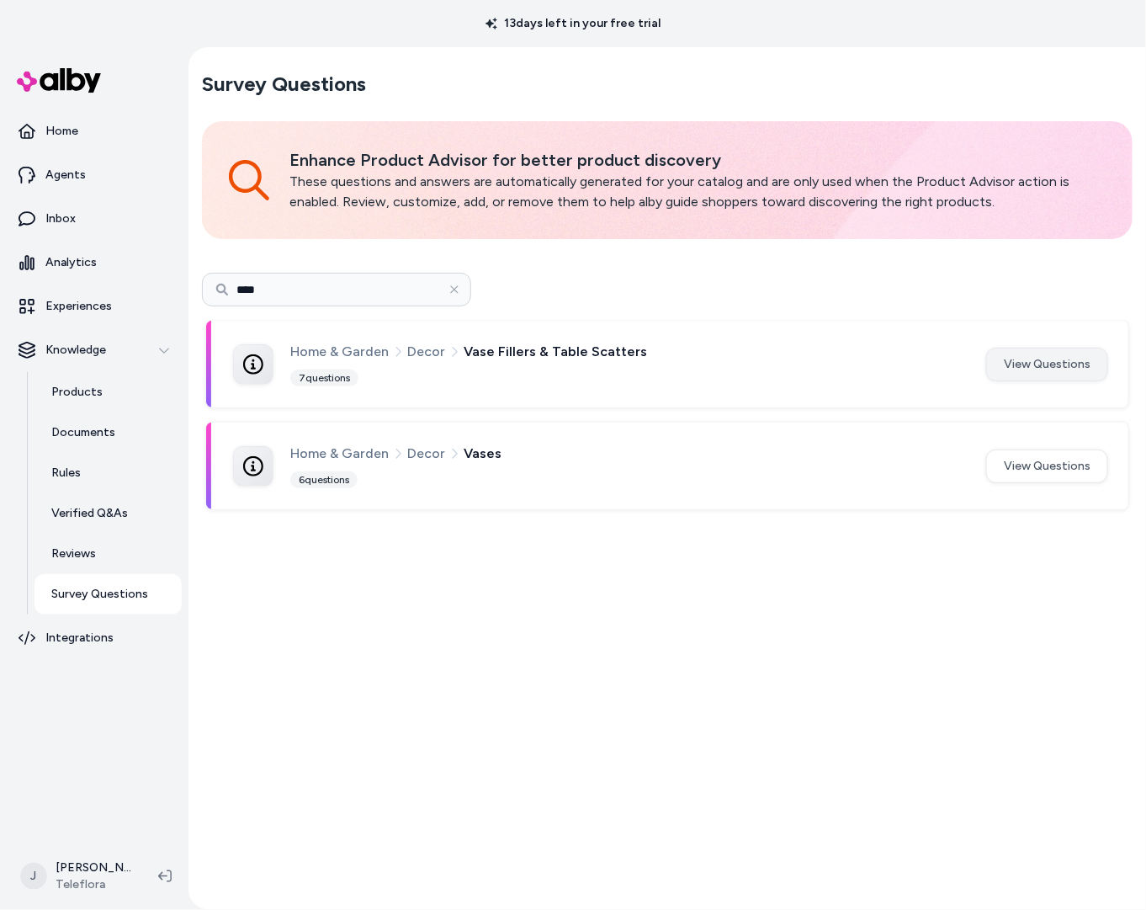
click at [1052, 375] on button "View Questions" at bounding box center [1047, 365] width 122 height 34
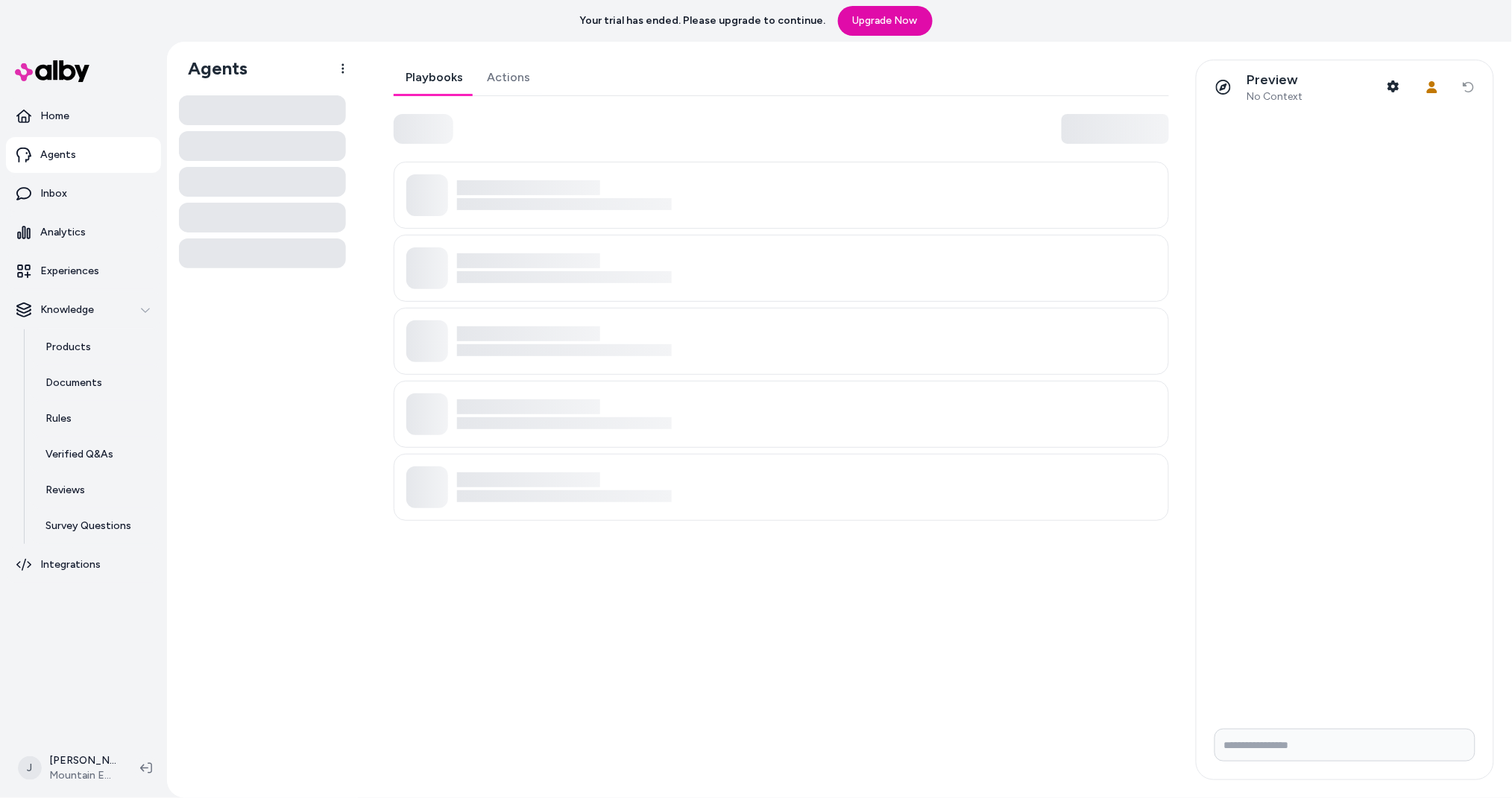
click at [255, 107] on div at bounding box center [262, 111] width 167 height 30
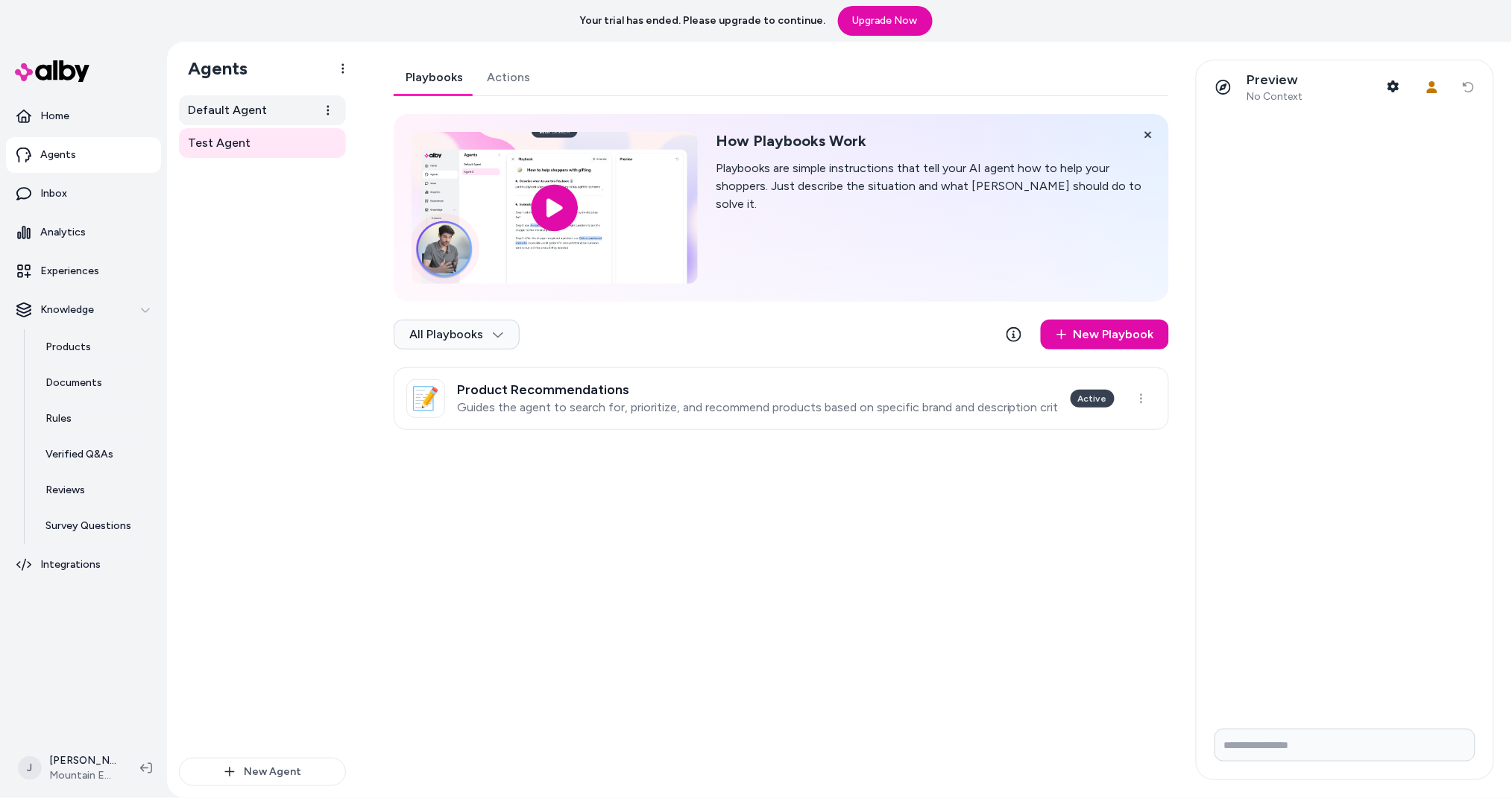
click at [247, 112] on span "Default Agent" at bounding box center [227, 110] width 79 height 18
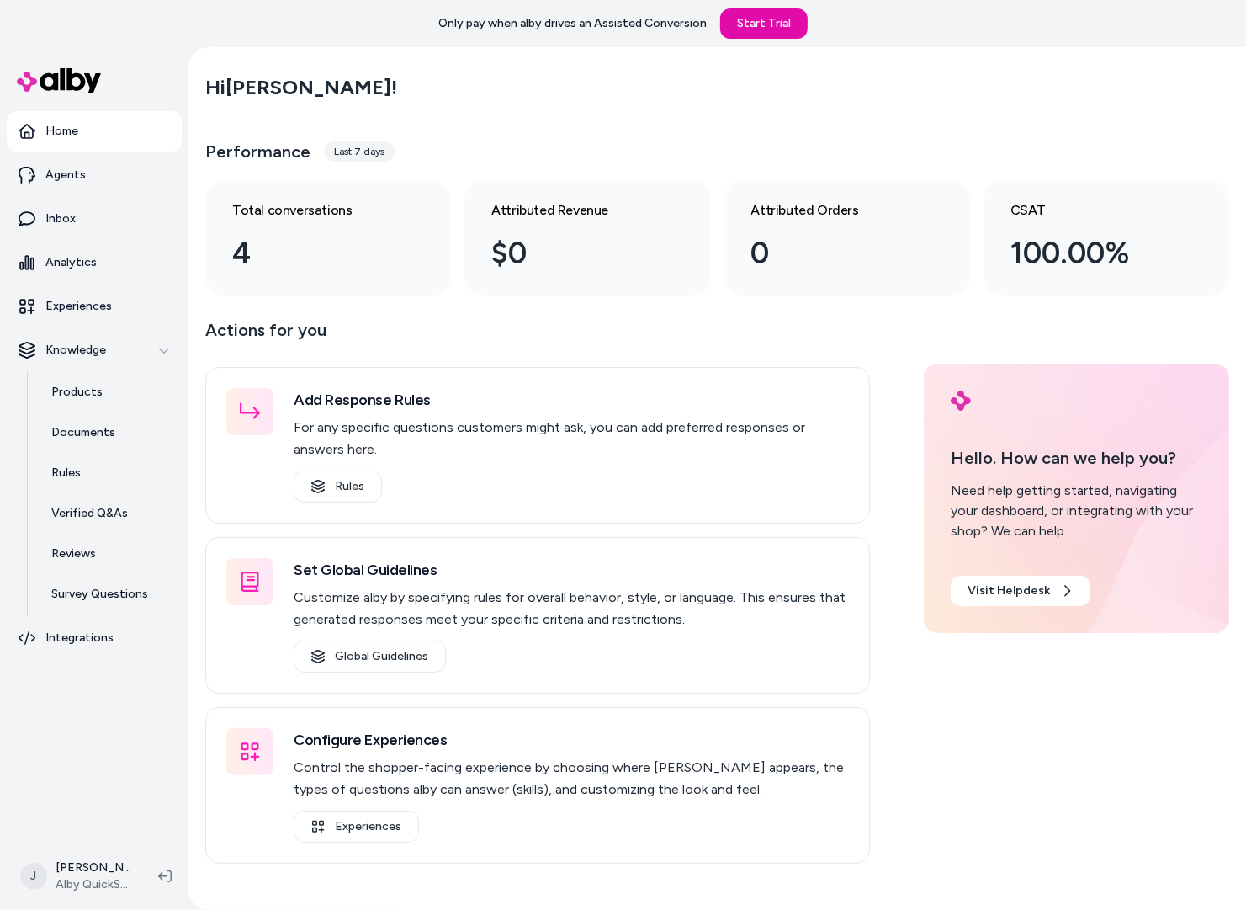
drag, startPoint x: 158, startPoint y: 688, endPoint x: 131, endPoint y: 684, distance: 27.3
click at [146, 686] on nav "Home Agents Inbox Analytics Experiences Knowledge Products Documents Rules Veri…" at bounding box center [94, 475] width 175 height 728
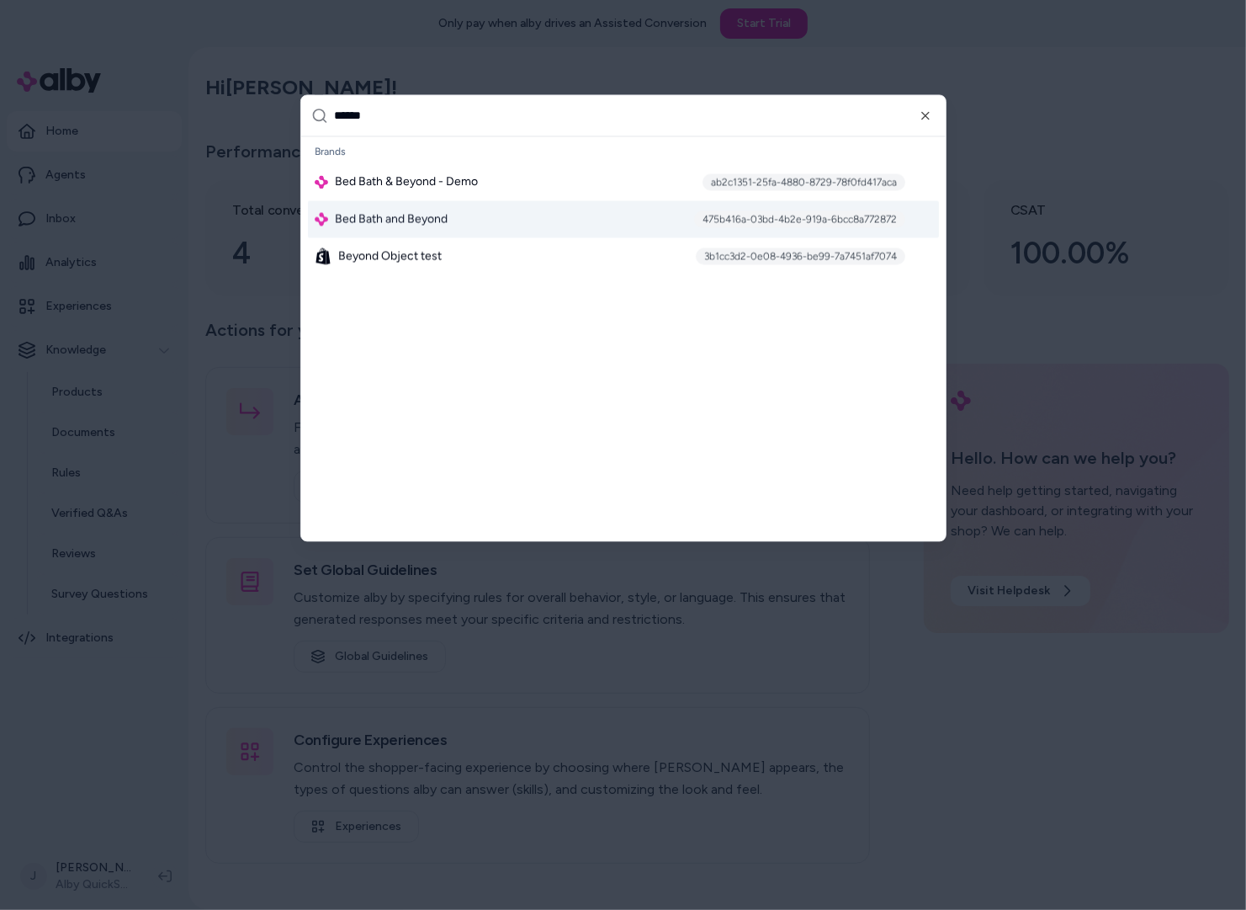
type input "******"
click at [380, 214] on span "Bed Bath and Beyond" at bounding box center [391, 219] width 113 height 17
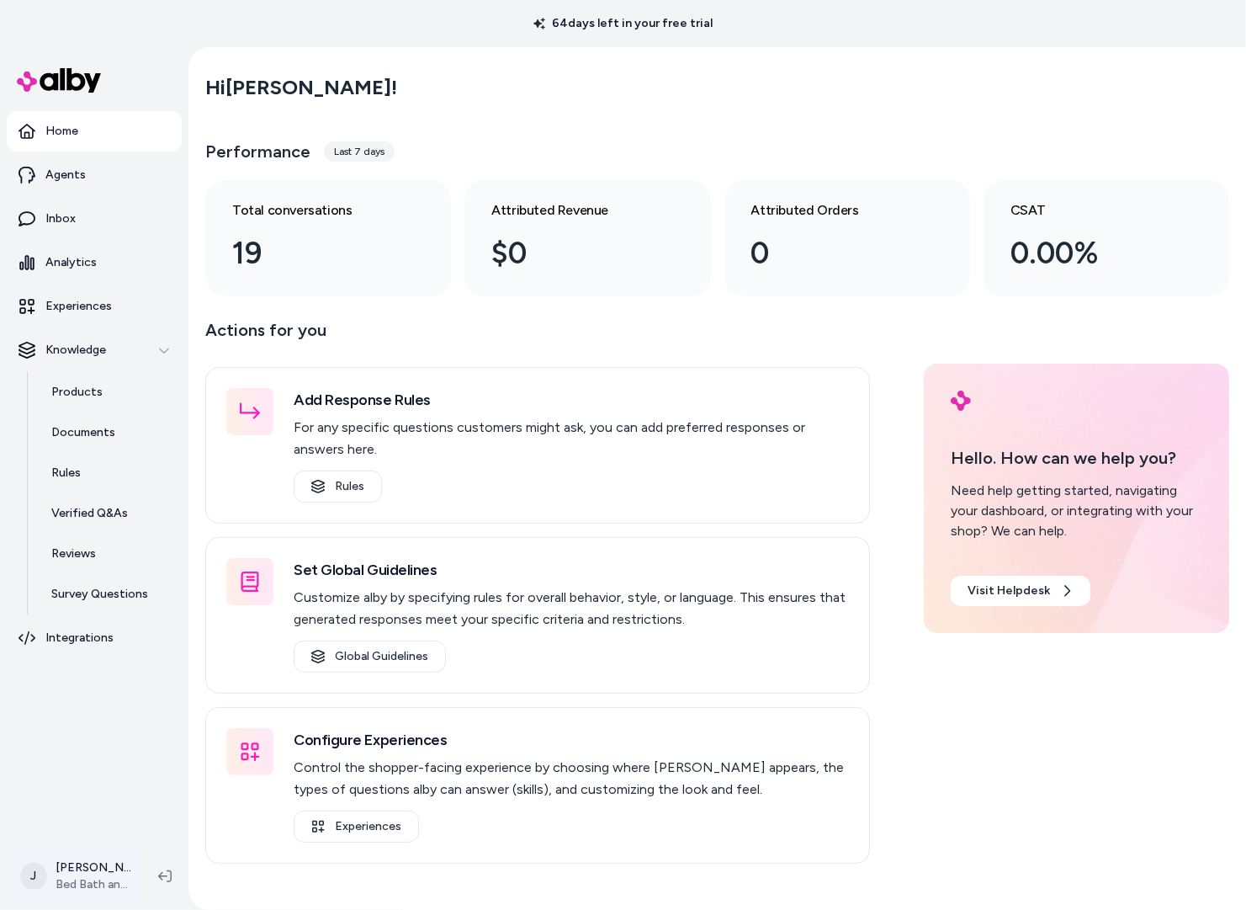
drag, startPoint x: 103, startPoint y: 800, endPoint x: 96, endPoint y: 885, distance: 85.3
click at [103, 804] on nav "Home Agents Inbox Analytics Experiences Knowledge Products Documents Rules Veri…" at bounding box center [94, 475] width 175 height 728
click at [94, 883] on html "64 days left in your free trial Home Agents Inbox Analytics Experiences Knowled…" at bounding box center [623, 455] width 1246 height 910
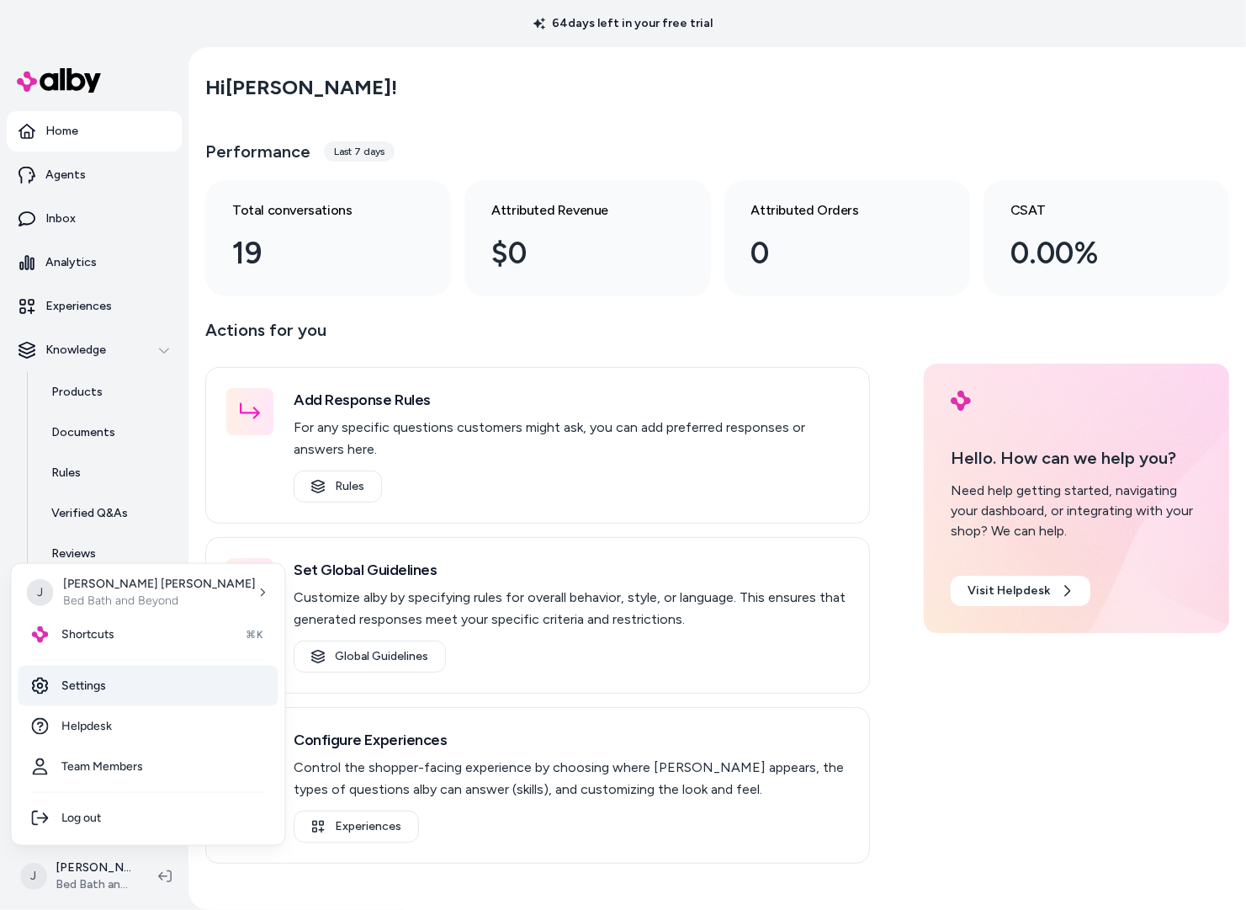
click at [106, 678] on link "Settings" at bounding box center [149, 686] width 260 height 40
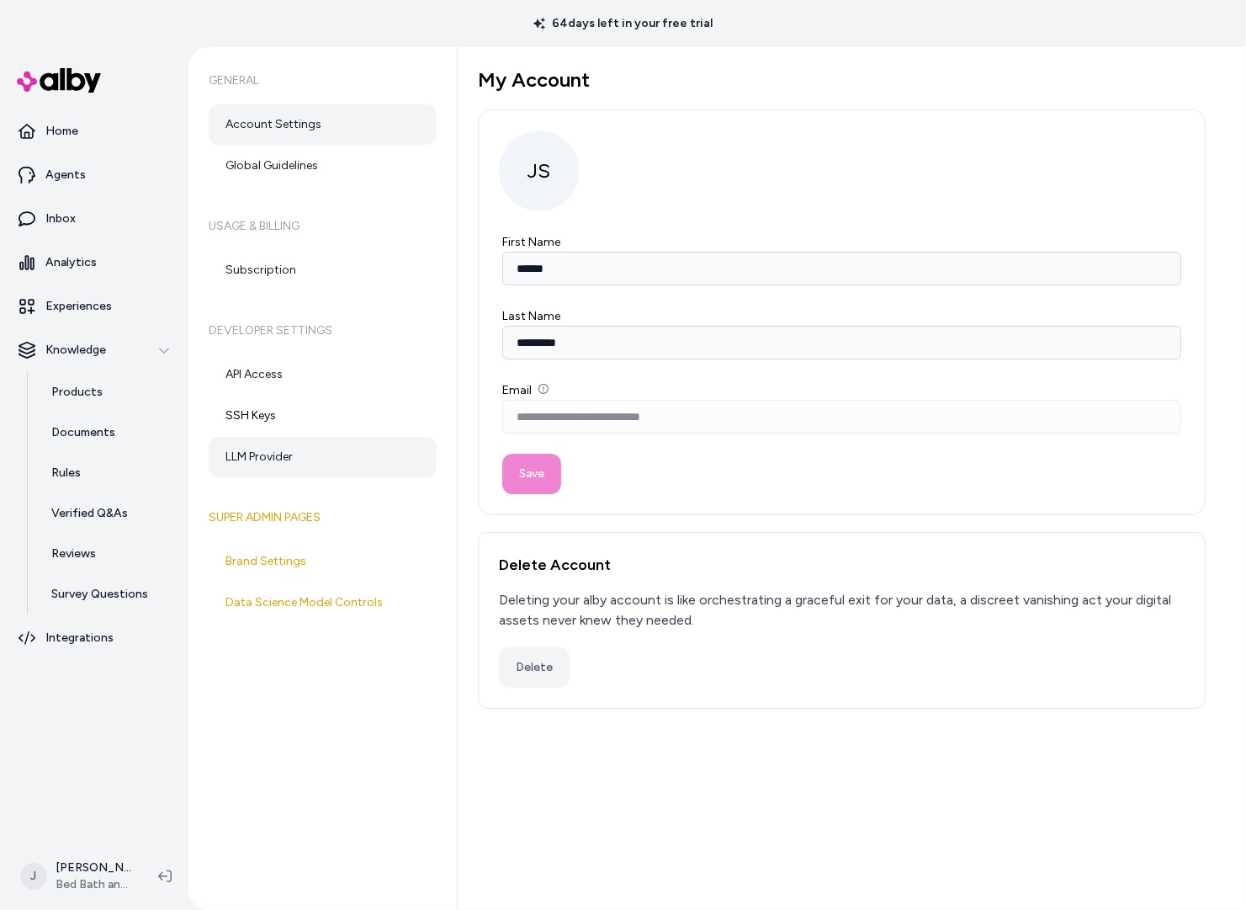
click at [300, 452] on link "LLM Provider" at bounding box center [323, 457] width 228 height 40
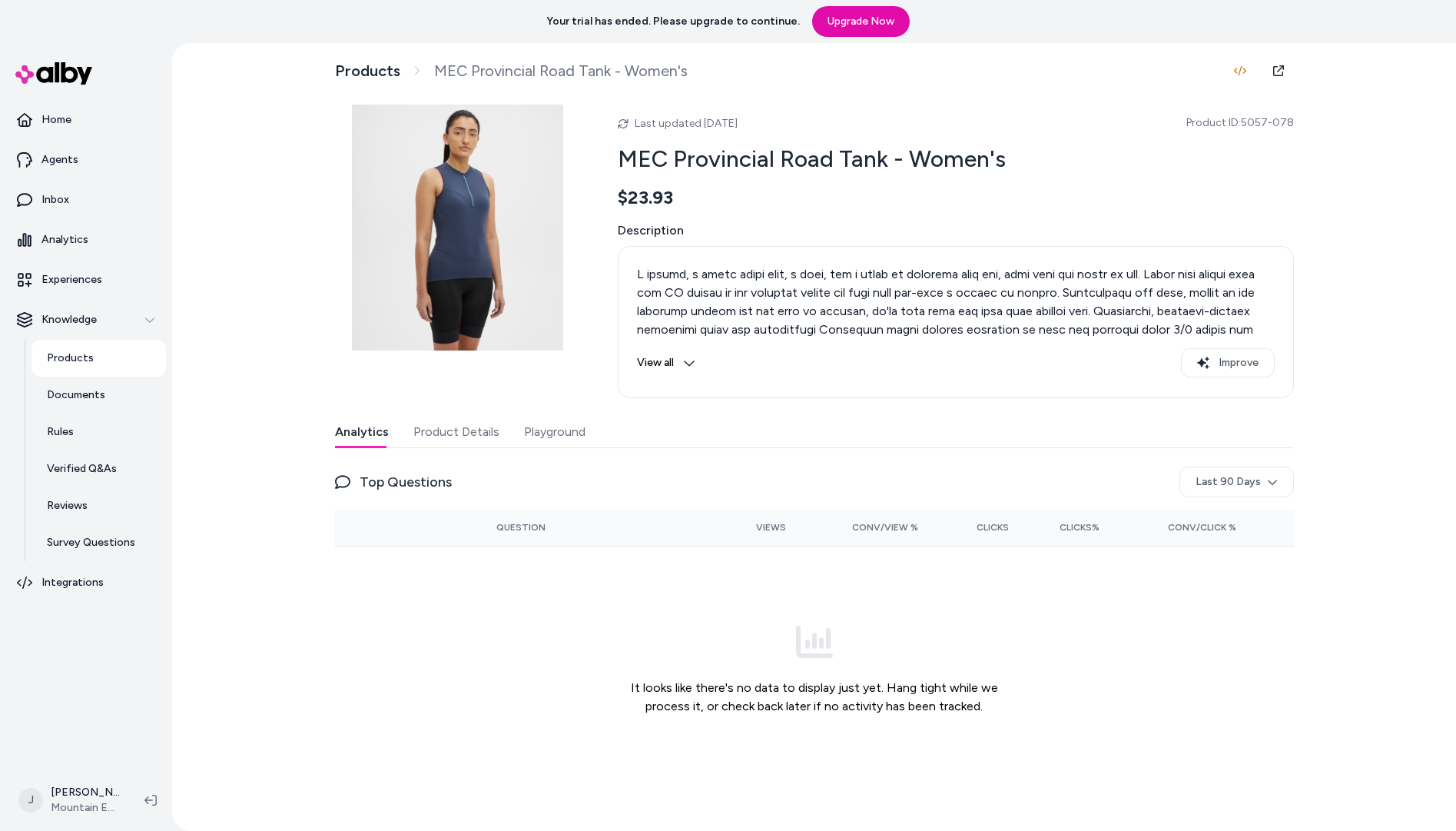
click at [1154, 67] on div "Products MEC Provincial Road Tank - Women's" at bounding box center [814, 71] width 958 height 31
click at [1122, 26] on div "Your trial has ended. Please upgrade to continue. Upgrade Now" at bounding box center [728, 21] width 1456 height 43
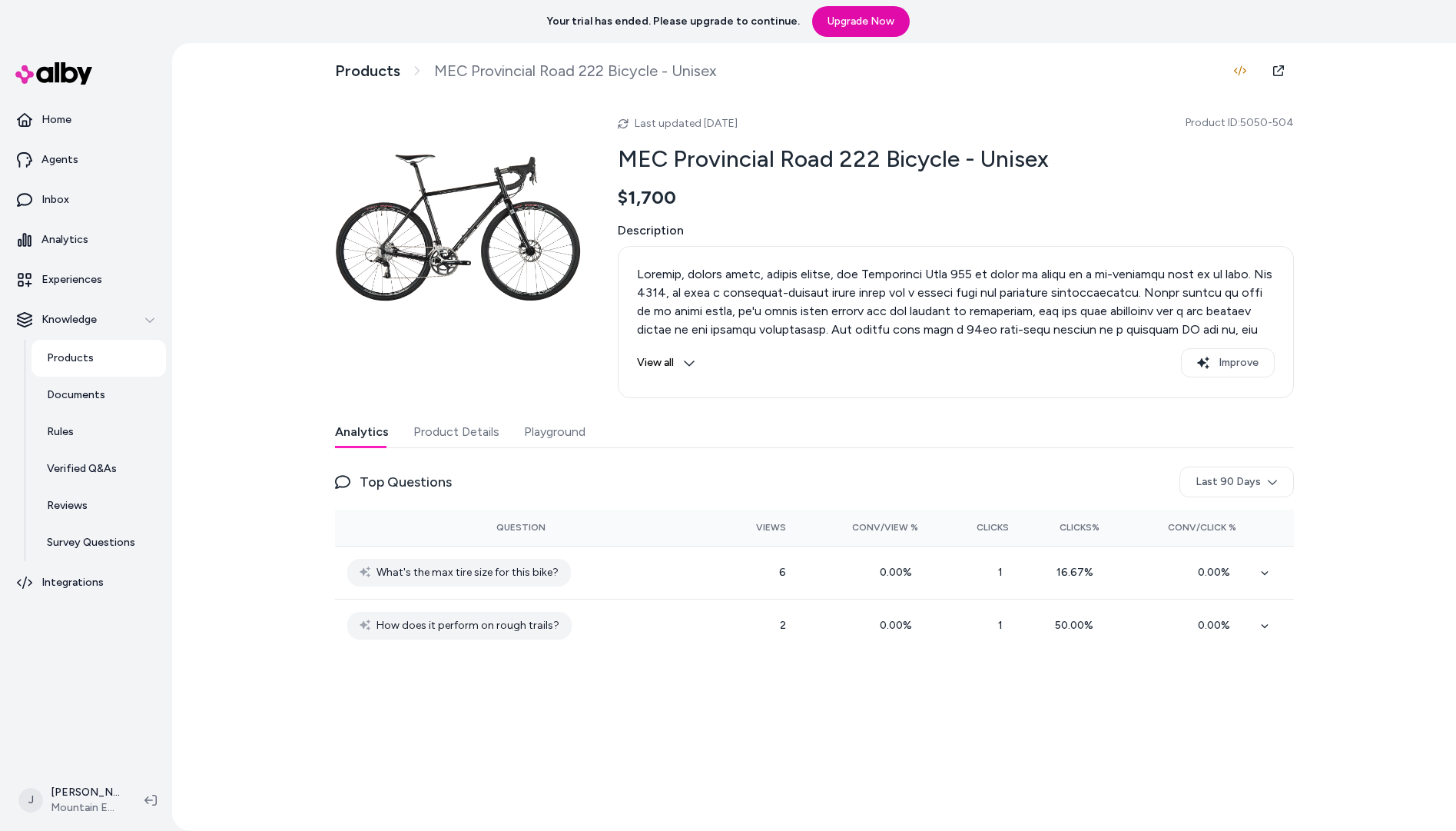
drag, startPoint x: 1148, startPoint y: 34, endPoint x: 1116, endPoint y: 26, distance: 33.0
click at [1147, 33] on div "Your trial has ended. Please upgrade to continue. Upgrade Now" at bounding box center [728, 21] width 1456 height 43
click at [103, 361] on link "Products" at bounding box center [99, 358] width 134 height 37
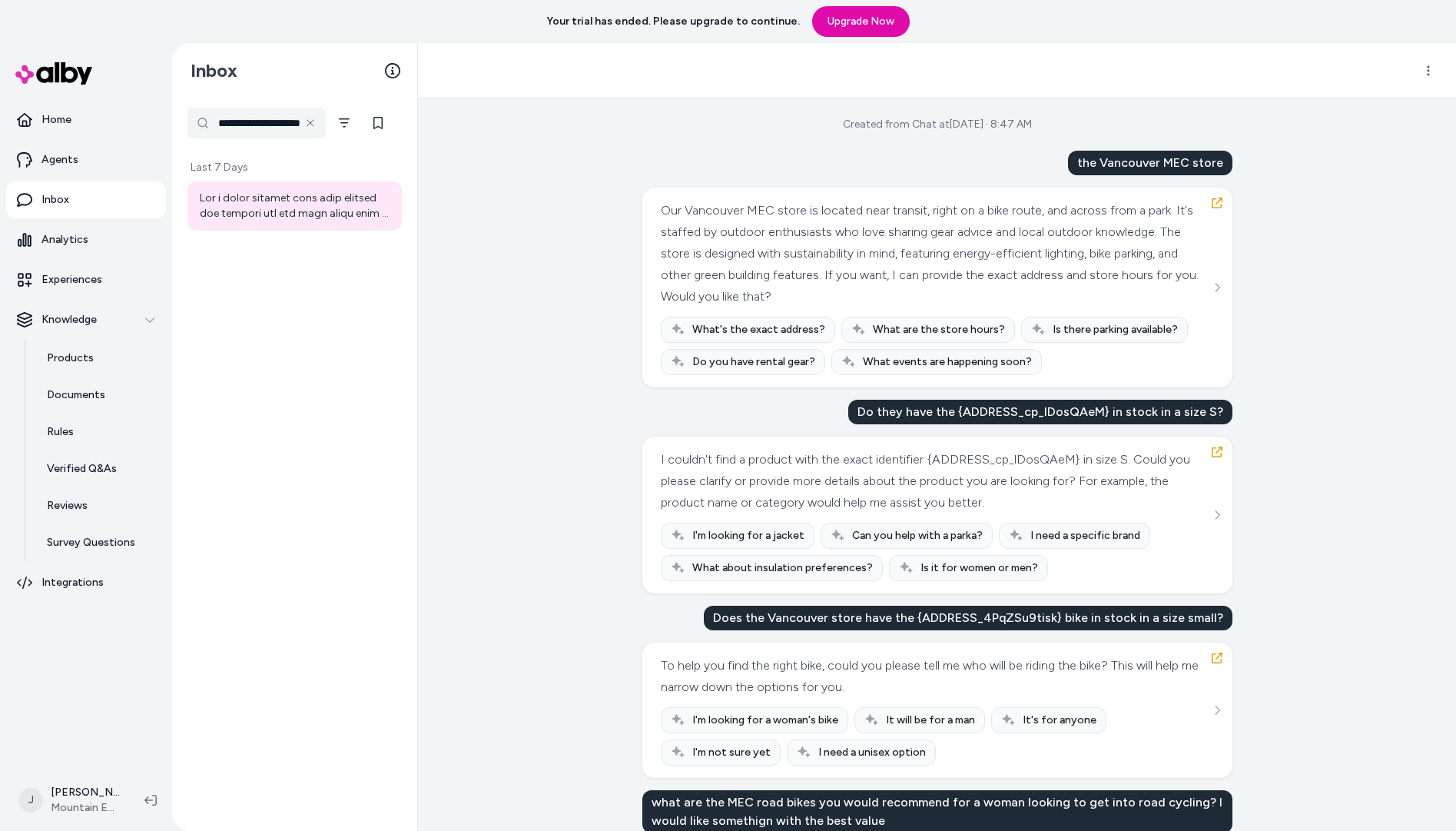
scroll to position [325, 0]
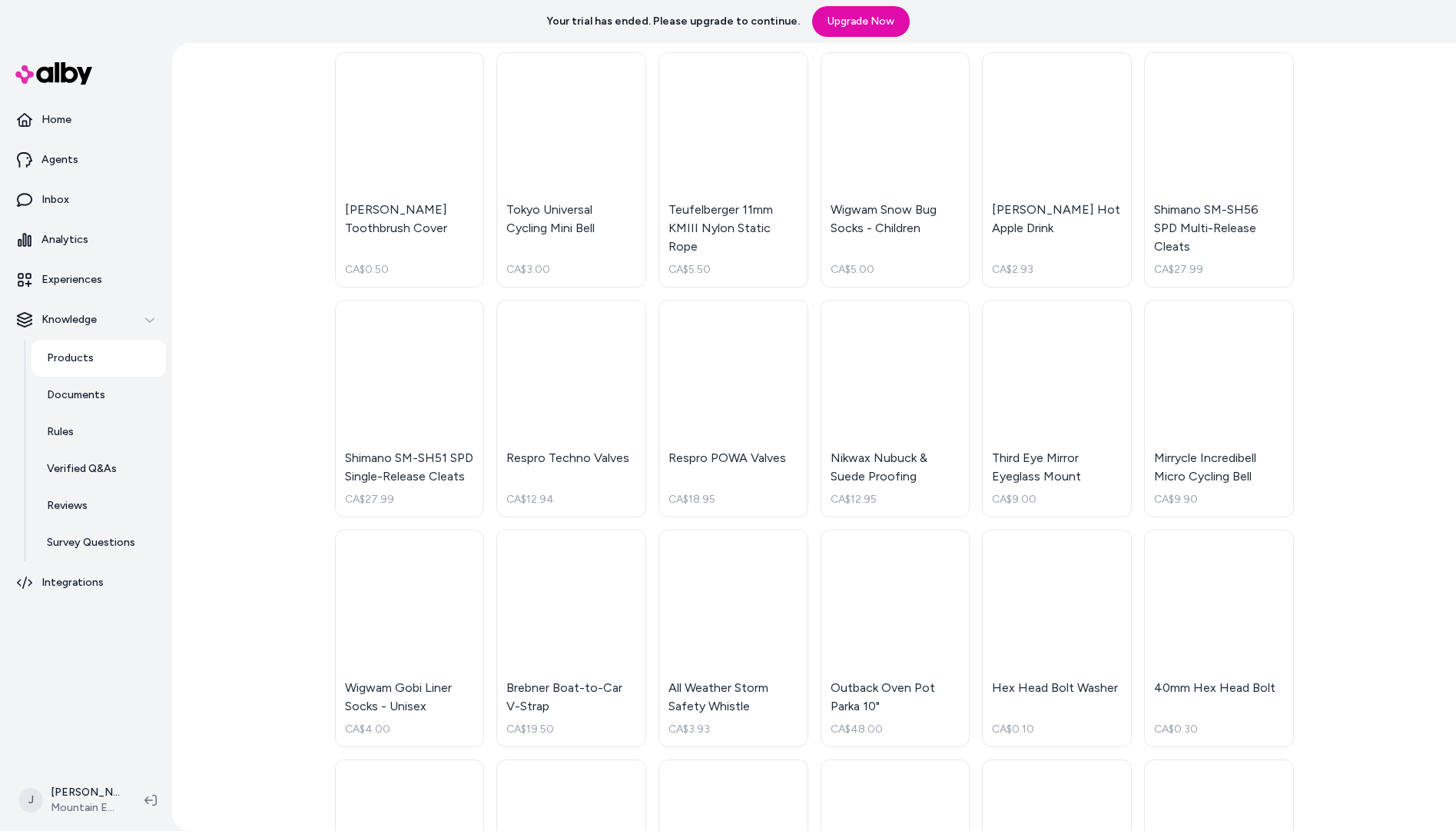
scroll to position [10518, 0]
